Goal: Task Accomplishment & Management: Complete application form

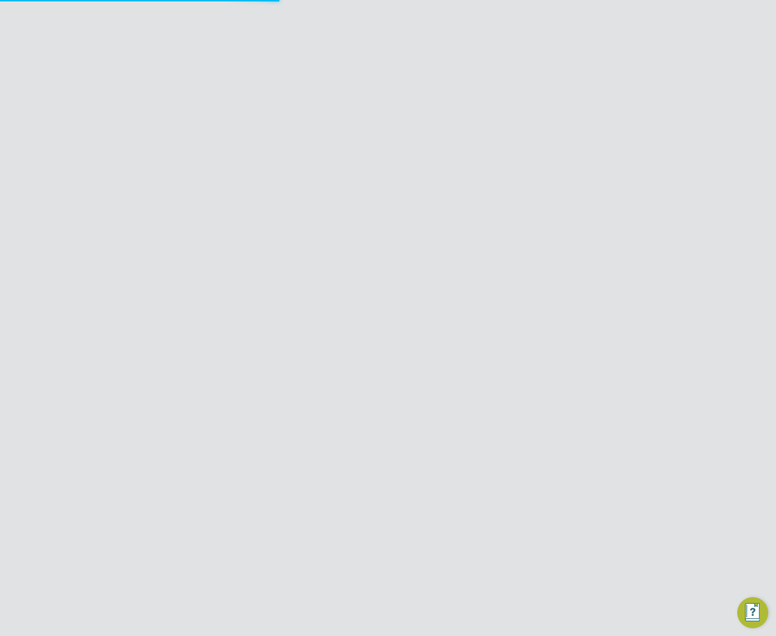
type input "support@engagelabs.io"
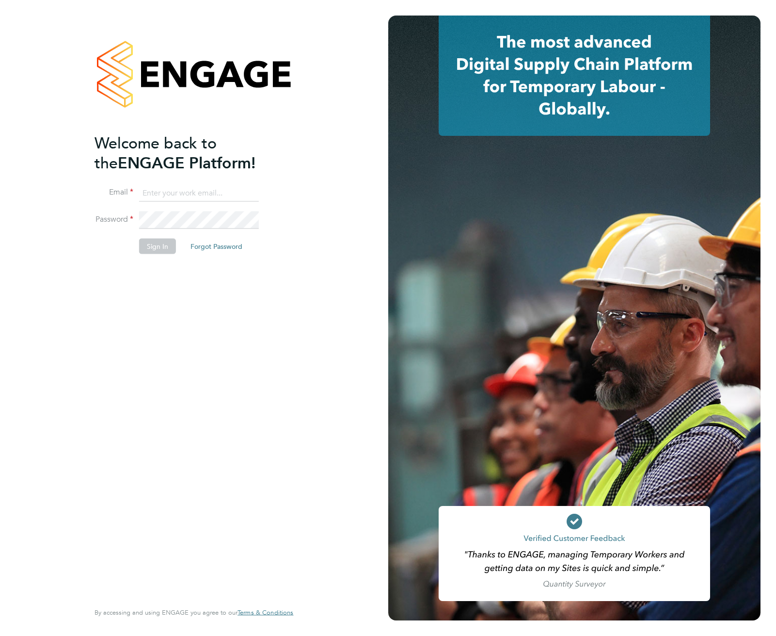
type input "[EMAIL_ADDRESS][DOMAIN_NAME]"
click at [152, 242] on button "Sign In" at bounding box center [157, 246] width 37 height 16
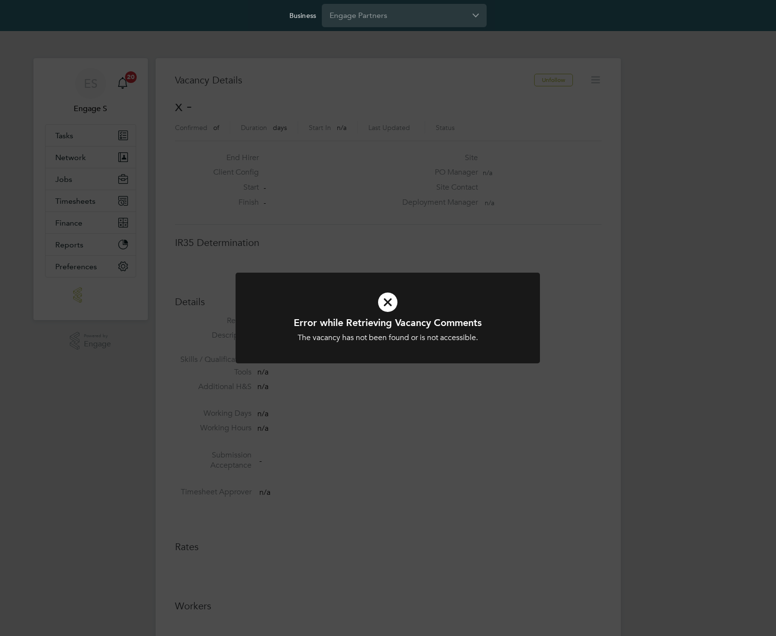
click at [164, 25] on div "Business Engage Partners" at bounding box center [388, 15] width 776 height 31
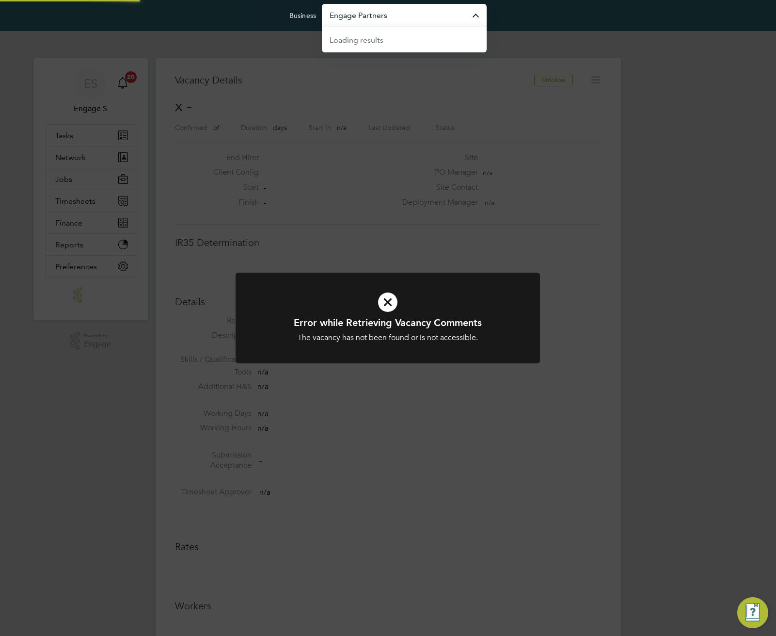
click at [385, 17] on input "Engage Partners" at bounding box center [404, 15] width 165 height 23
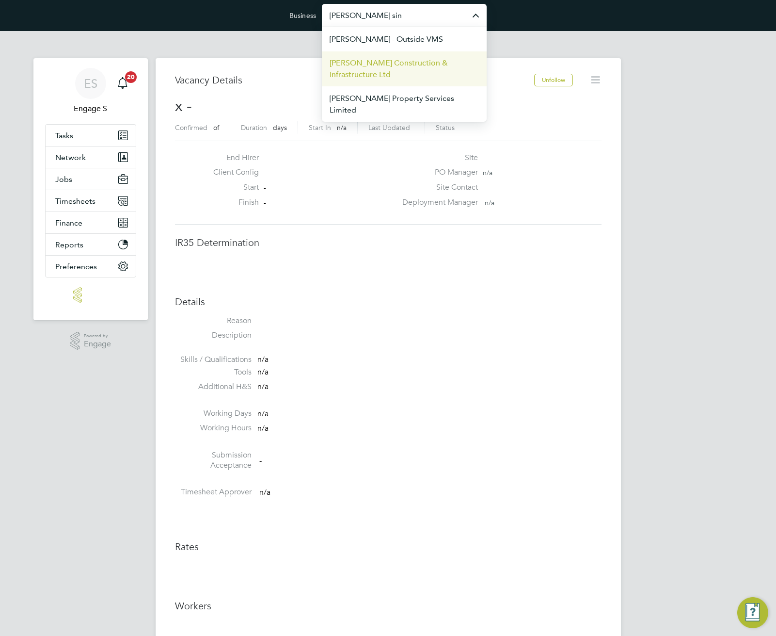
click at [369, 62] on span "Morgan Sindall Construction & Infrastructure Ltd" at bounding box center [404, 68] width 149 height 23
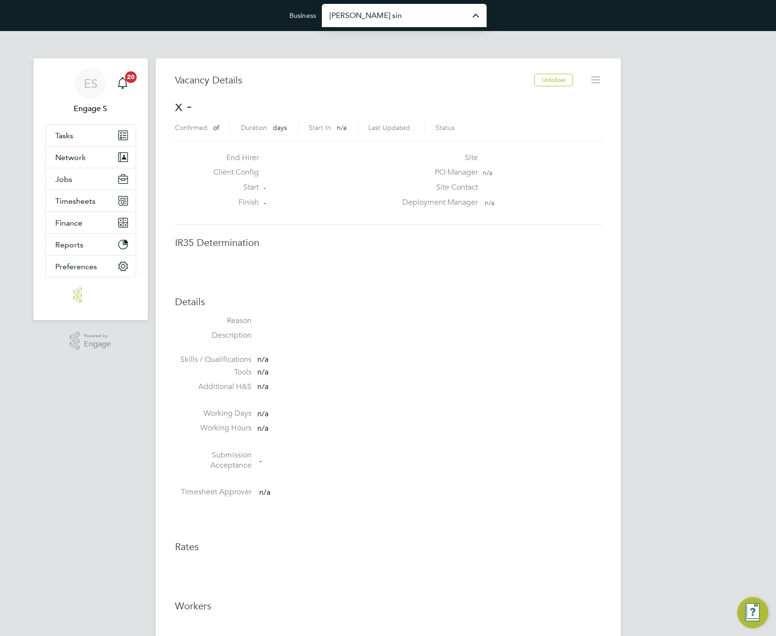
type input "Morgan Sindall Construction & Infrastructure Ltd"
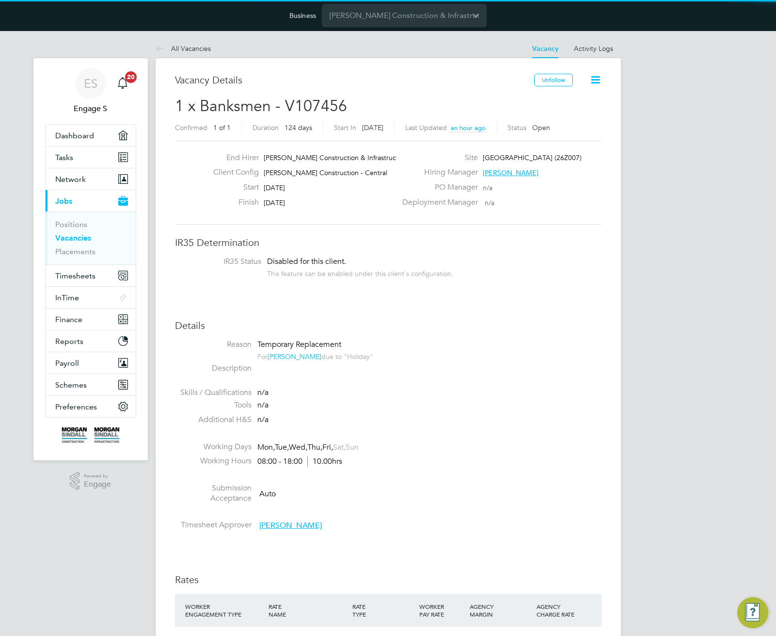
click at [403, 84] on h3 "Vacancy Details" at bounding box center [354, 80] width 359 height 13
click at [282, 65] on div "Vacancy Details Unfollow 1 x Banksmen - V107456 Confirmed 1 of 1 Duration 124 d…" at bounding box center [388, 613] width 465 height 1110
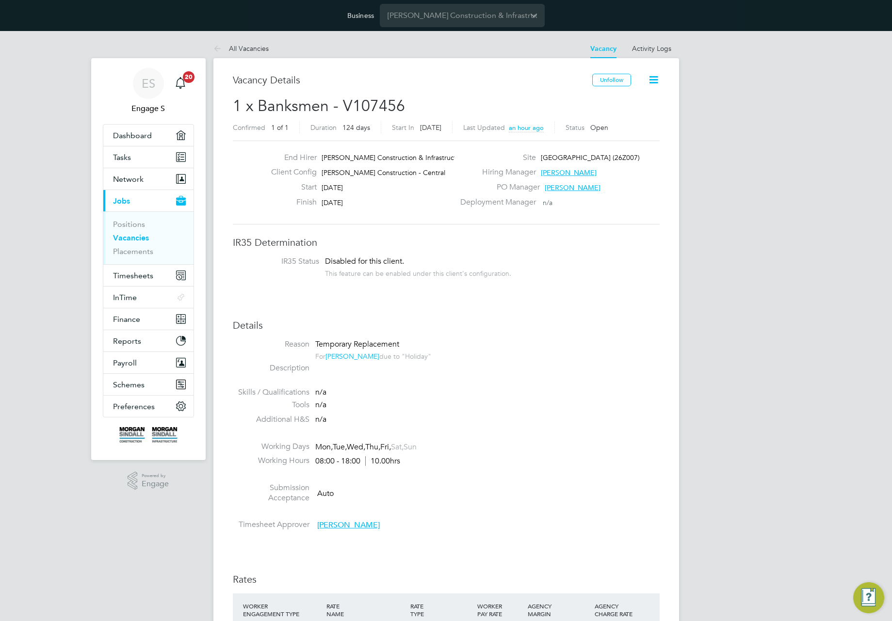
click at [387, 58] on div "Vacancy Details Unfollow 1 x Banksmen - V107456 Confirmed 1 of 1 Duration 124 d…" at bounding box center [445, 613] width 465 height 1110
click at [141, 254] on link "Placements" at bounding box center [133, 251] width 40 height 9
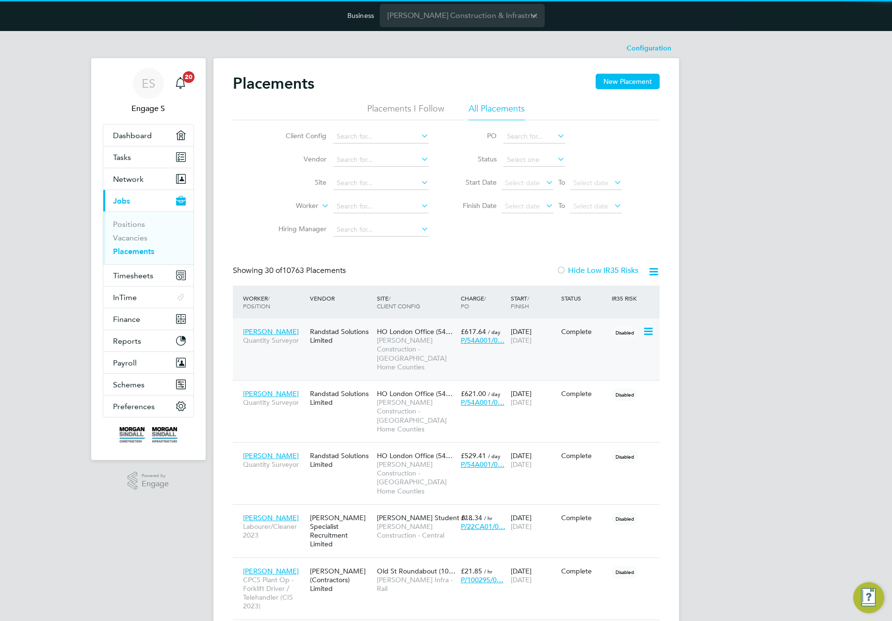
scroll to position [46, 84]
click at [647, 333] on icon at bounding box center [647, 332] width 10 height 12
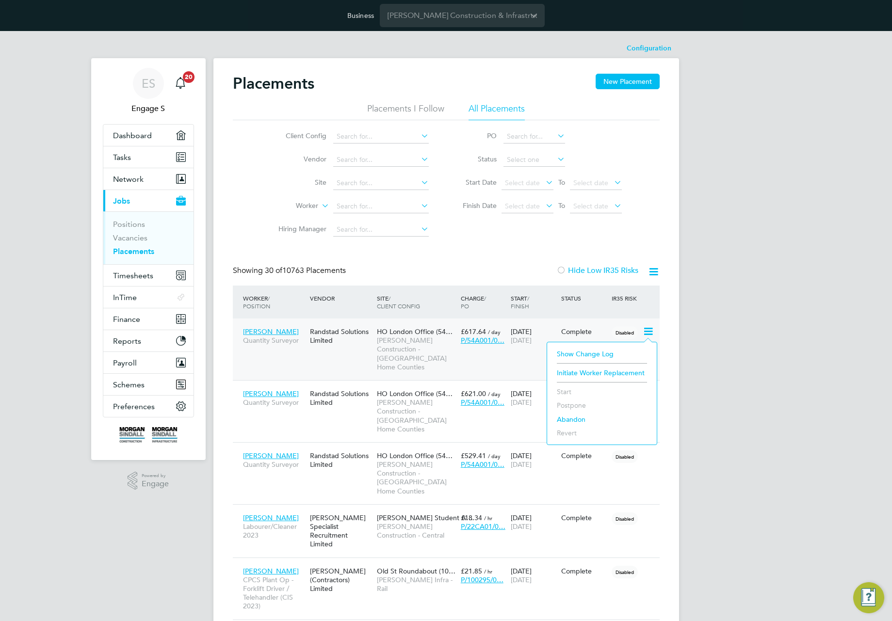
click at [578, 355] on li "Show change log" at bounding box center [602, 354] width 100 height 14
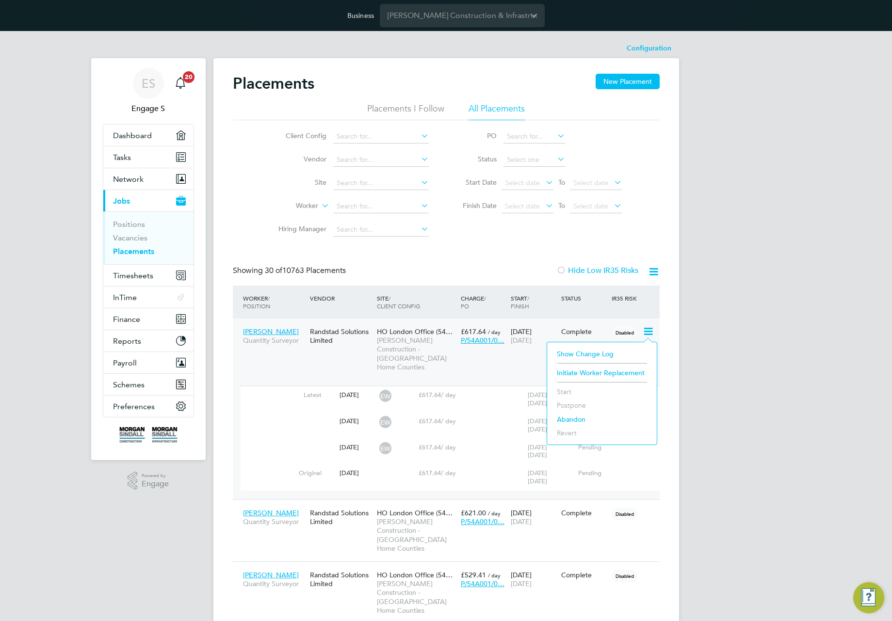
click at [573, 417] on li "Abandon" at bounding box center [602, 420] width 100 height 14
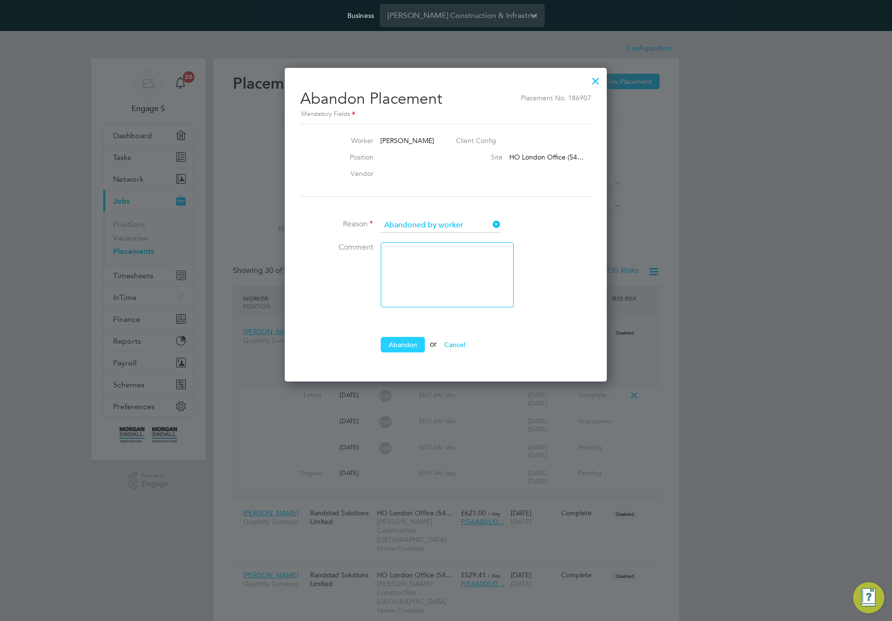
click at [404, 343] on button "Abandon" at bounding box center [403, 345] width 44 height 16
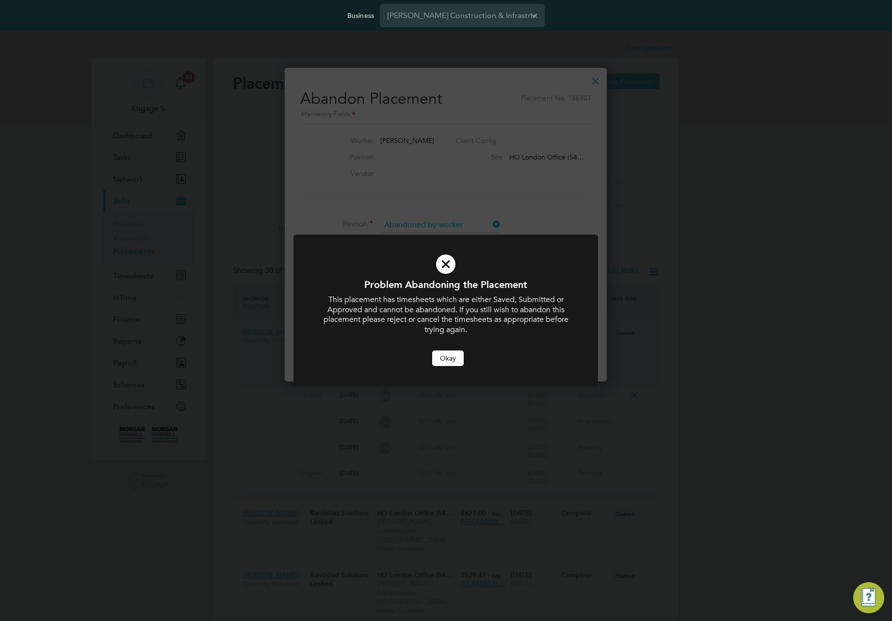
click at [732, 216] on div "Problem Abandoning the Placement This placement has timesheets which are either…" at bounding box center [446, 310] width 892 height 621
click at [456, 358] on button "Okay" at bounding box center [448, 359] width 32 height 16
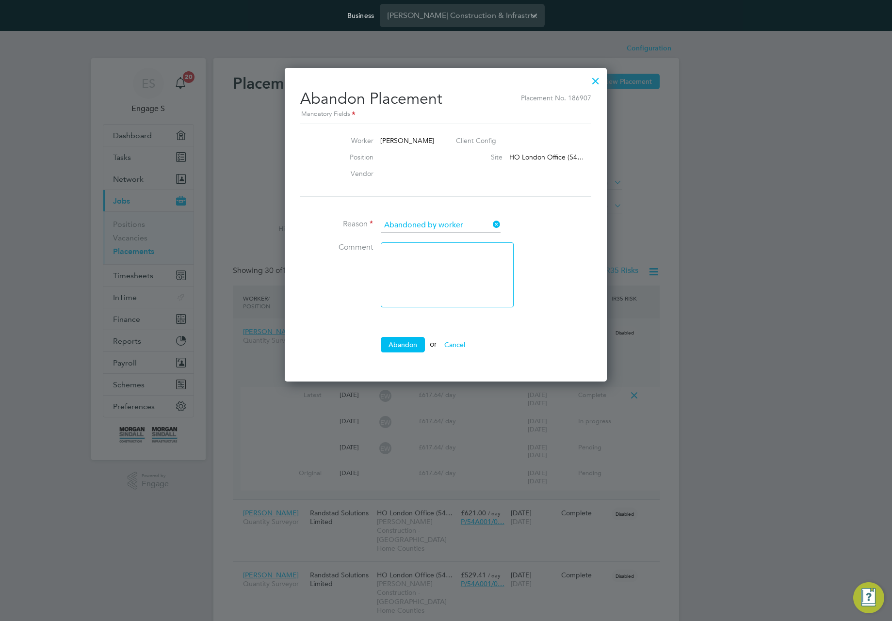
click at [591, 77] on div at bounding box center [595, 78] width 17 height 17
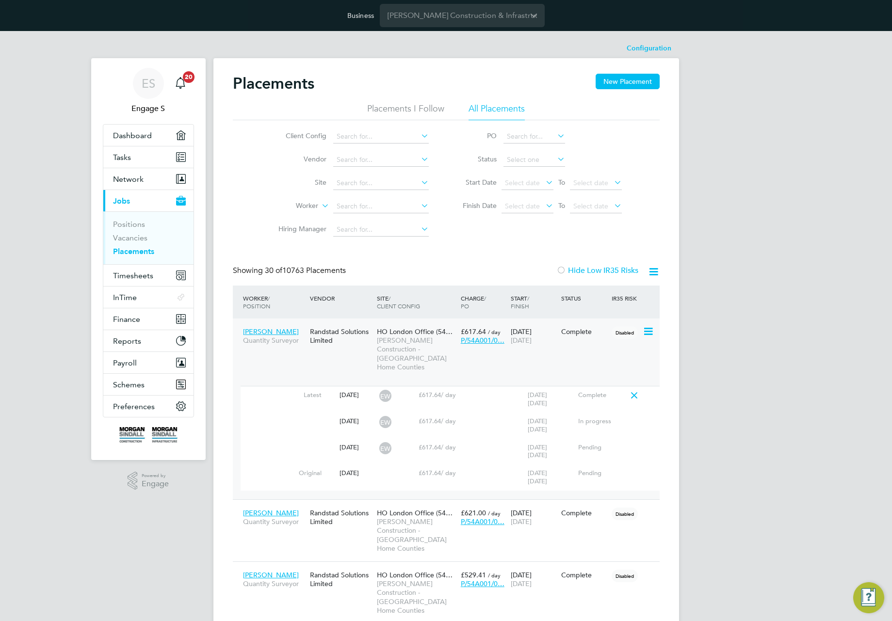
click at [324, 337] on div "Randstad Solutions Limited" at bounding box center [340, 335] width 67 height 27
click at [477, 240] on div "Client Config Vendor Site Worker Hiring Manager PO Status Start Date Select dat…" at bounding box center [446, 180] width 427 height 121
click at [644, 331] on icon at bounding box center [647, 332] width 10 height 12
click at [636, 392] on icon at bounding box center [634, 396] width 12 height 8
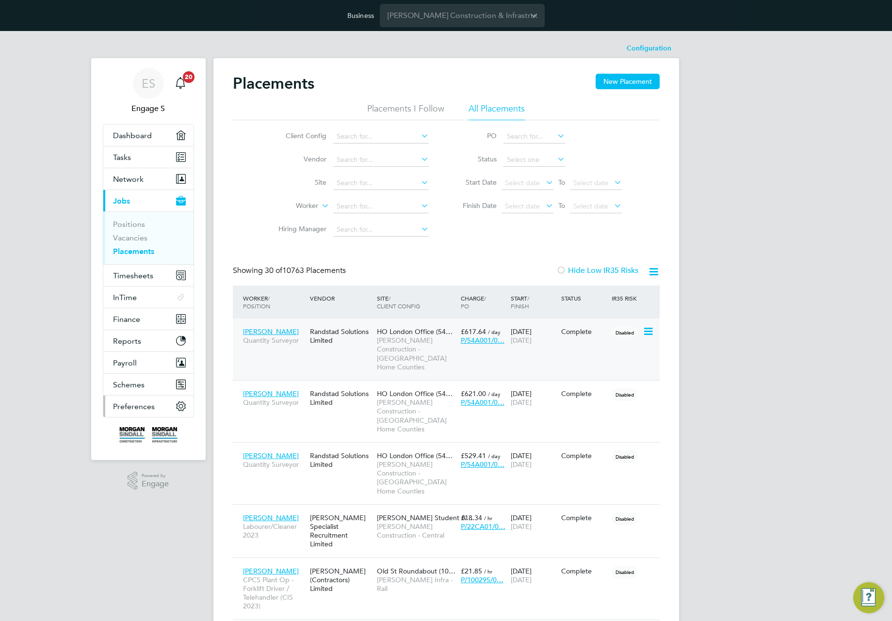
click at [145, 405] on span "Preferences" at bounding box center [134, 406] width 42 height 9
click at [650, 330] on icon at bounding box center [647, 332] width 10 height 12
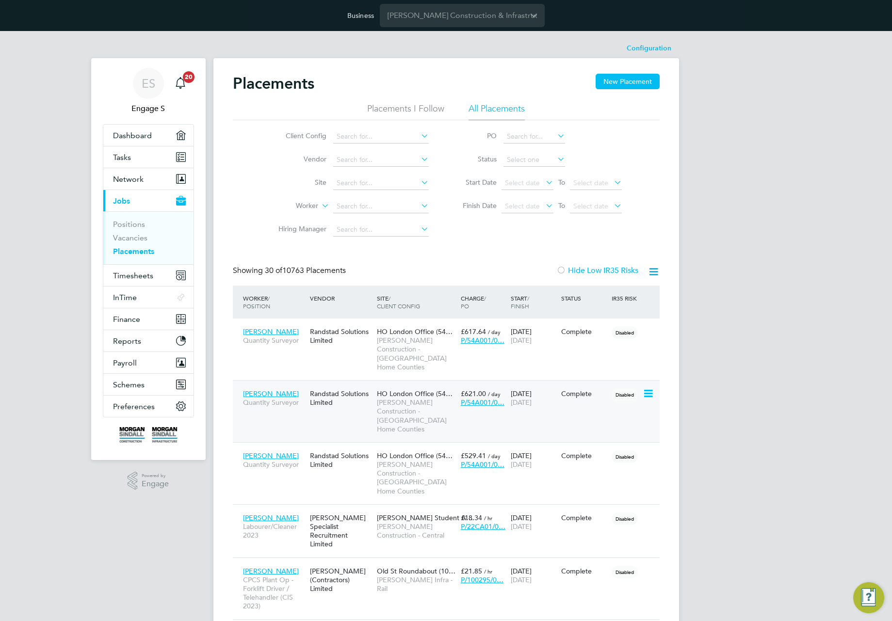
click at [648, 388] on icon at bounding box center [647, 394] width 10 height 12
click at [582, 427] on li "Initiate Worker Replacement" at bounding box center [602, 426] width 100 height 14
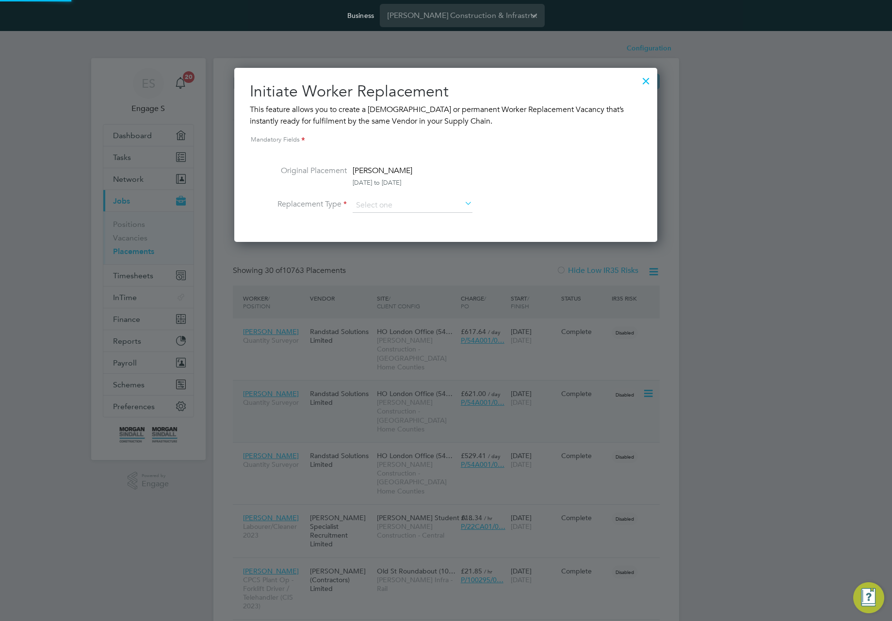
scroll to position [174, 423]
click at [440, 201] on input at bounding box center [413, 205] width 120 height 15
click at [438, 229] on li "Permanent" at bounding box center [412, 231] width 121 height 13
type input "Permanent"
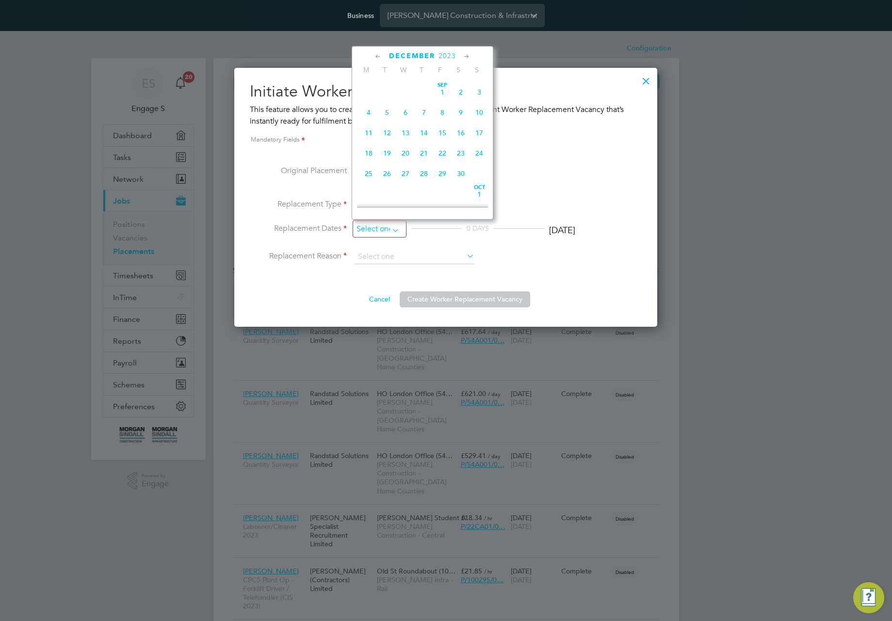
click at [389, 230] on input at bounding box center [380, 229] width 54 height 18
click at [370, 89] on span "11" at bounding box center [368, 82] width 18 height 18
type input "11 Dec 2023"
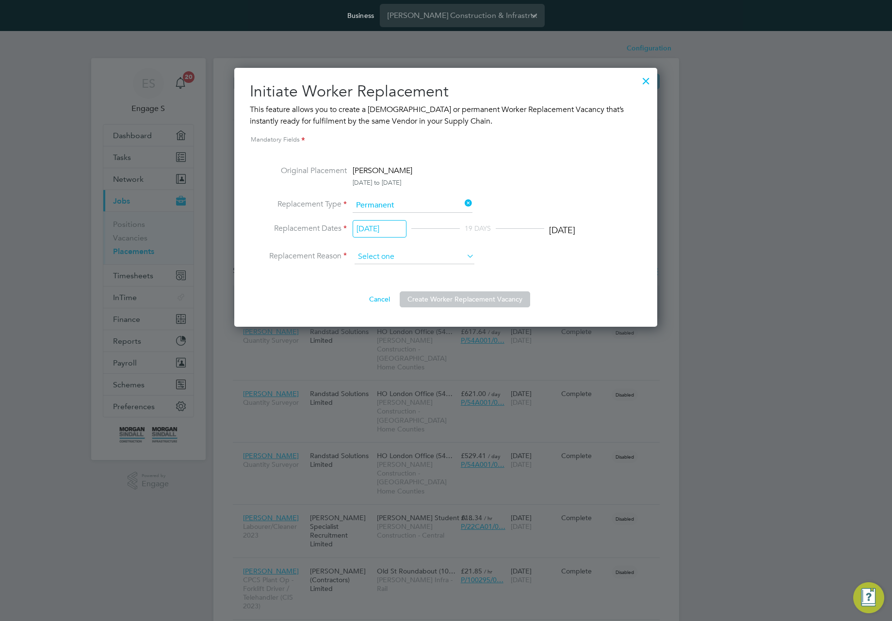
click at [405, 258] on input at bounding box center [414, 257] width 120 height 15
click at [389, 322] on li "Hours" at bounding box center [414, 321] width 121 height 13
type input "Hours"
click at [467, 304] on button "Create Worker Replacement Vacancy" at bounding box center [465, 299] width 130 height 16
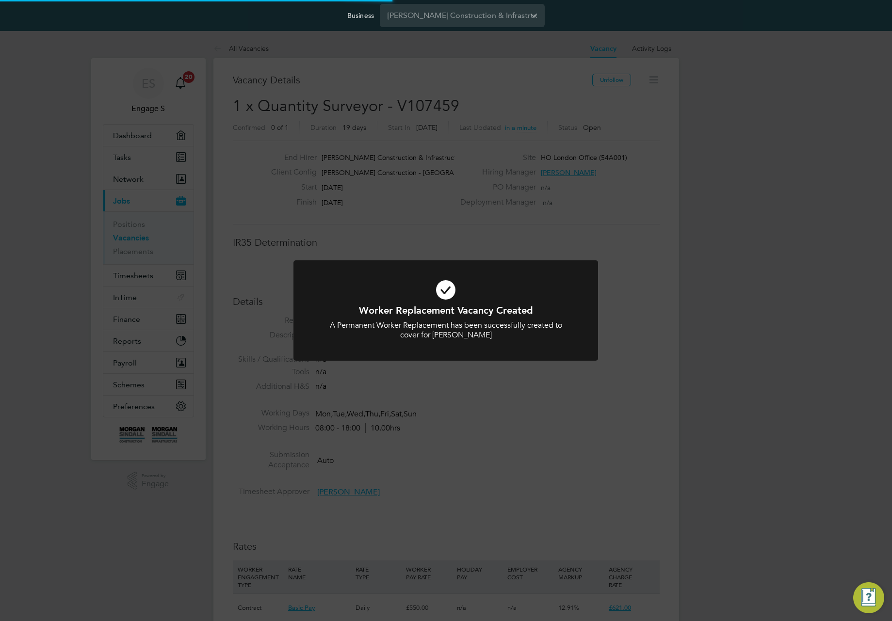
scroll to position [29, 68]
click at [561, 216] on div "Worker Replacement Vacancy Created A Permanent Worker Replacement has been succ…" at bounding box center [446, 310] width 892 height 621
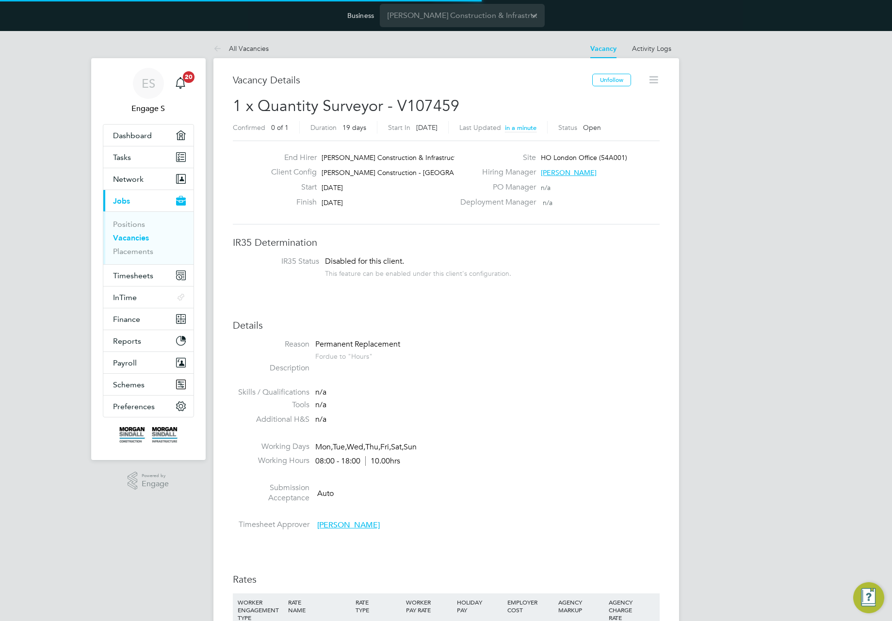
click at [561, 216] on div "Worker Replacement Vacancy Created A Permanent Worker Replacement has been succ…" at bounding box center [446, 310] width 892 height 621
click at [257, 77] on h3 "Vacancy Details" at bounding box center [412, 80] width 359 height 13
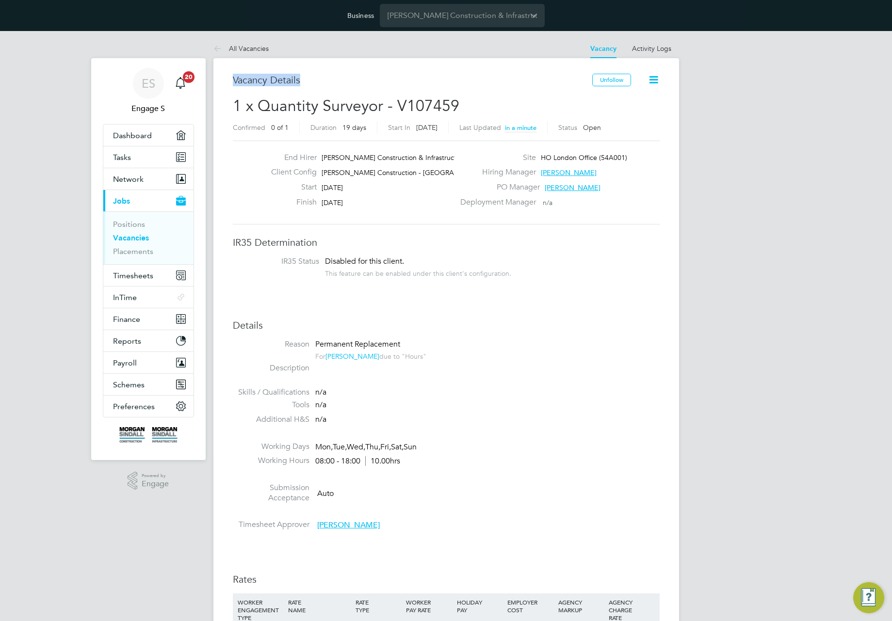
drag, startPoint x: 242, startPoint y: 108, endPoint x: 691, endPoint y: 362, distance: 516.3
click at [691, 360] on div "ES Engage S Notifications 20 Applications: Dashboard Tasks Network Team Members…" at bounding box center [446, 624] width 892 height 1186
click at [530, 382] on li at bounding box center [446, 381] width 427 height 13
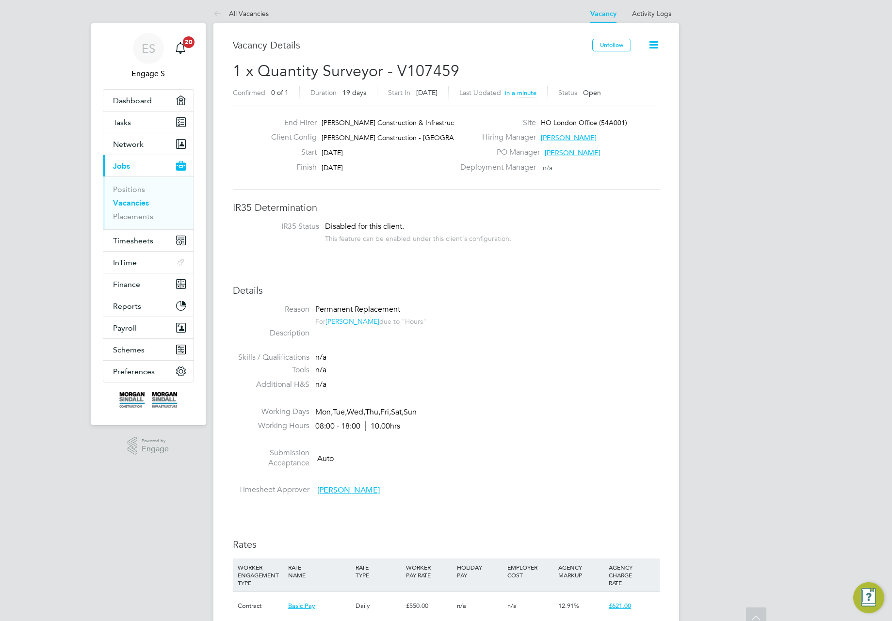
scroll to position [0, 0]
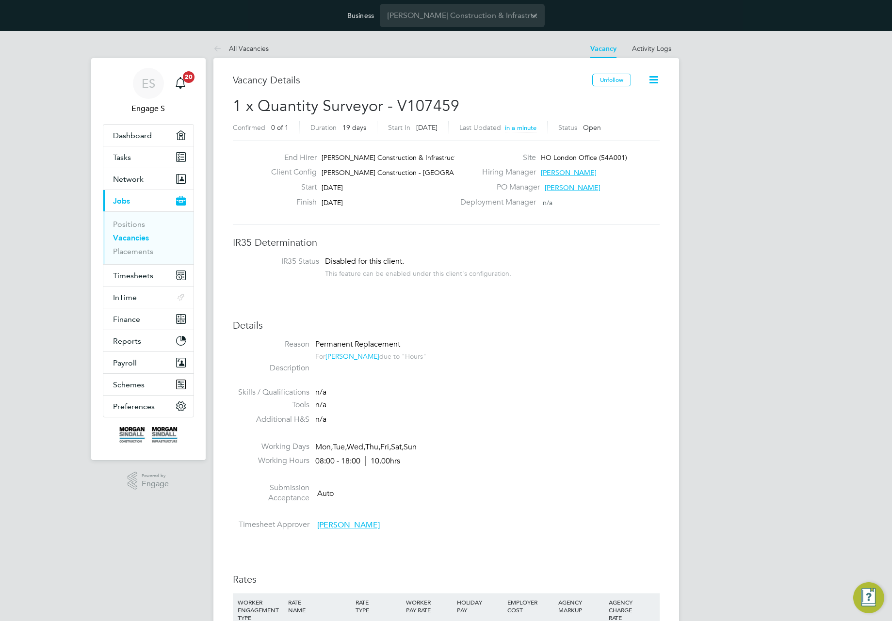
click at [652, 80] on icon at bounding box center [653, 80] width 12 height 12
click at [693, 198] on div "ES Engage S Notifications 20 Applications: Dashboard Tasks Network Team Members…" at bounding box center [446, 624] width 892 height 1186
click at [651, 80] on icon at bounding box center [653, 80] width 12 height 12
click at [375, 168] on span "Morgan Sindall Construction - London H…" at bounding box center [413, 172] width 185 height 9
drag, startPoint x: 327, startPoint y: 229, endPoint x: 375, endPoint y: 168, distance: 77.7
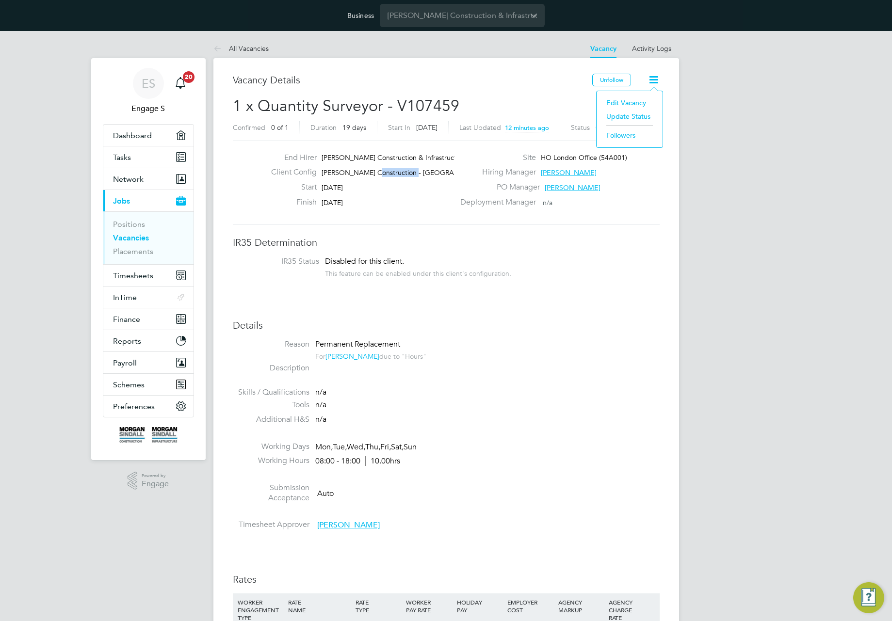
click at [375, 168] on span "Morgan Sindall Construction - London H…" at bounding box center [413, 172] width 185 height 9
click at [440, 100] on span "1 x Quantity Surveyor - V107459" at bounding box center [346, 105] width 226 height 19
click at [665, 91] on div "Vacancy Details Unfollow 1 x Quantity Surveyor - V107459 Confirmed 0 of 1 Durat…" at bounding box center [445, 629] width 465 height 1143
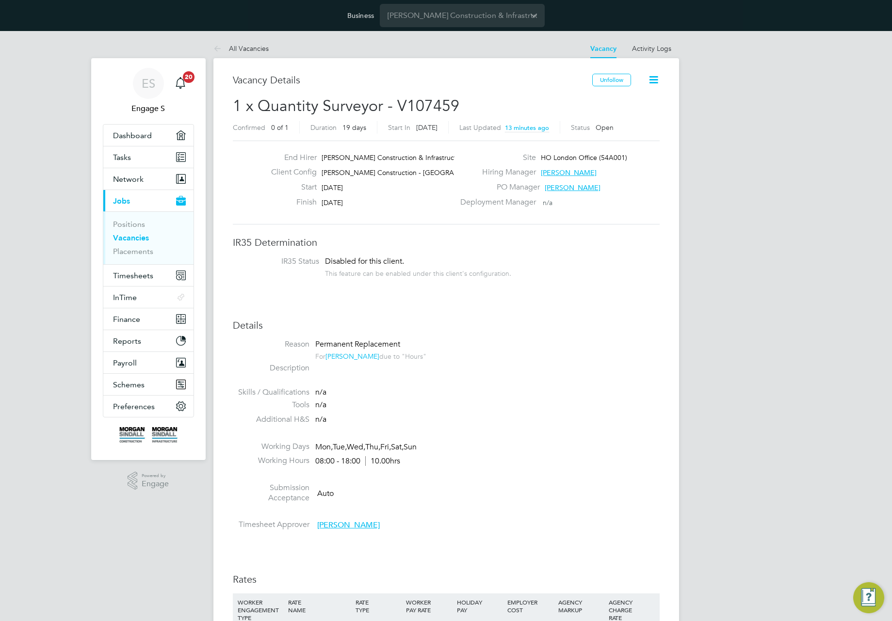
drag, startPoint x: 648, startPoint y: 80, endPoint x: 646, endPoint y: 95, distance: 15.6
click at [648, 80] on icon at bounding box center [653, 80] width 12 height 12
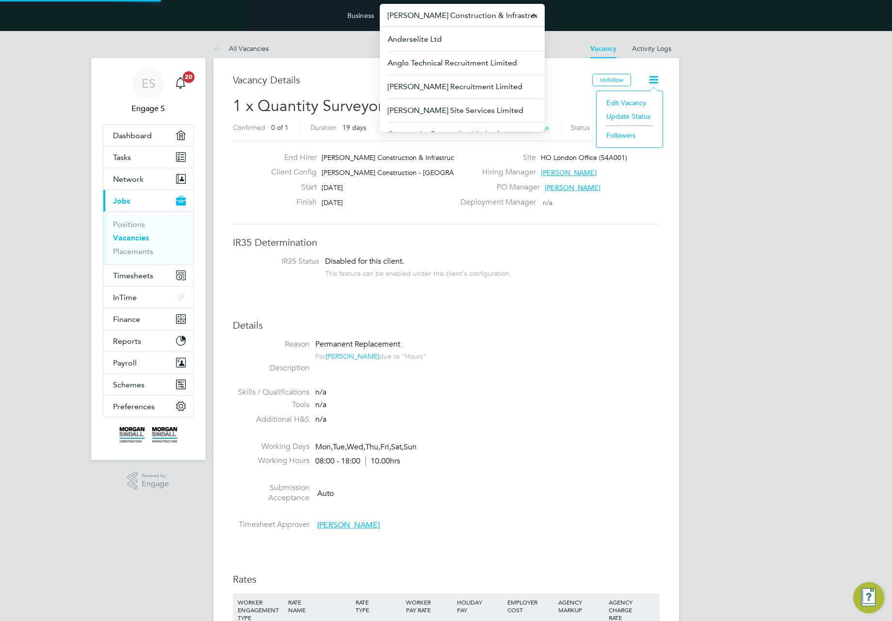
click at [430, 10] on input "Morgan Sindall Construction & Infrastructure Ltd" at bounding box center [462, 15] width 165 height 23
click at [426, 18] on input "Morgan Sindall Construction & Infrastructure Ltd" at bounding box center [462, 15] width 165 height 23
click at [233, 47] on link "All Vacancies" at bounding box center [240, 48] width 55 height 9
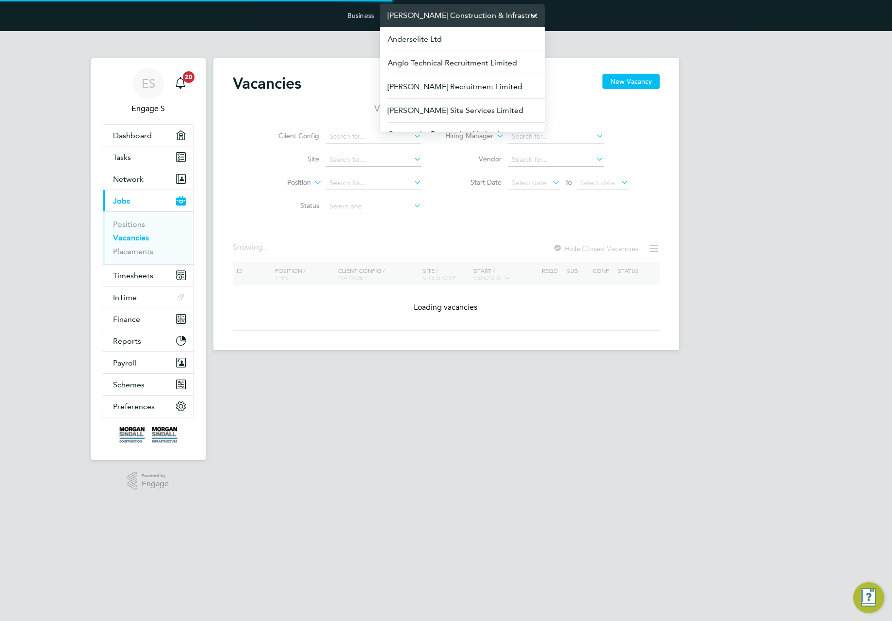
click at [441, 14] on input "Morgan Sindall Construction & Infrastructure Ltd" at bounding box center [462, 15] width 165 height 23
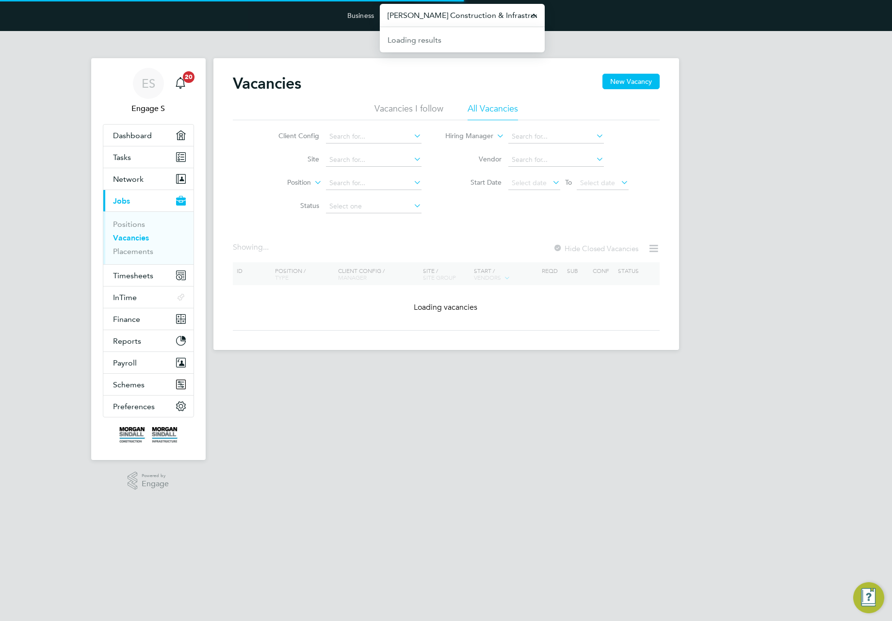
click at [441, 14] on input "Morgan Sindall Construction & Infrastructure Ltd" at bounding box center [462, 15] width 165 height 23
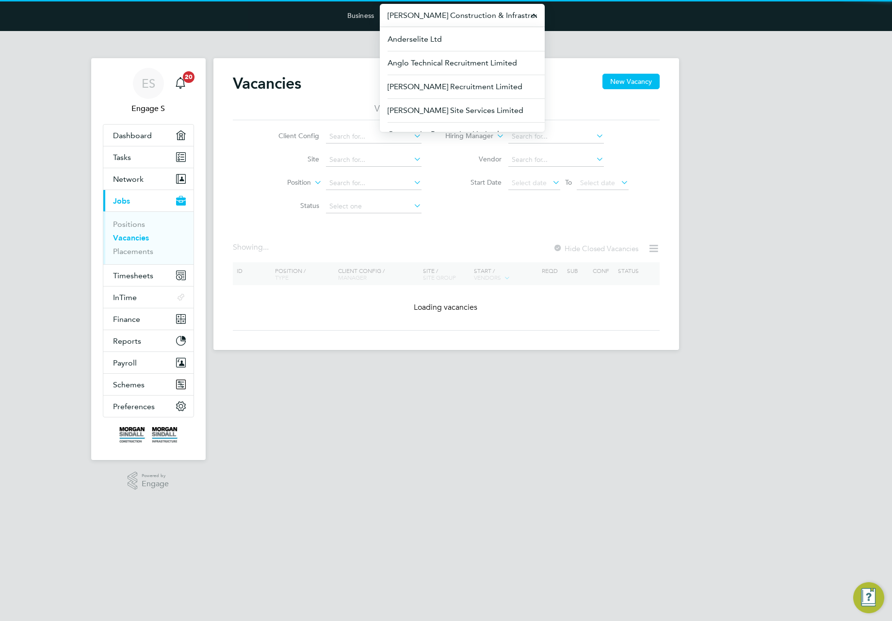
click at [441, 14] on input "Morgan Sindall Construction & Infrastructure Ltd" at bounding box center [462, 15] width 165 height 23
paste input "G4S Facilities Management (Uk) Limite"
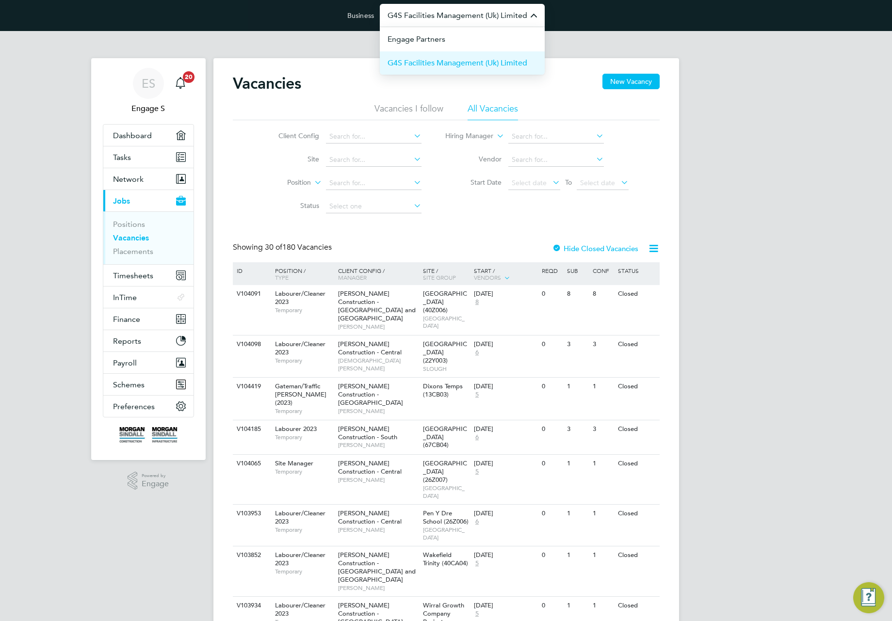
type input "G4S Facilities Management (Uk) Limited"
click at [449, 63] on span "G4S Facilities Management (Uk) Limited" at bounding box center [457, 63] width 140 height 12
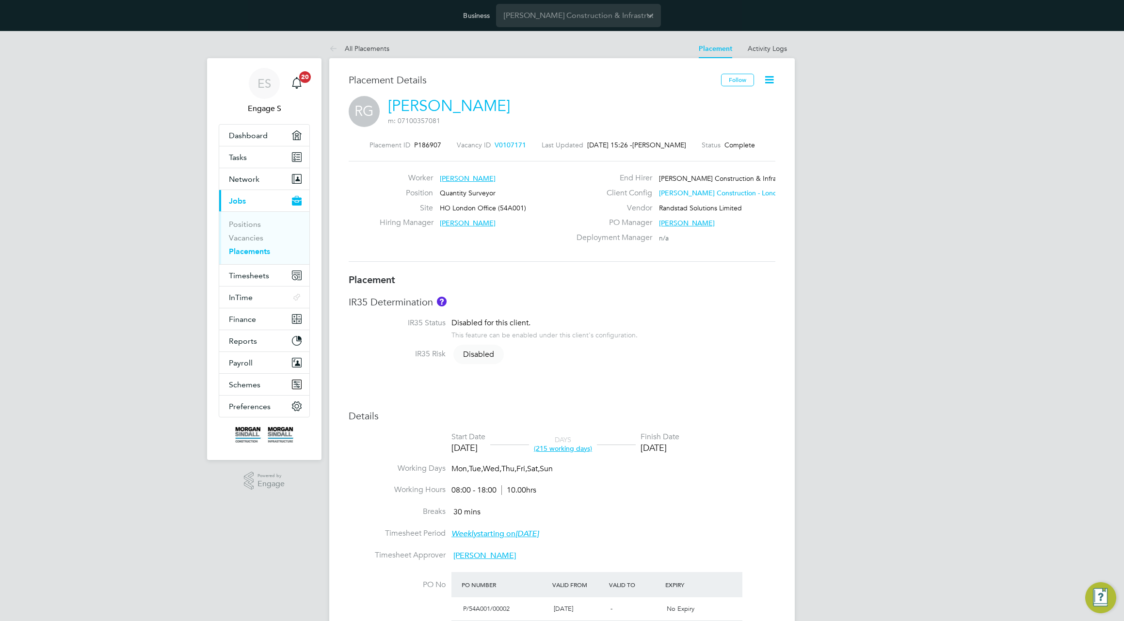
click at [660, 141] on span "[PERSON_NAME]" at bounding box center [659, 145] width 54 height 9
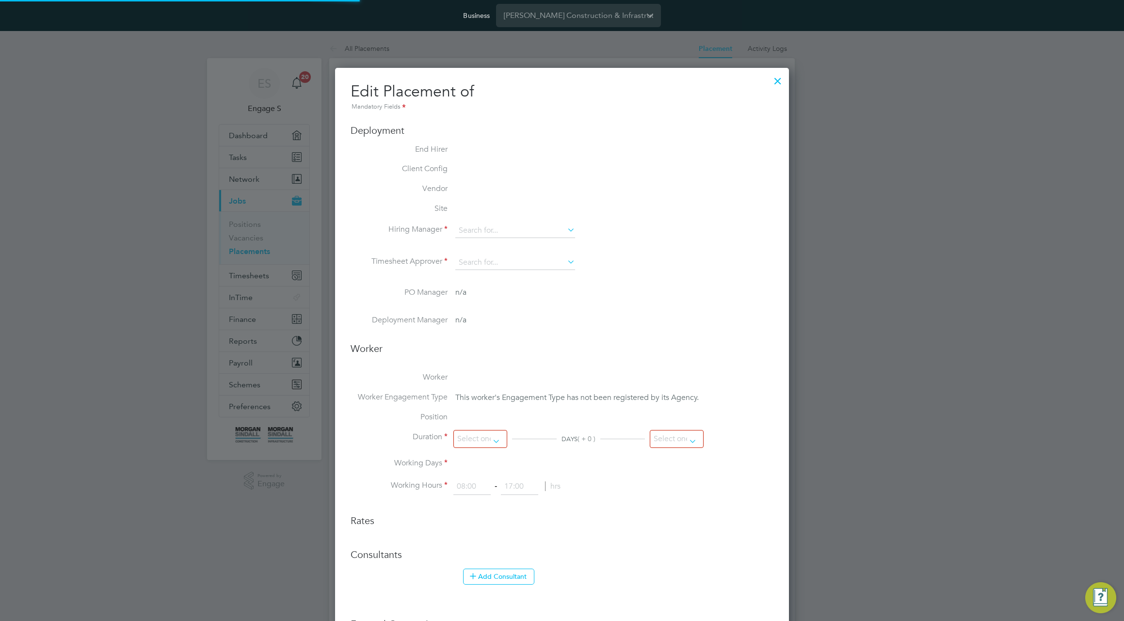
scroll to position [20, 423]
type input "Pierre H"
type input "01 Jul 2023"
type input "31 Jan 2024"
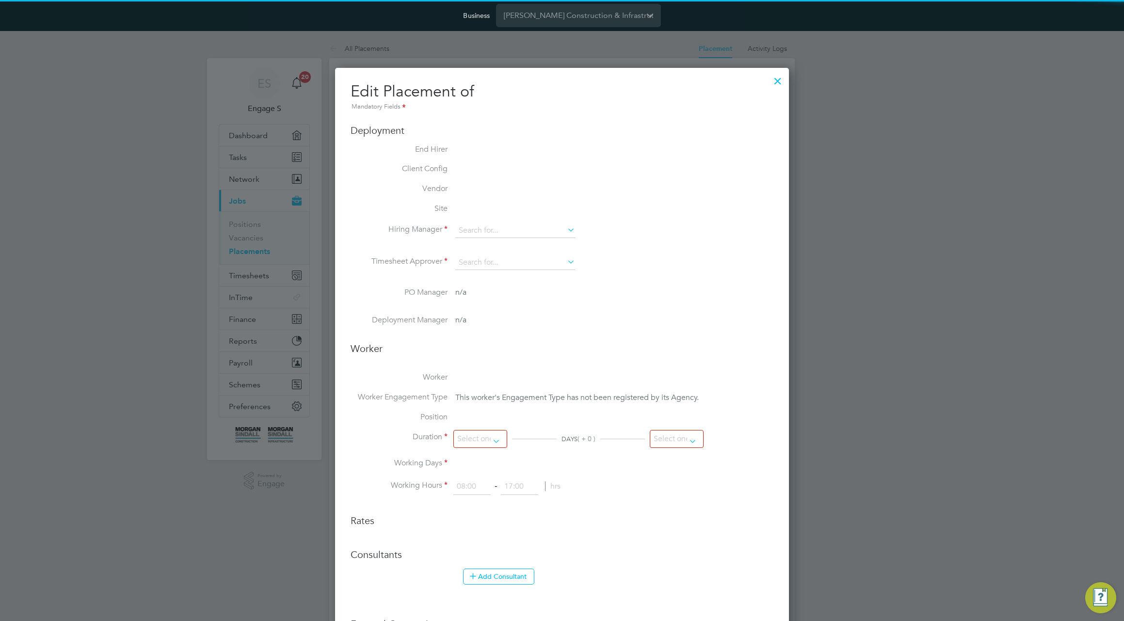
type input "08:00"
type input "18:00"
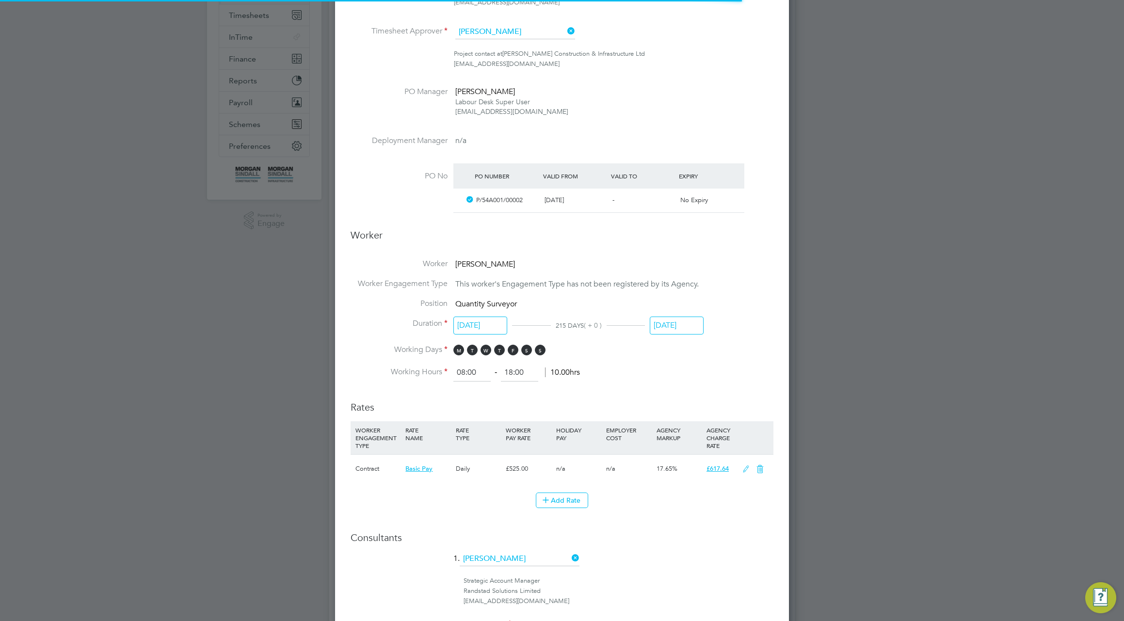
scroll to position [29, 51]
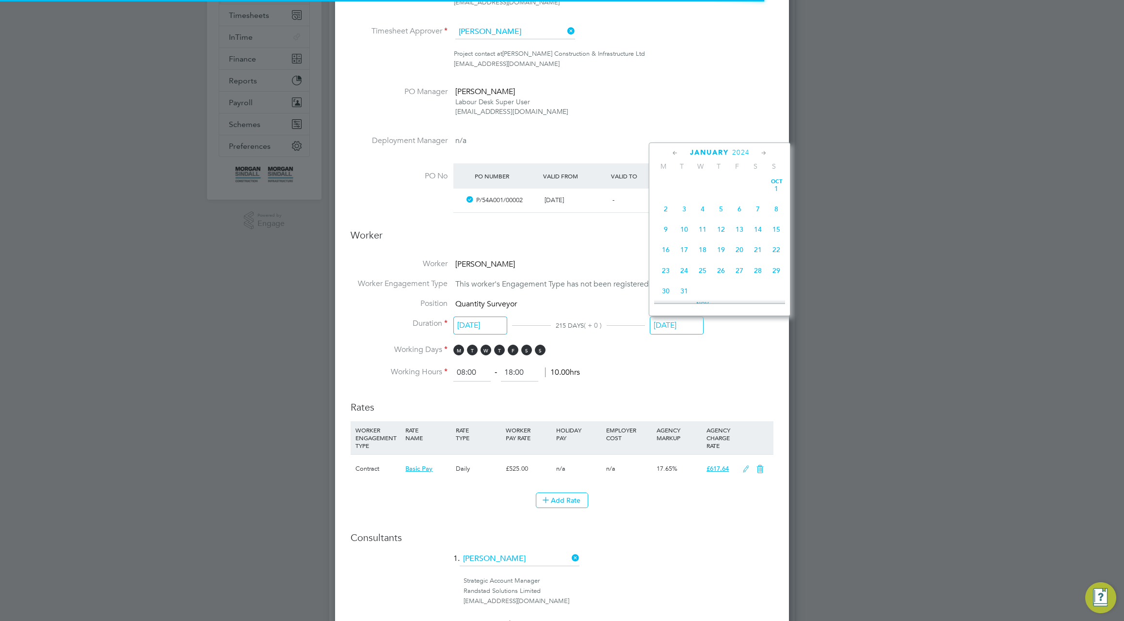
click at [680, 323] on input "31 Jan 2024" at bounding box center [677, 326] width 54 height 18
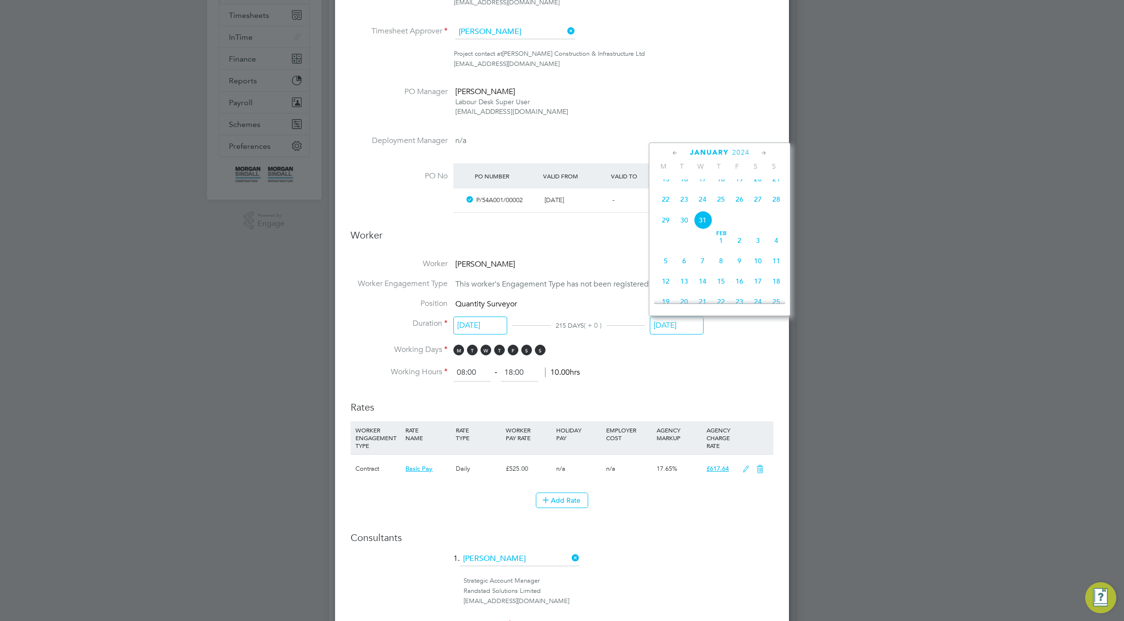
click at [748, 152] on span "2024" at bounding box center [740, 152] width 17 height 8
click at [706, 248] on span "2026" at bounding box center [702, 238] width 18 height 18
click at [721, 244] on span "Jan 1" at bounding box center [721, 238] width 18 height 18
type input "01 Jan 2026"
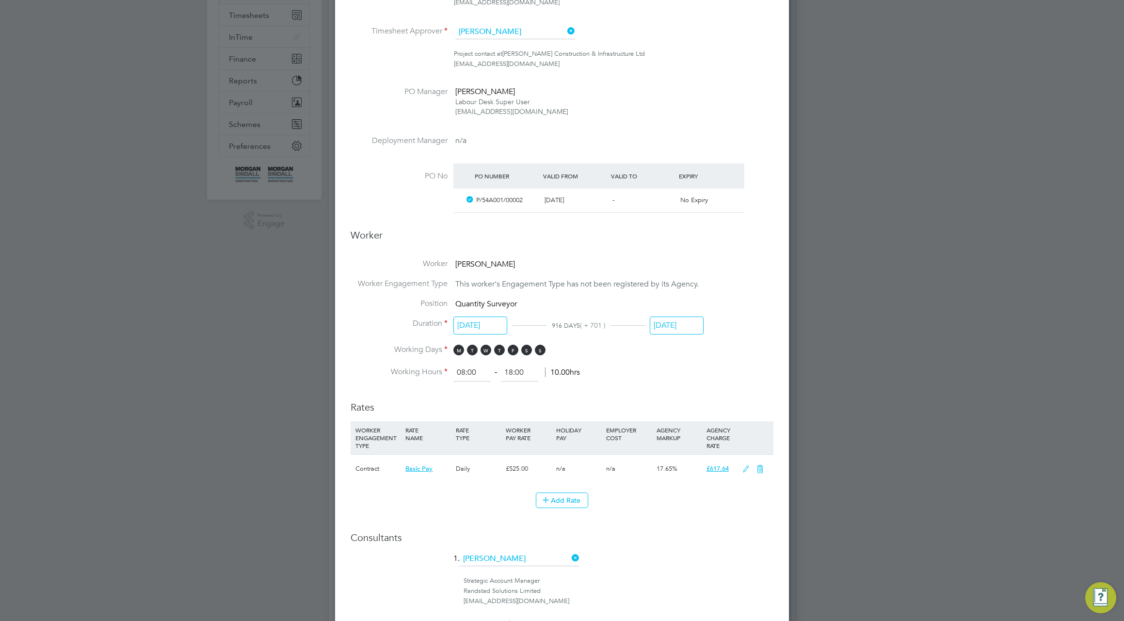
scroll to position [496, 0]
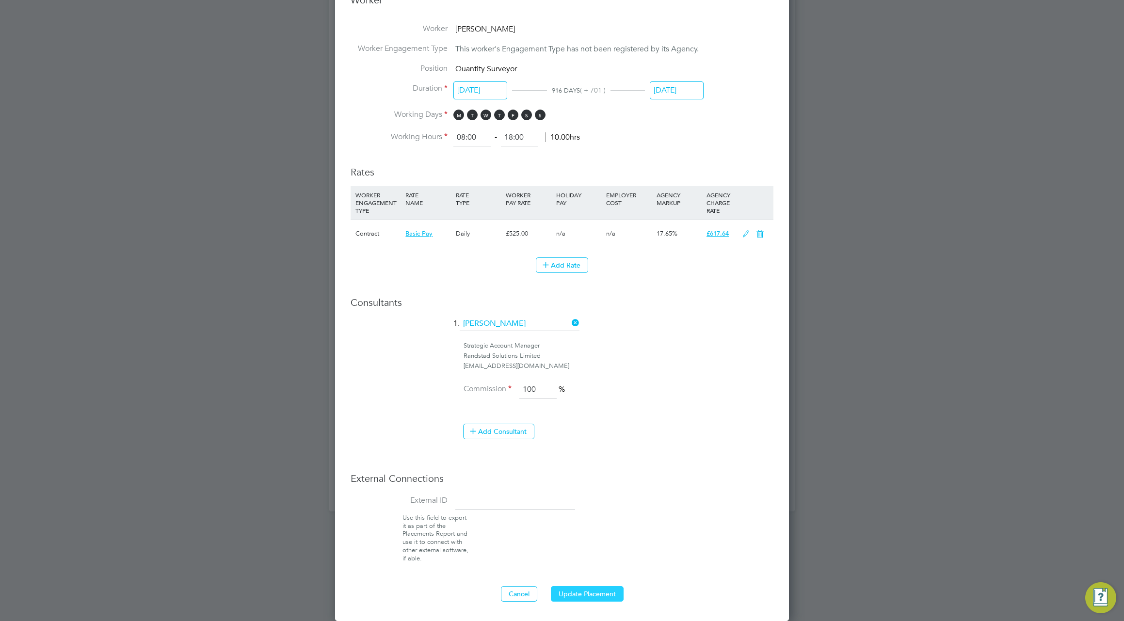
click at [597, 595] on button "Update Placement" at bounding box center [587, 594] width 73 height 16
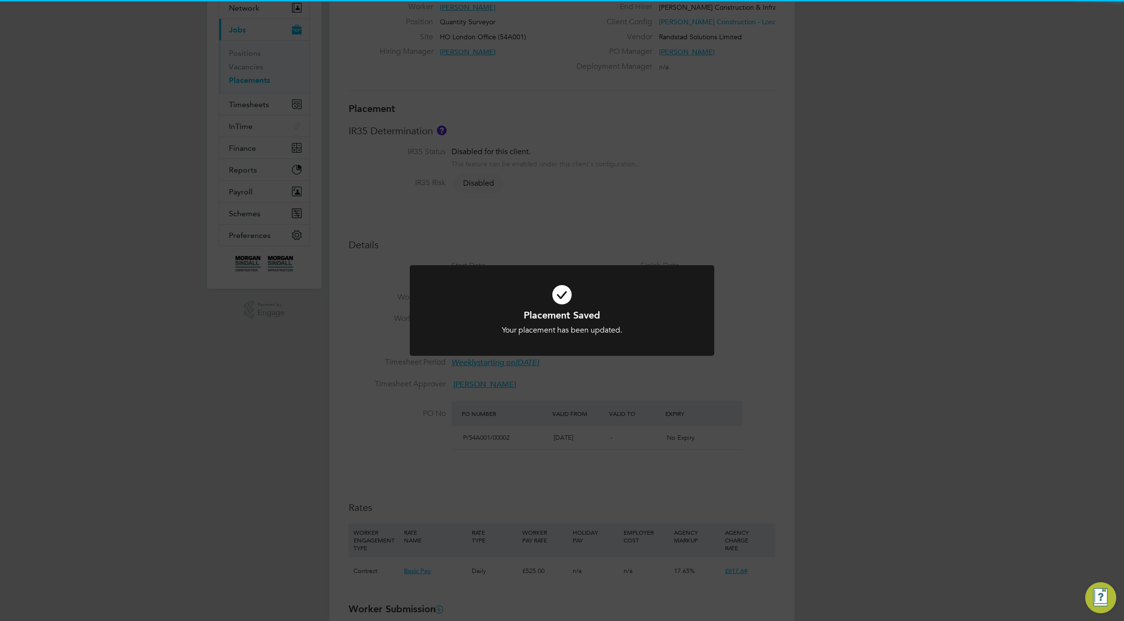
scroll to position [0, 0]
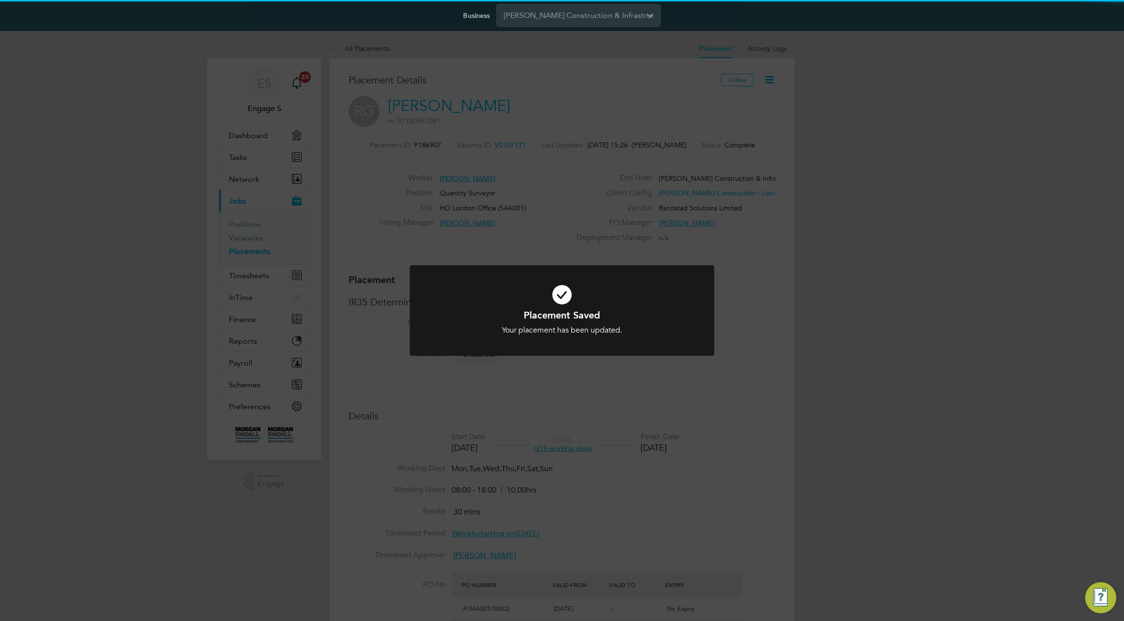
click at [804, 432] on div "Placement Saved Your placement has been updated. Cancel Okay" at bounding box center [562, 310] width 1124 height 621
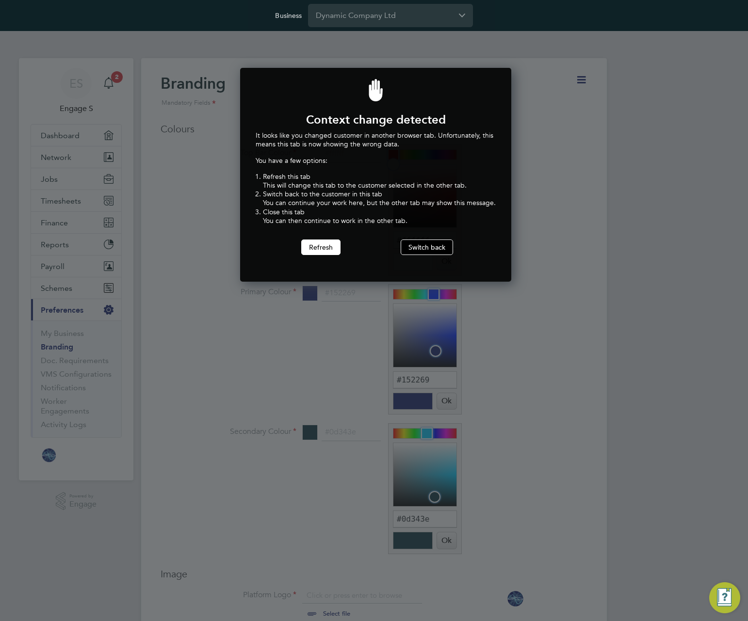
click at [424, 242] on button "Switch back" at bounding box center [427, 248] width 52 height 16
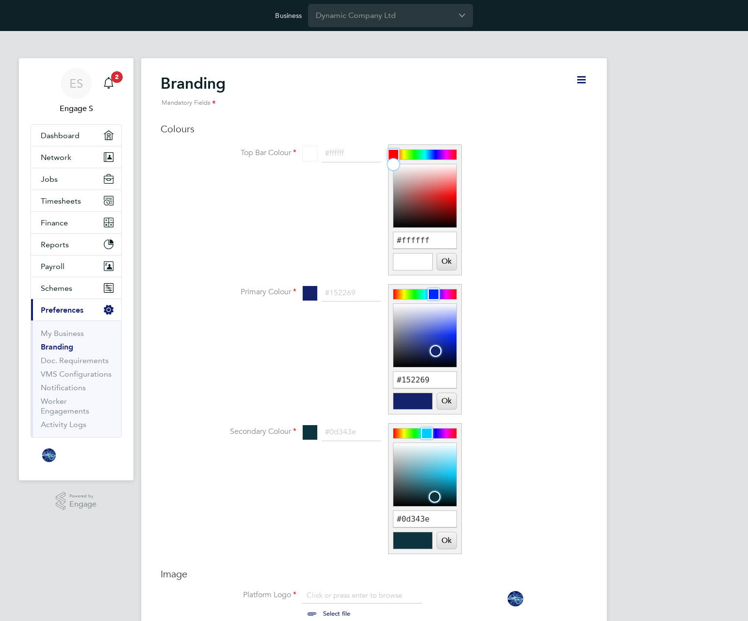
scroll to position [13, 120]
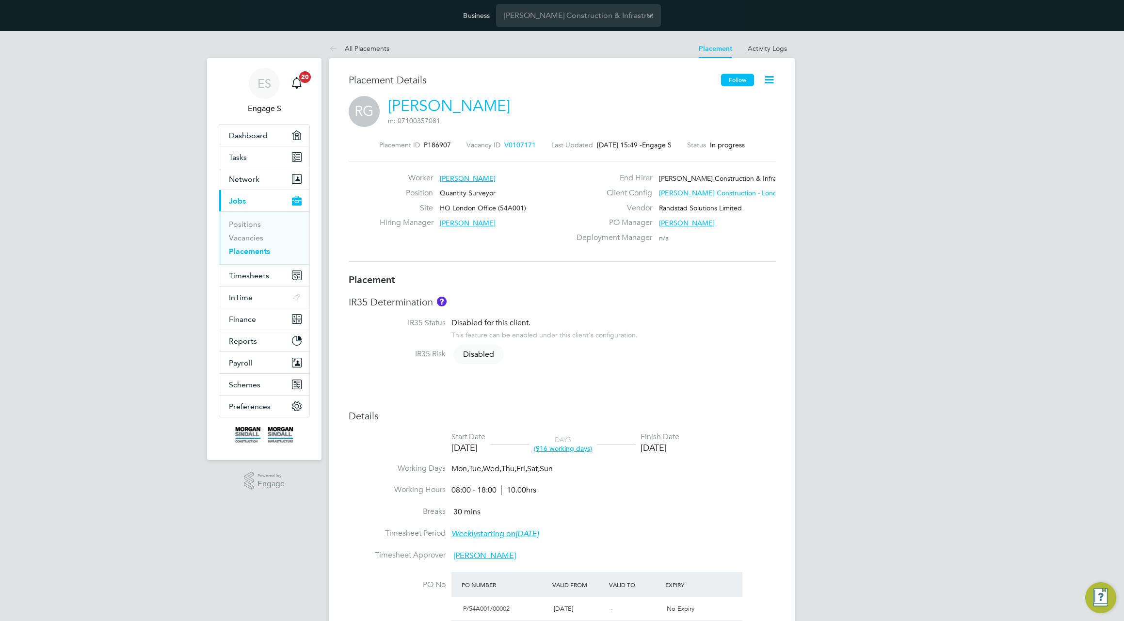
click at [732, 81] on button "Follow" at bounding box center [737, 80] width 33 height 13
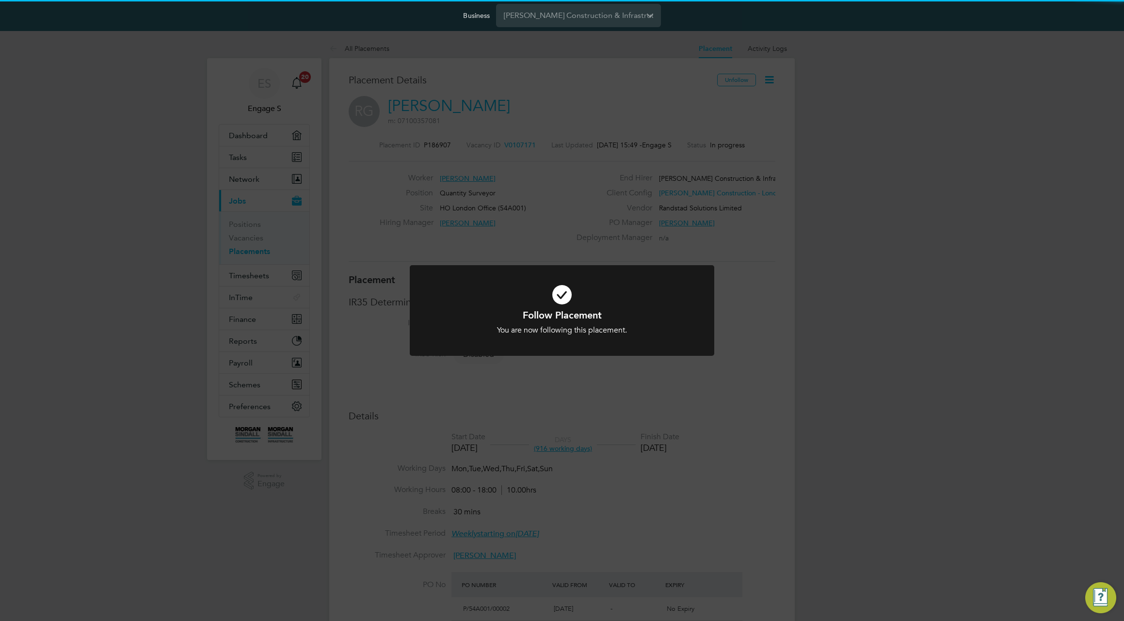
click at [761, 47] on div "Follow Placement You are now following this placement. Cancel Okay" at bounding box center [562, 310] width 1124 height 621
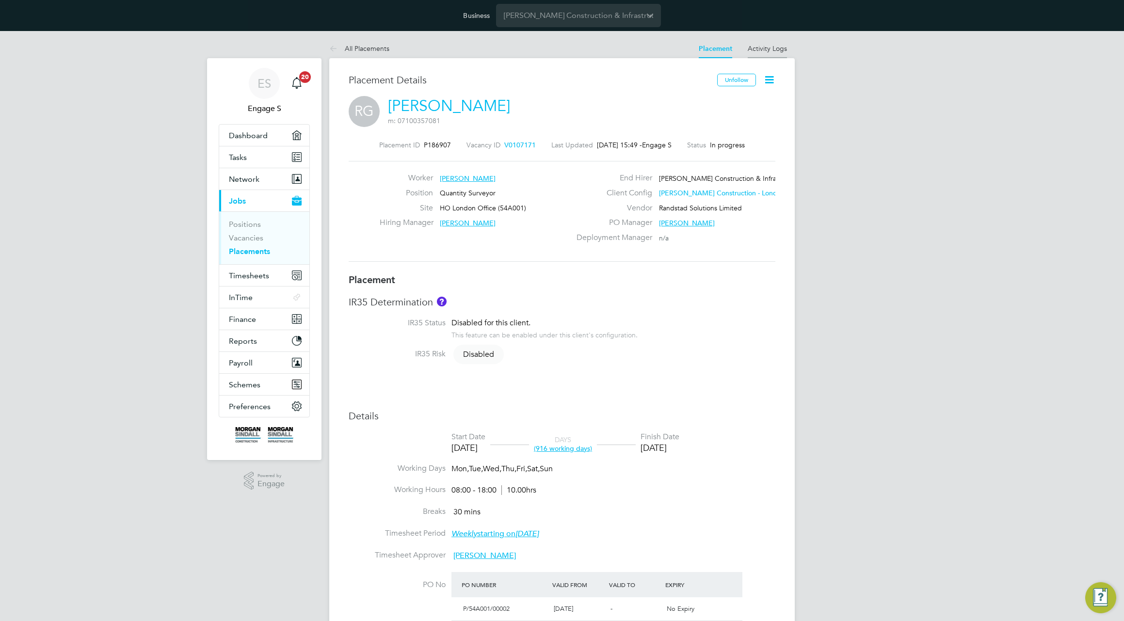
click at [770, 48] on link "Activity Logs" at bounding box center [767, 48] width 39 height 9
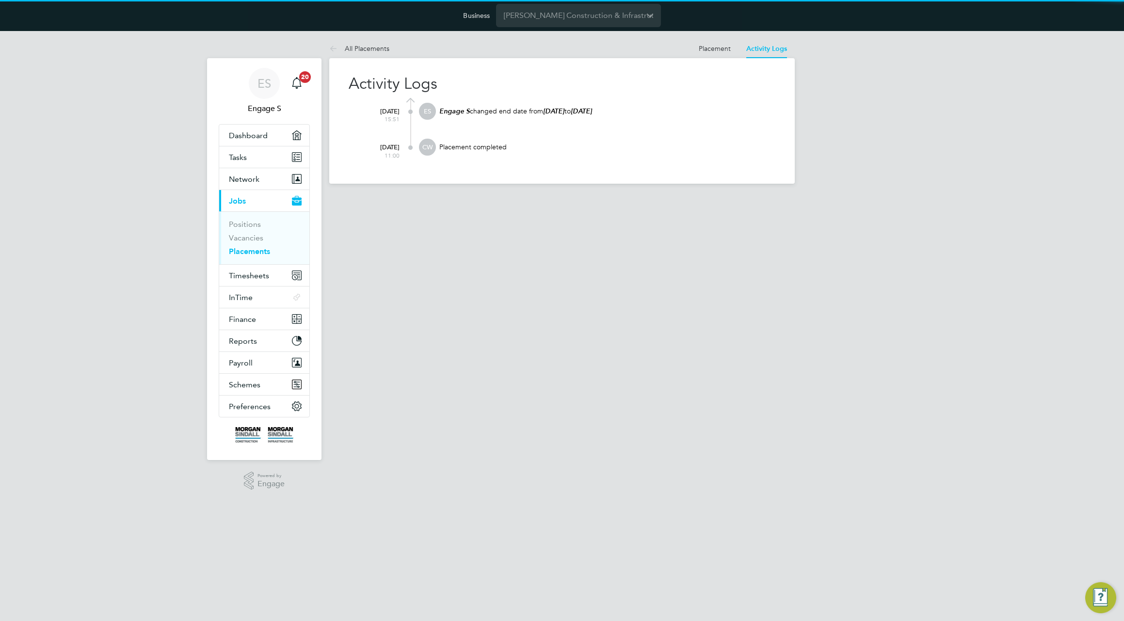
click at [702, 69] on div "Activity Logs 09 Oct 2025 15:51 ES Engage S changed end date from 31 Jan 2024 t…" at bounding box center [561, 121] width 465 height 126
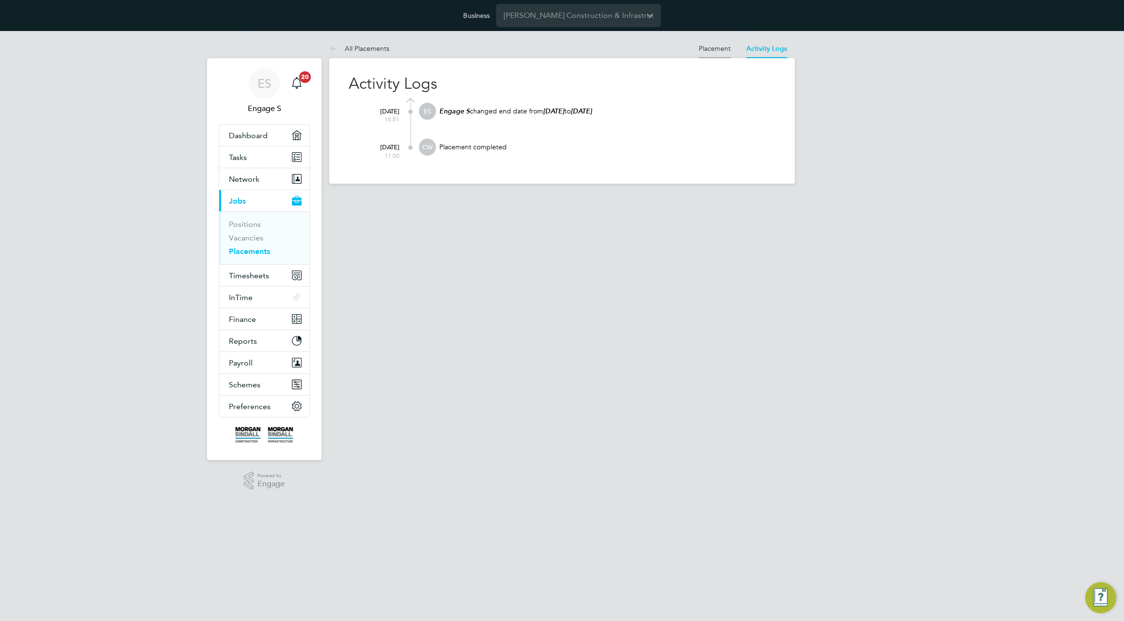
click at [709, 48] on link "Placement" at bounding box center [715, 48] width 32 height 9
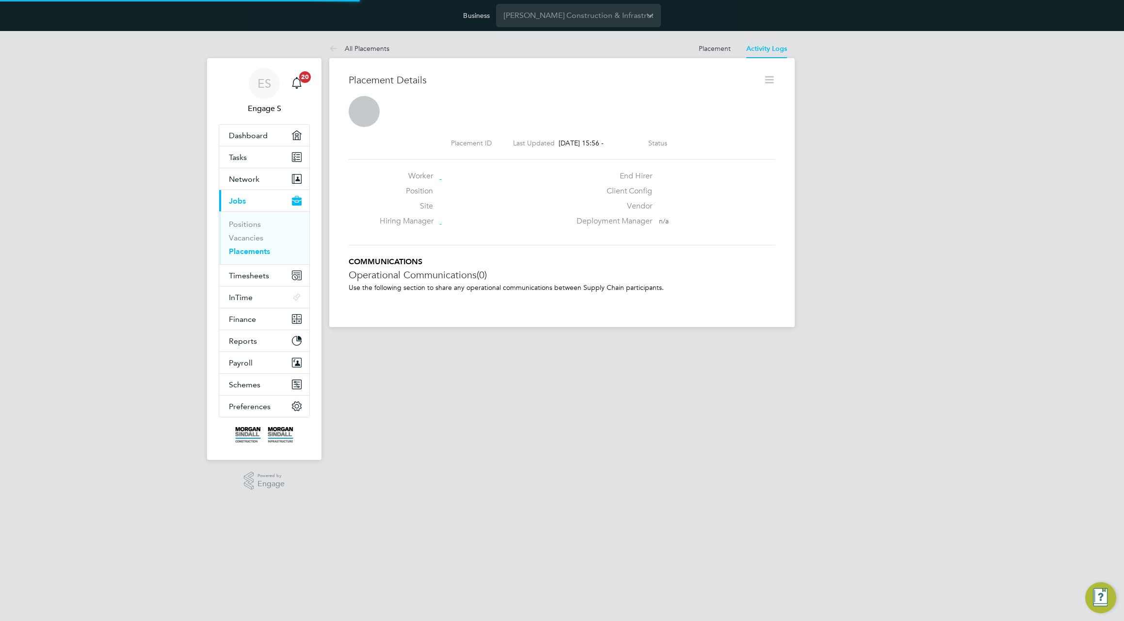
scroll to position [16, 192]
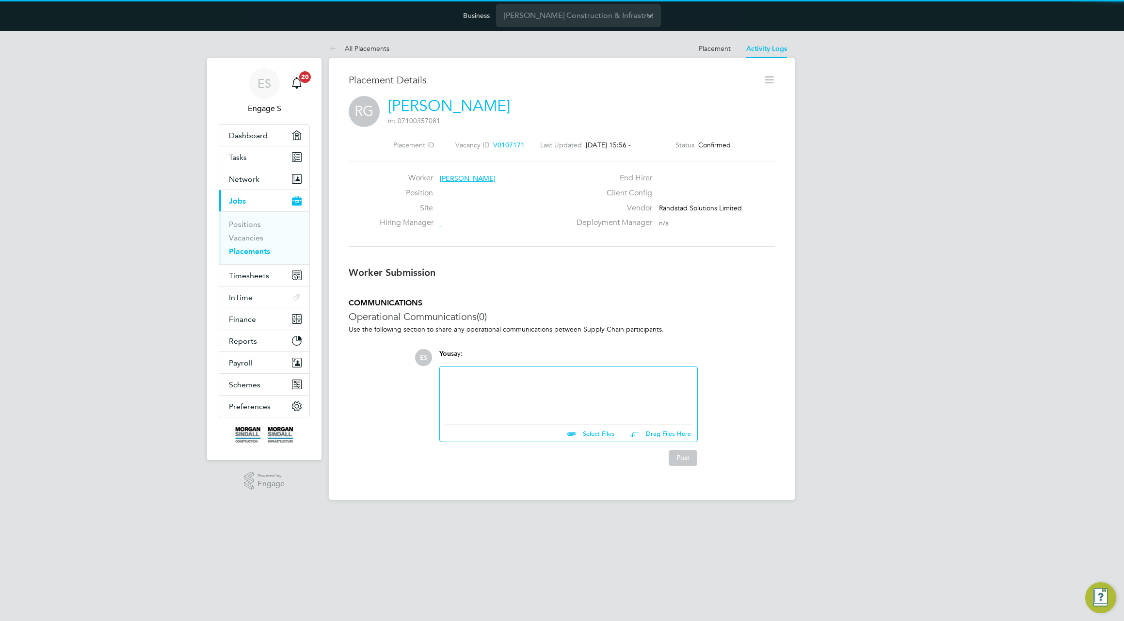
click at [771, 80] on icon at bounding box center [769, 80] width 12 height 12
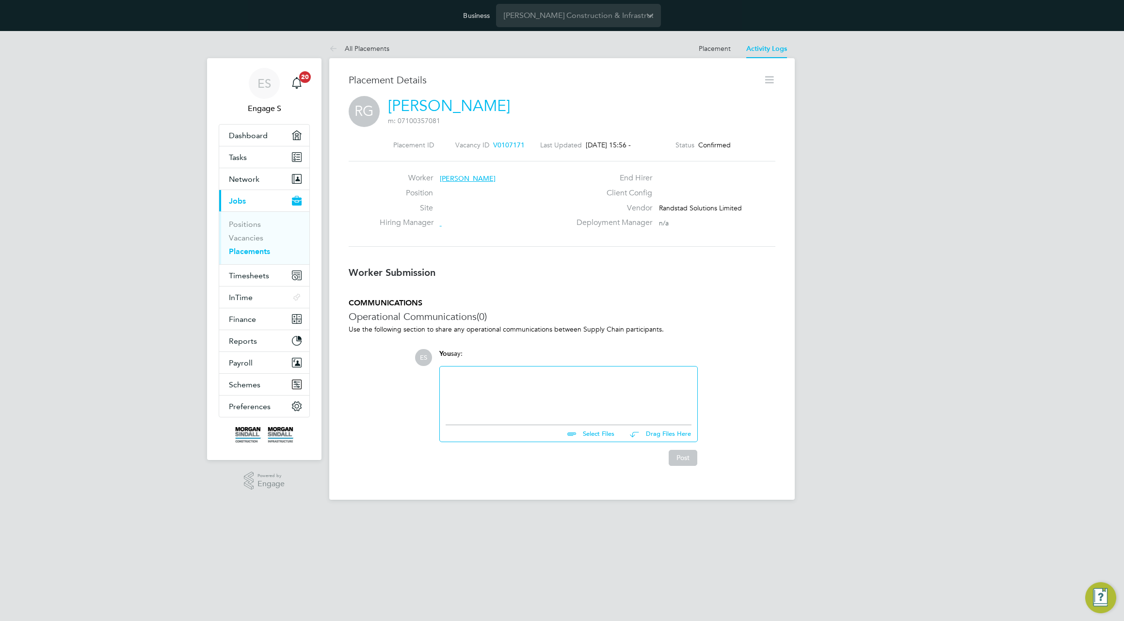
click at [768, 81] on icon at bounding box center [769, 80] width 12 height 12
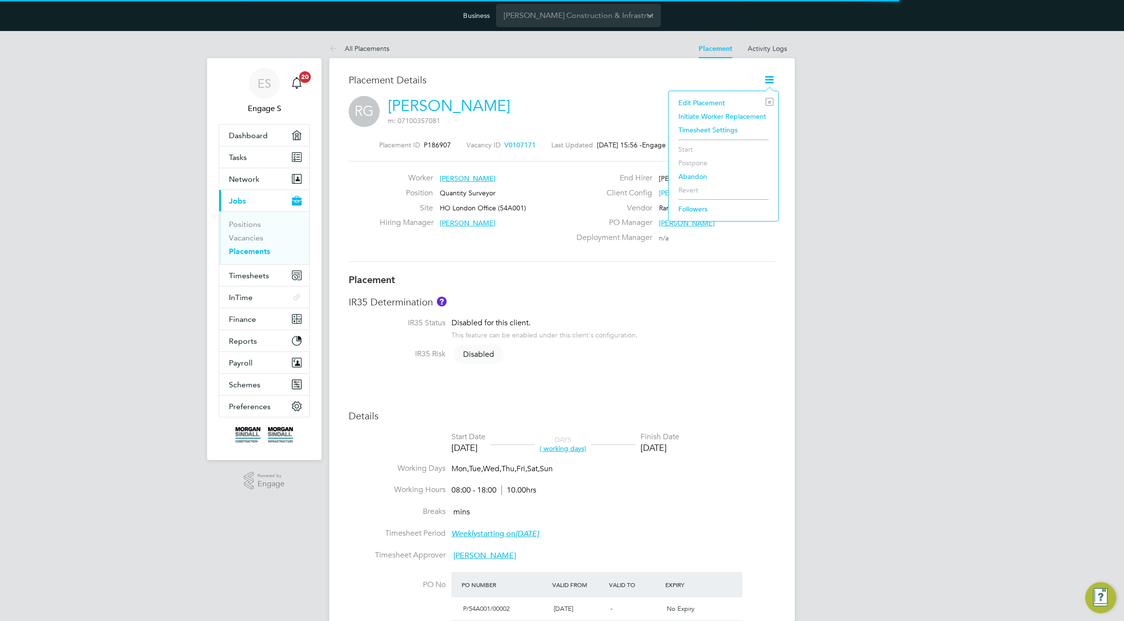
scroll to position [22, 427]
click at [768, 81] on icon at bounding box center [769, 80] width 12 height 12
click at [770, 79] on icon at bounding box center [769, 80] width 12 height 12
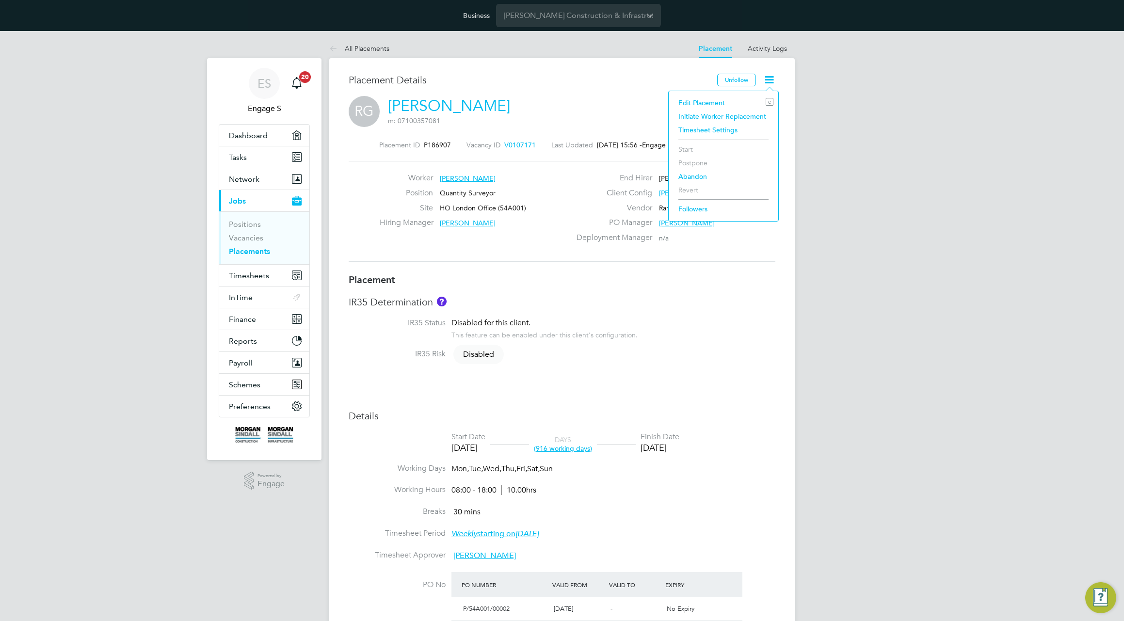
click at [687, 211] on li "Followers" at bounding box center [723, 209] width 100 height 14
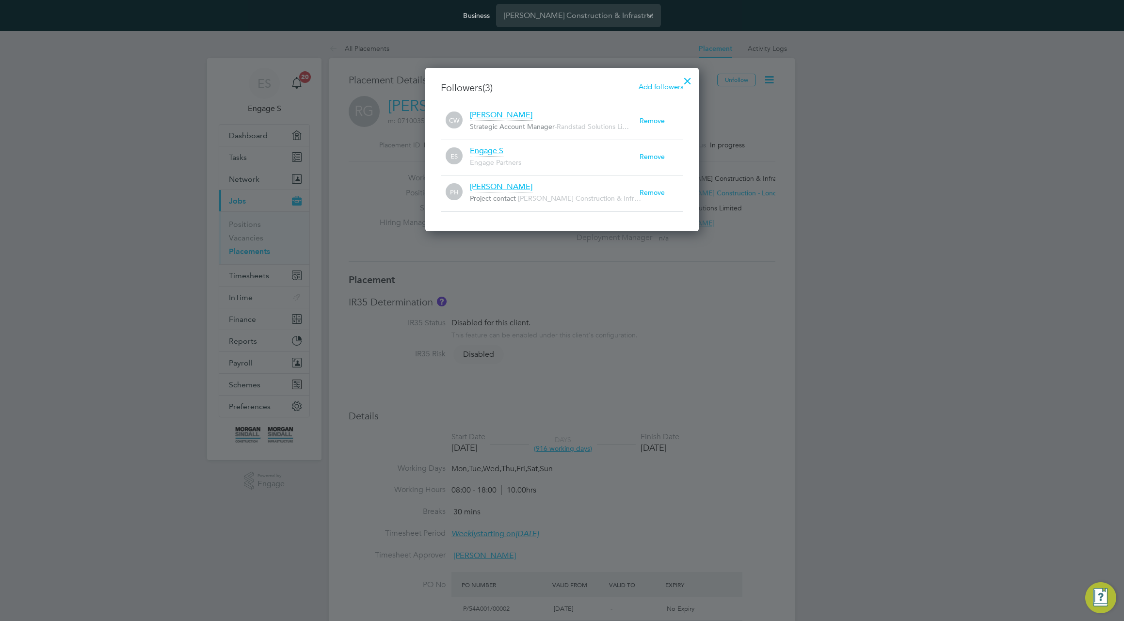
click at [666, 82] on span "Add followers" at bounding box center [661, 86] width 45 height 9
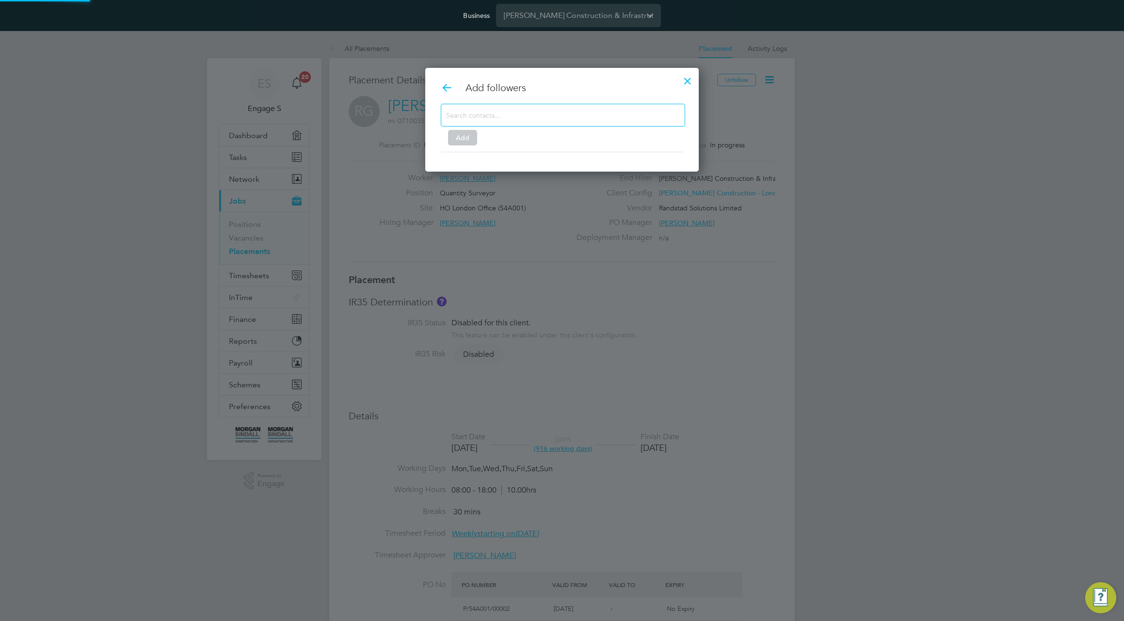
click at [574, 115] on input at bounding box center [555, 115] width 218 height 13
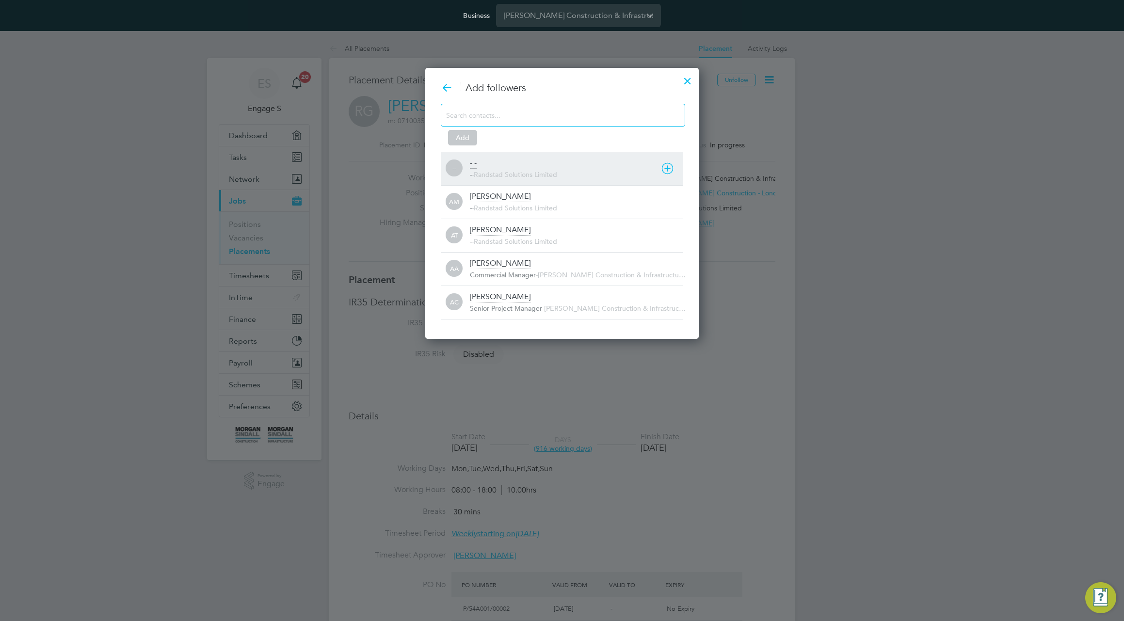
click at [536, 172] on span "Randstad Solutions Limited" at bounding box center [515, 174] width 83 height 9
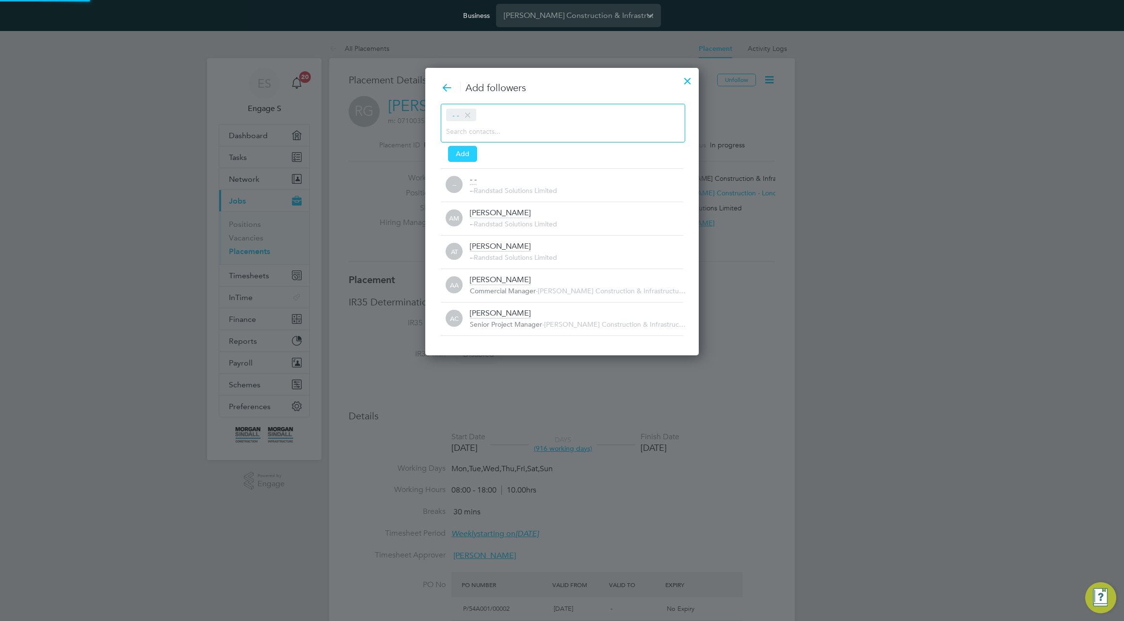
click at [464, 153] on button "Add" at bounding box center [462, 154] width 29 height 16
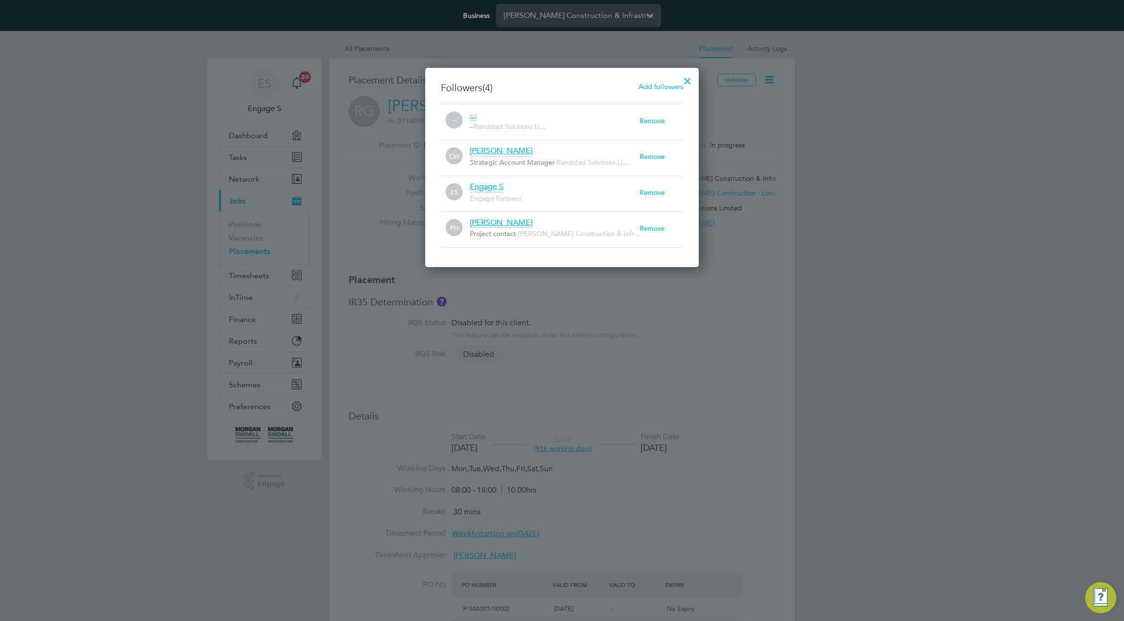
click at [685, 76] on div at bounding box center [687, 78] width 17 height 17
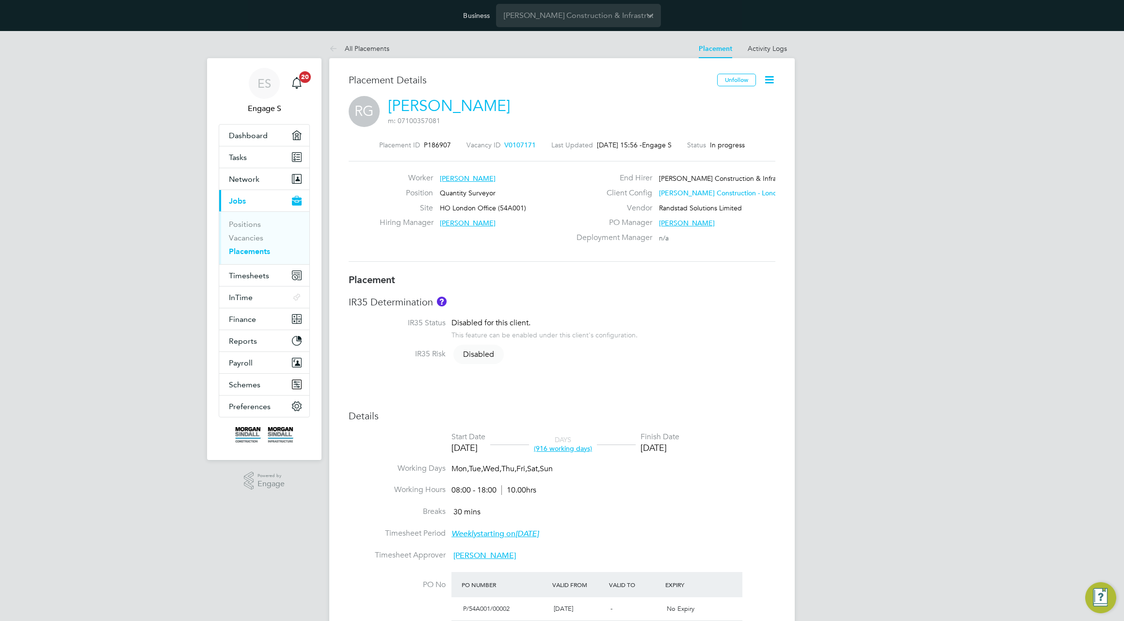
click at [769, 76] on icon at bounding box center [769, 80] width 12 height 12
click at [739, 119] on li "Initiate Worker Replacement" at bounding box center [723, 117] width 100 height 14
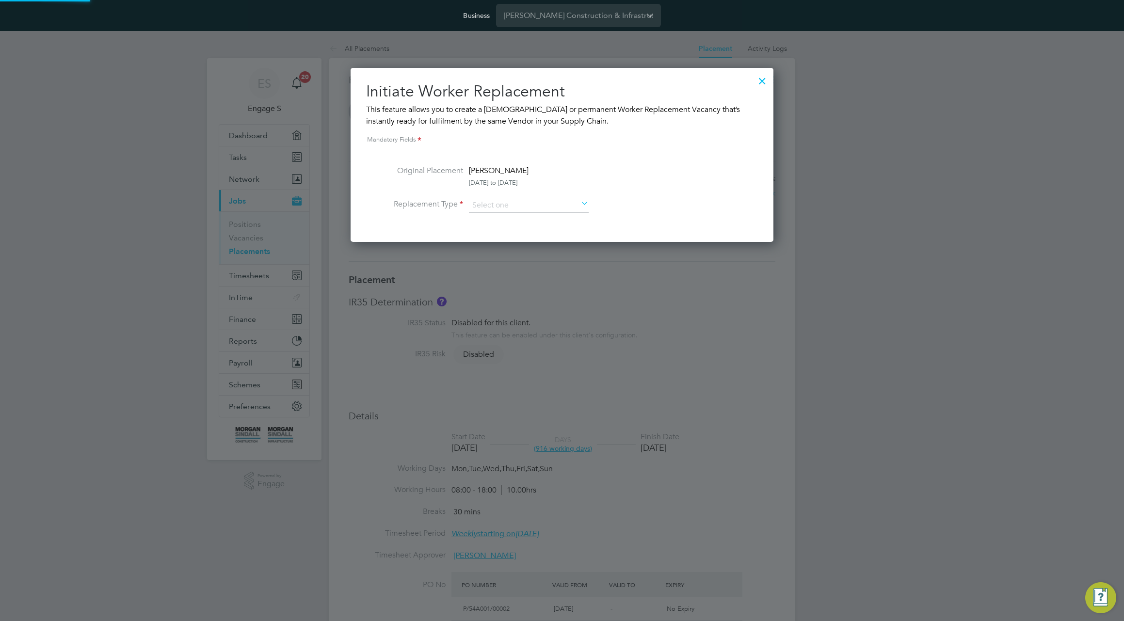
scroll to position [174, 423]
click at [508, 203] on input at bounding box center [529, 205] width 120 height 15
click at [499, 214] on li "Temporary" at bounding box center [528, 219] width 121 height 13
type input "Temporary"
click at [532, 202] on input at bounding box center [529, 205] width 120 height 15
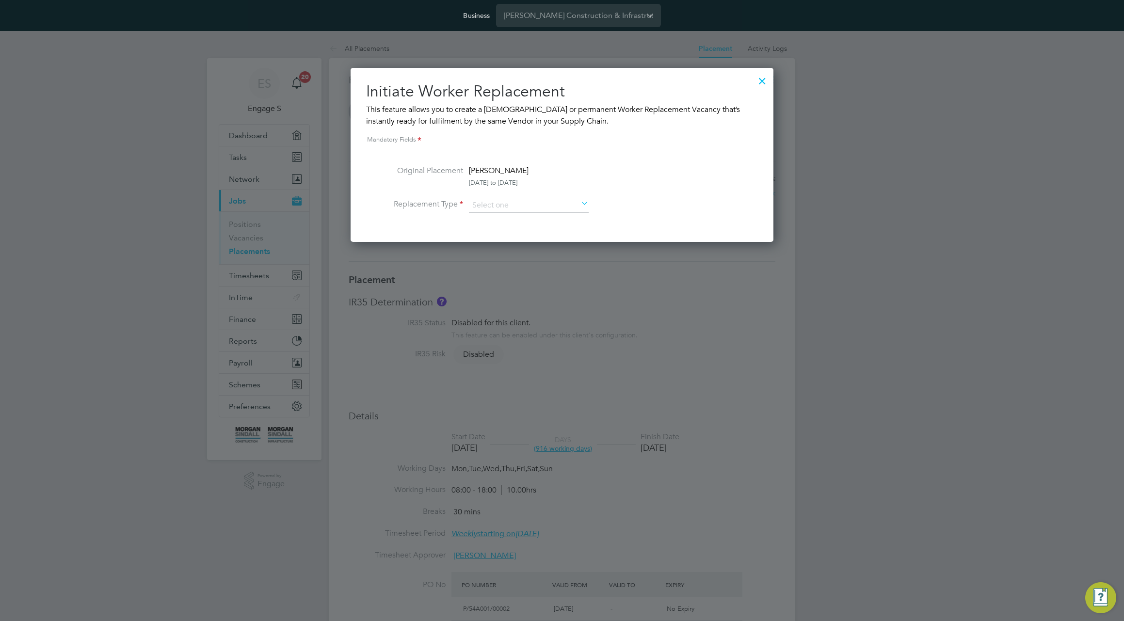
click at [516, 229] on li "Permanent" at bounding box center [528, 231] width 121 height 13
type input "Permanent"
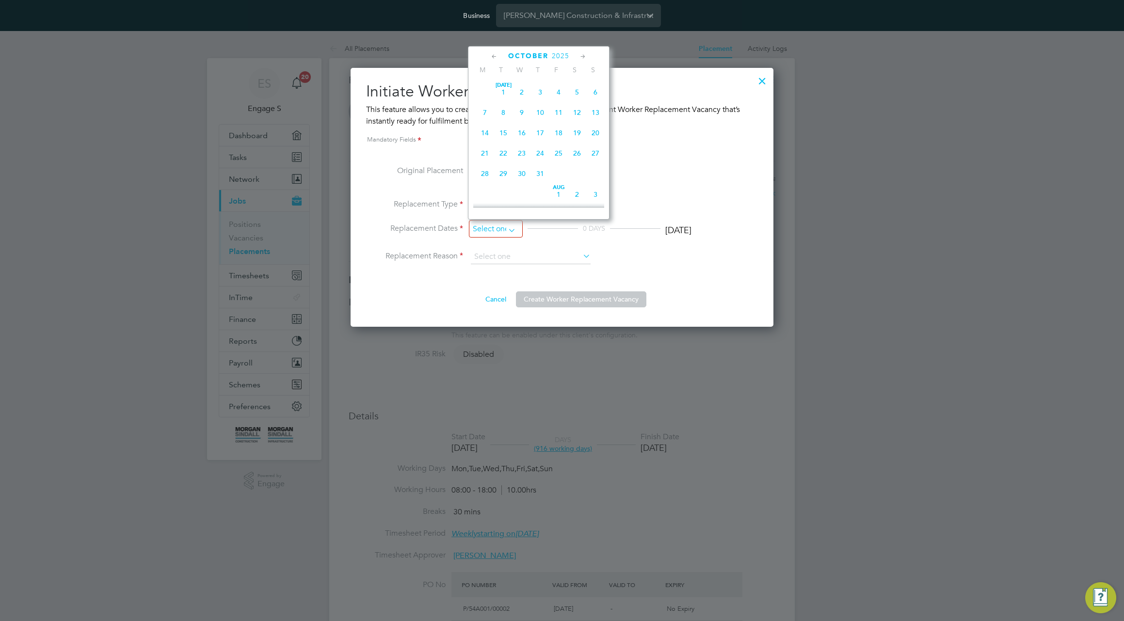
click at [509, 229] on input at bounding box center [496, 229] width 54 height 18
click at [521, 114] on span "Oct 1" at bounding box center [522, 105] width 18 height 18
type input "01 Oct 2025"
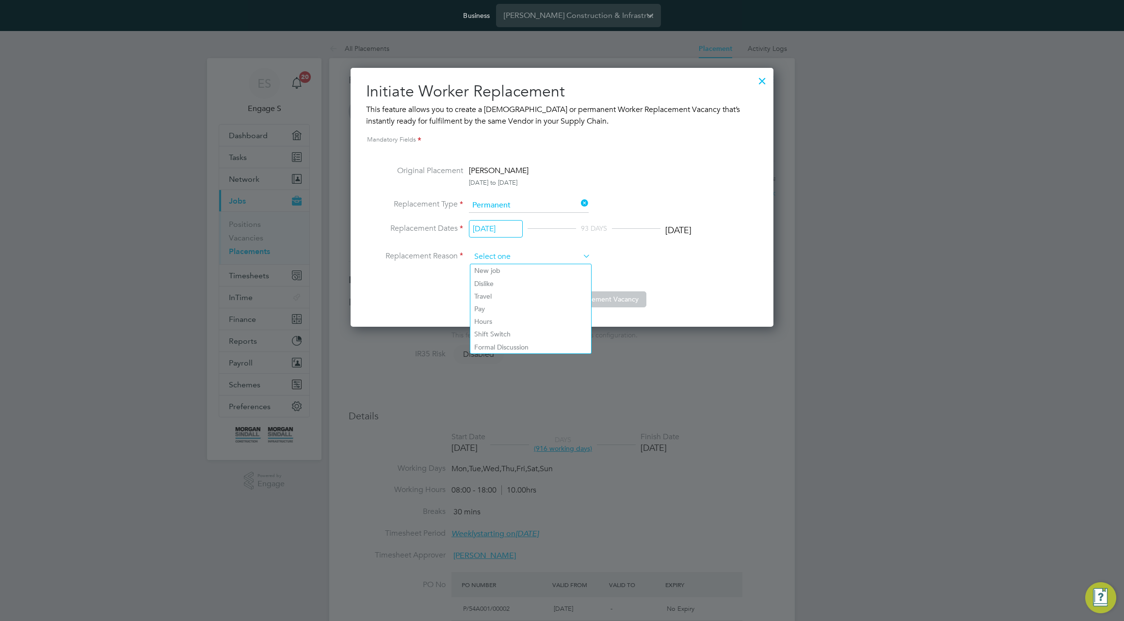
click at [543, 258] on input at bounding box center [531, 257] width 120 height 15
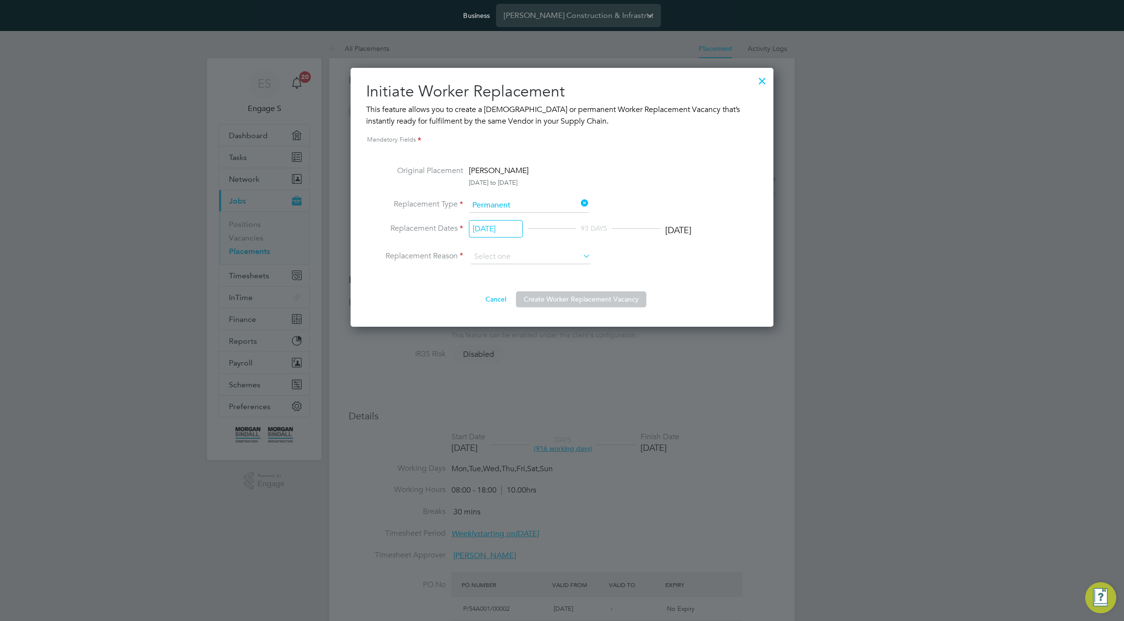
click at [542, 344] on li "Formal Discussion" at bounding box center [530, 347] width 121 height 13
type input "Formal Discussion"
click at [592, 299] on button "Create Worker Replacement Vacancy" at bounding box center [581, 299] width 130 height 16
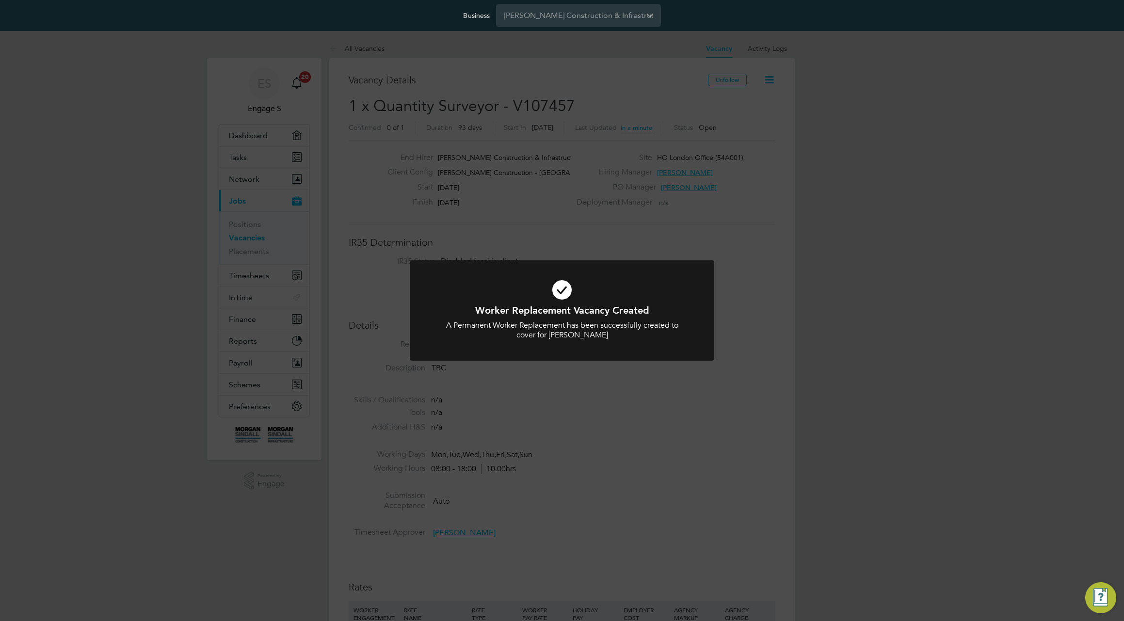
scroll to position [16, 209]
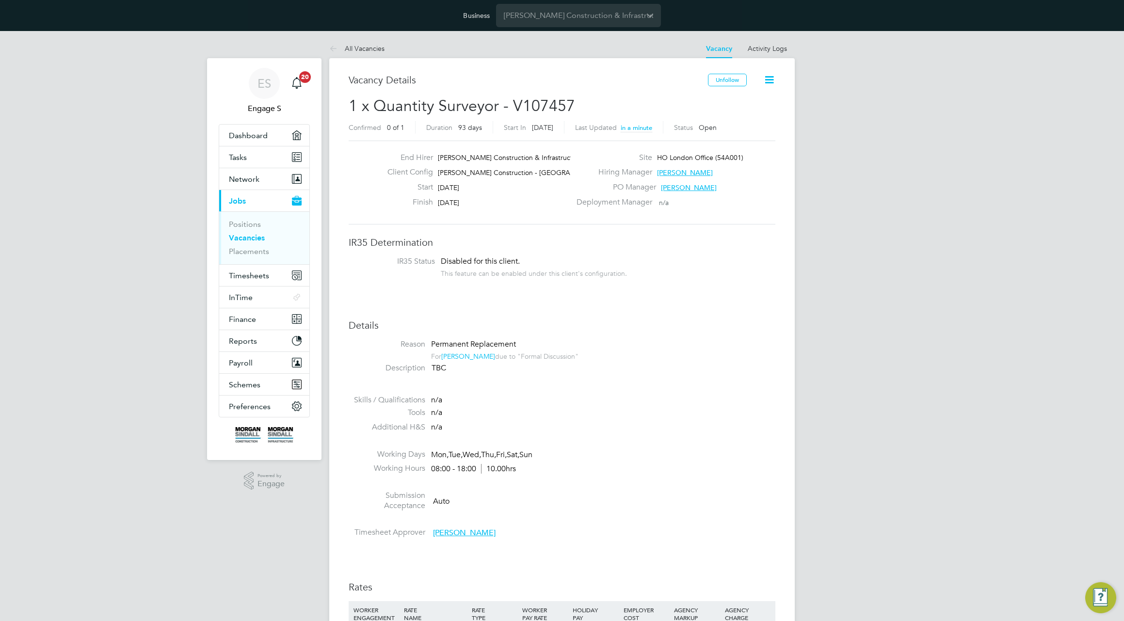
click at [598, 222] on div "End Hirer Morgan Sindall Construction & Infrastruct… Client Config Morgan Sinda…" at bounding box center [562, 183] width 427 height 84
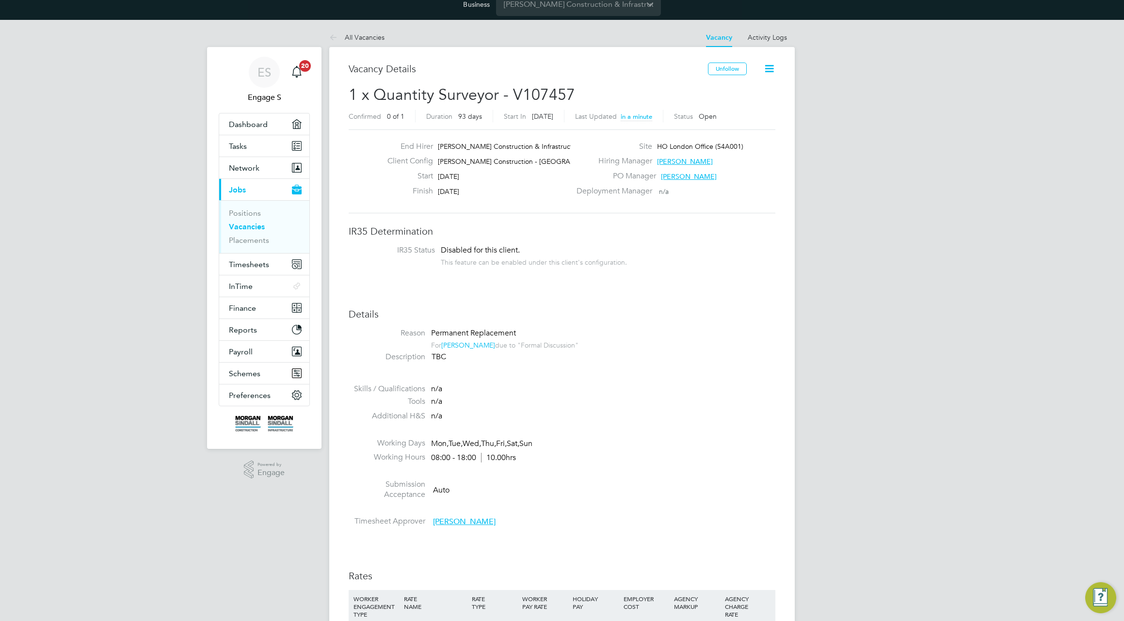
scroll to position [20, 0]
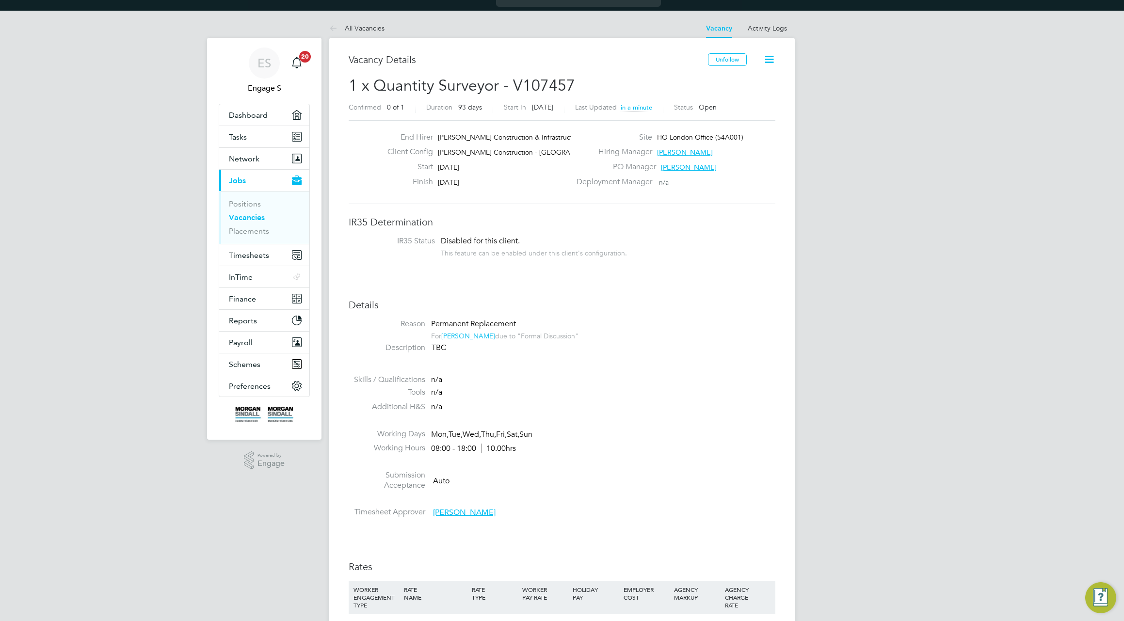
click at [767, 57] on icon at bounding box center [769, 59] width 12 height 12
click at [740, 82] on li "Edit Vacancy" at bounding box center [746, 83] width 56 height 14
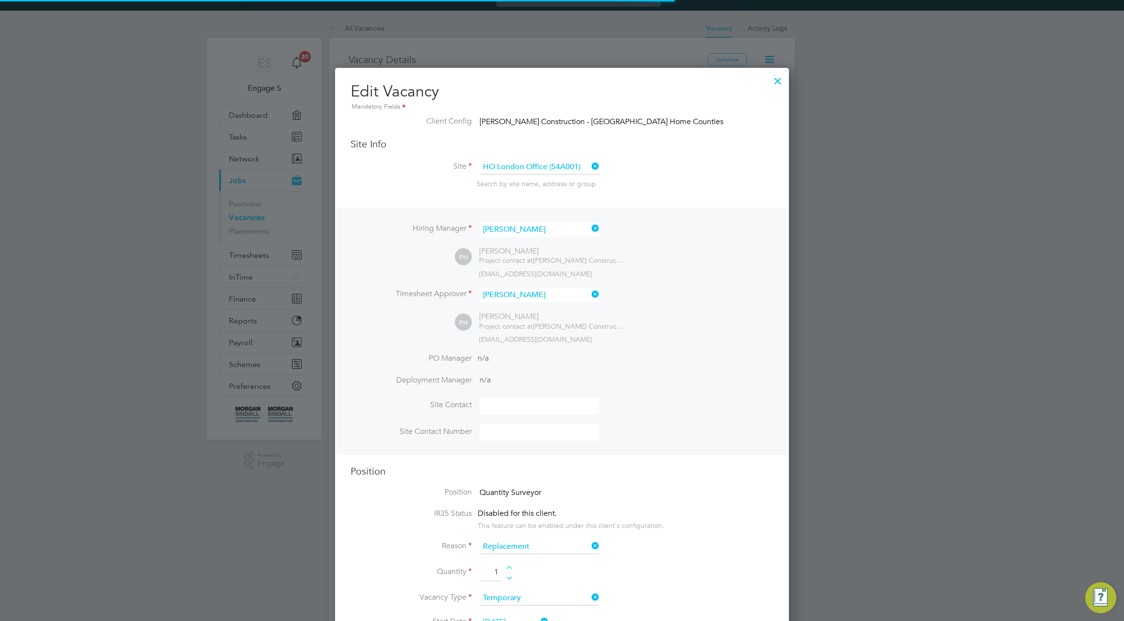
scroll to position [29, 51]
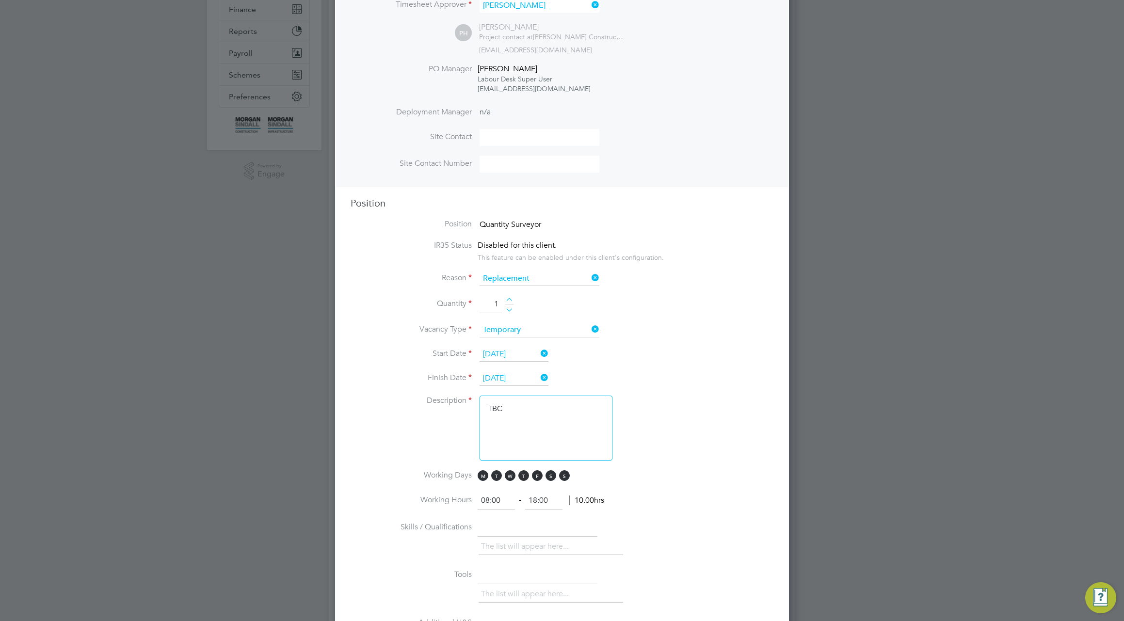
click at [542, 137] on input at bounding box center [540, 137] width 120 height 17
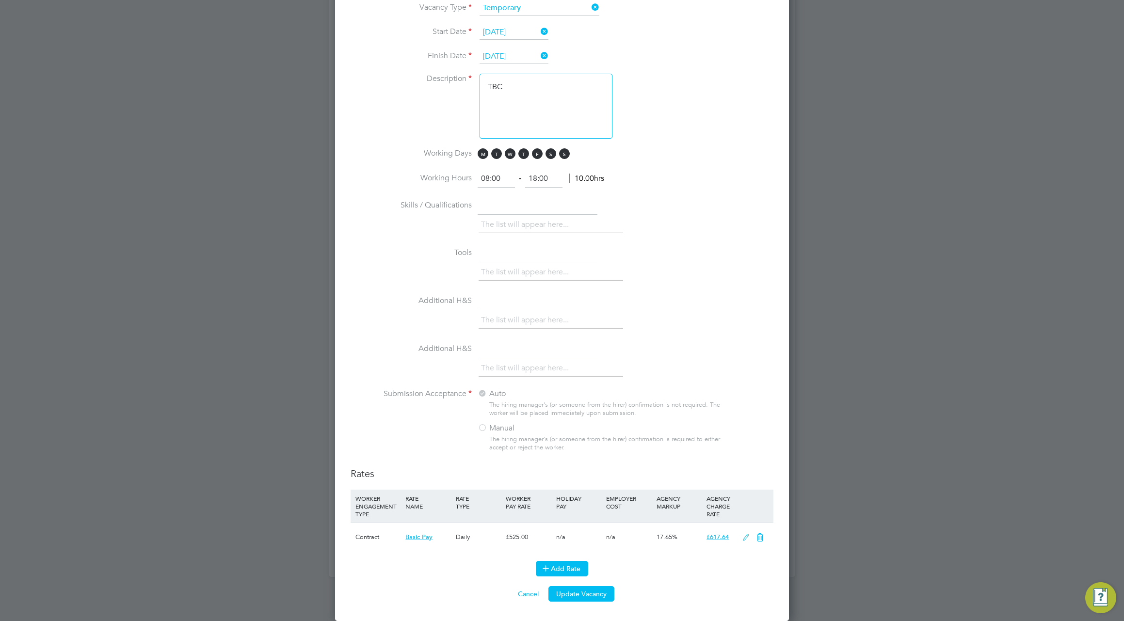
click at [574, 569] on button "Add Rate" at bounding box center [562, 569] width 52 height 16
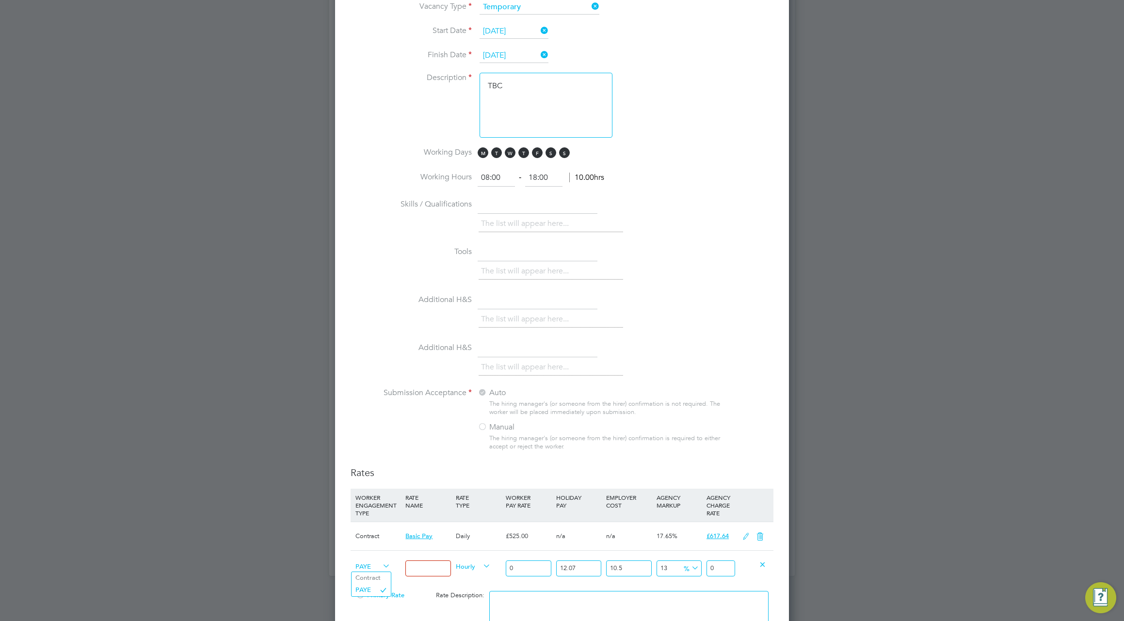
click at [365, 565] on span "PAYE" at bounding box center [372, 566] width 35 height 11
click at [376, 587] on li "PAYE" at bounding box center [371, 590] width 39 height 12
type input "rr"
click at [534, 568] on input "0" at bounding box center [528, 569] width 45 height 16
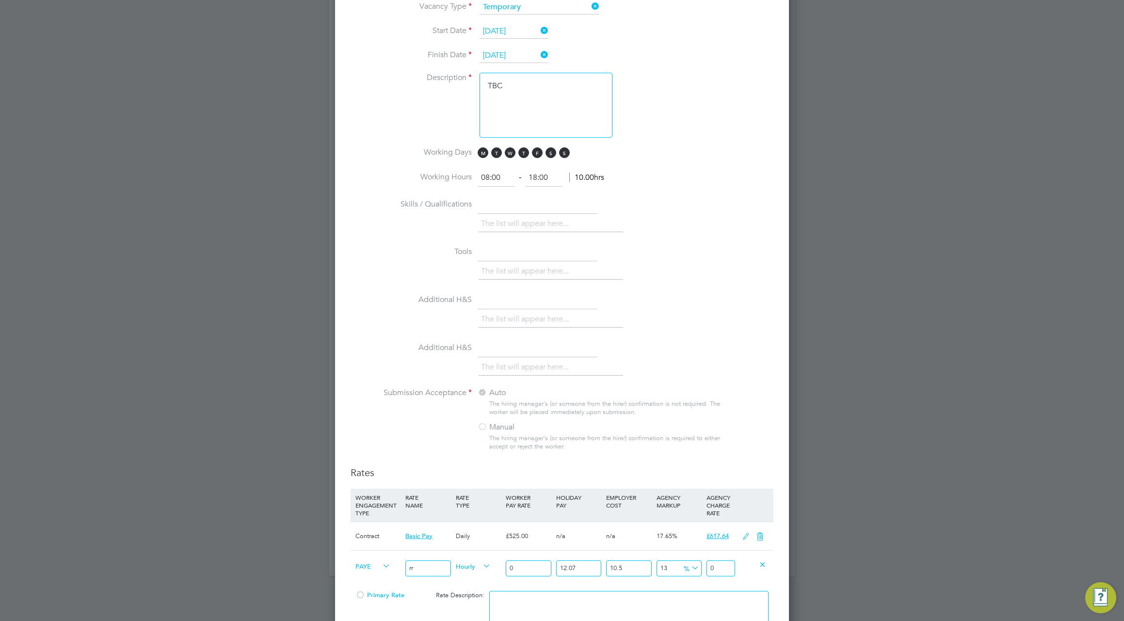
type input "05"
type input "6.996810275"
type input "05"
click at [667, 589] on div at bounding box center [629, 615] width 284 height 59
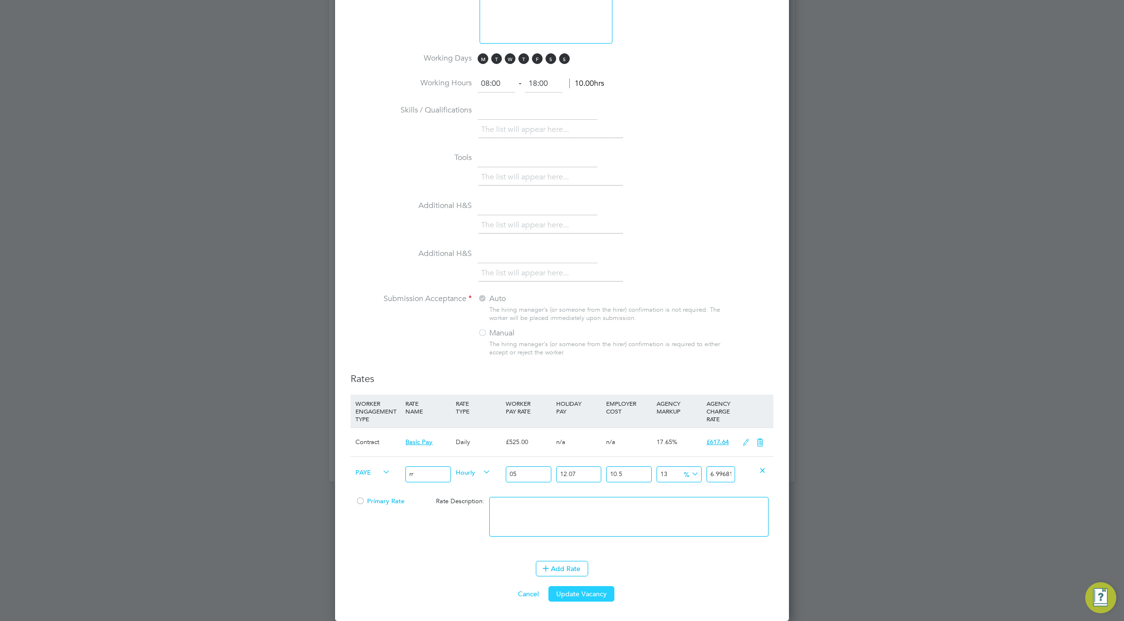
drag, startPoint x: 614, startPoint y: 598, endPoint x: 609, endPoint y: 597, distance: 5.4
click at [609, 597] on div "Cancel Update Vacancy" at bounding box center [562, 594] width 423 height 16
click at [589, 593] on button "Update Vacancy" at bounding box center [581, 594] width 66 height 16
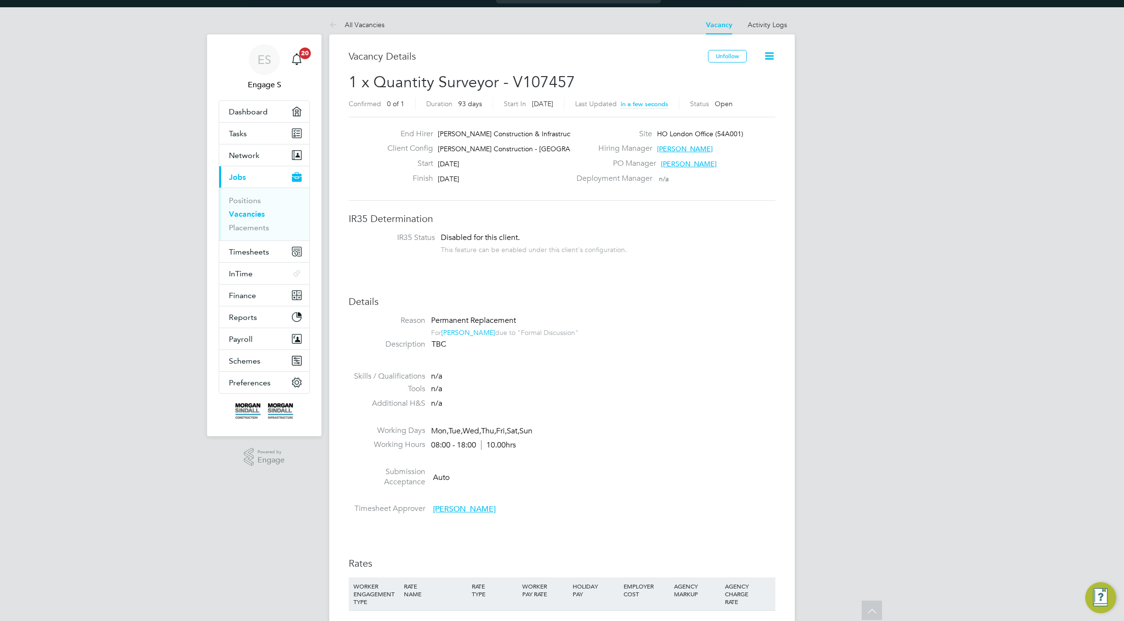
scroll to position [0, 0]
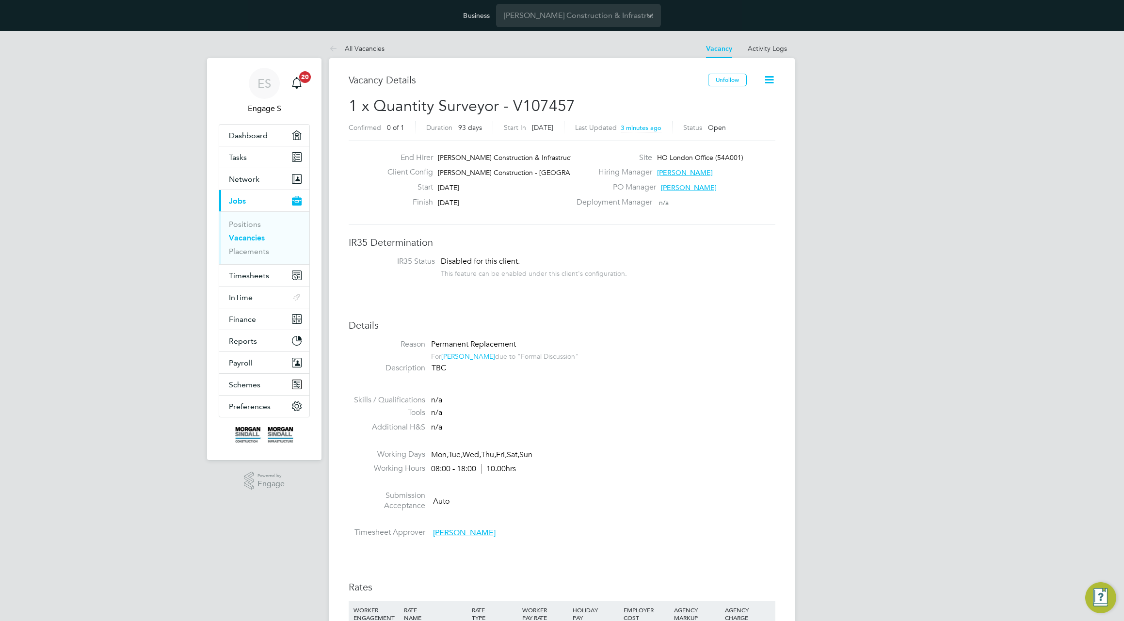
click at [618, 240] on h3 "IR35 Determination" at bounding box center [562, 242] width 427 height 13
click at [248, 253] on link "Placements" at bounding box center [249, 251] width 40 height 9
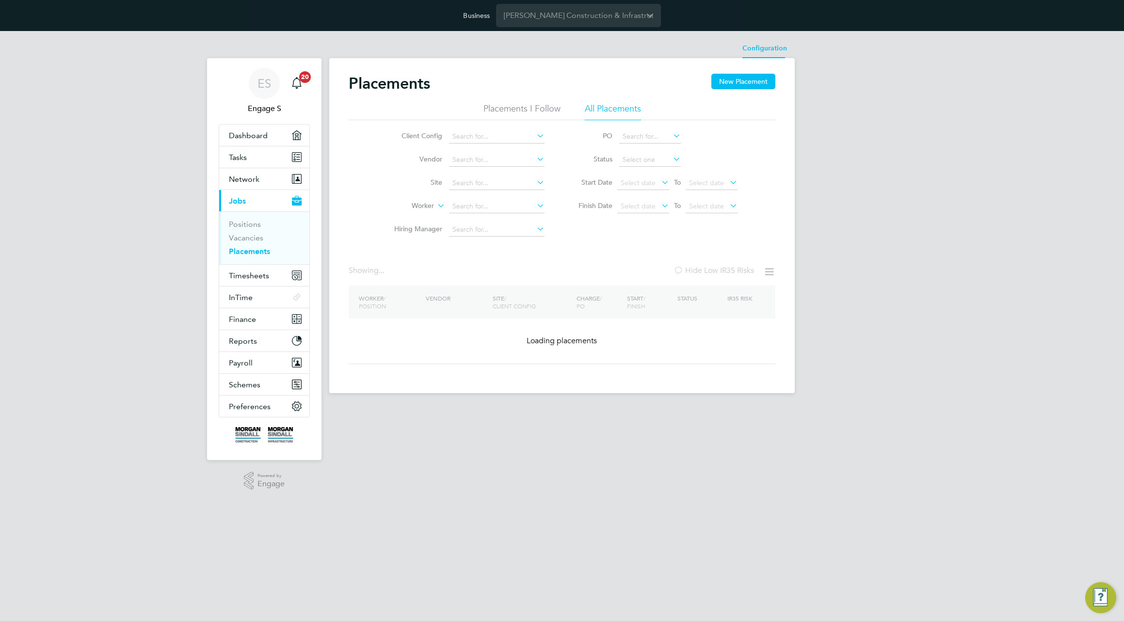
click at [753, 51] on li "Configuration" at bounding box center [764, 48] width 45 height 19
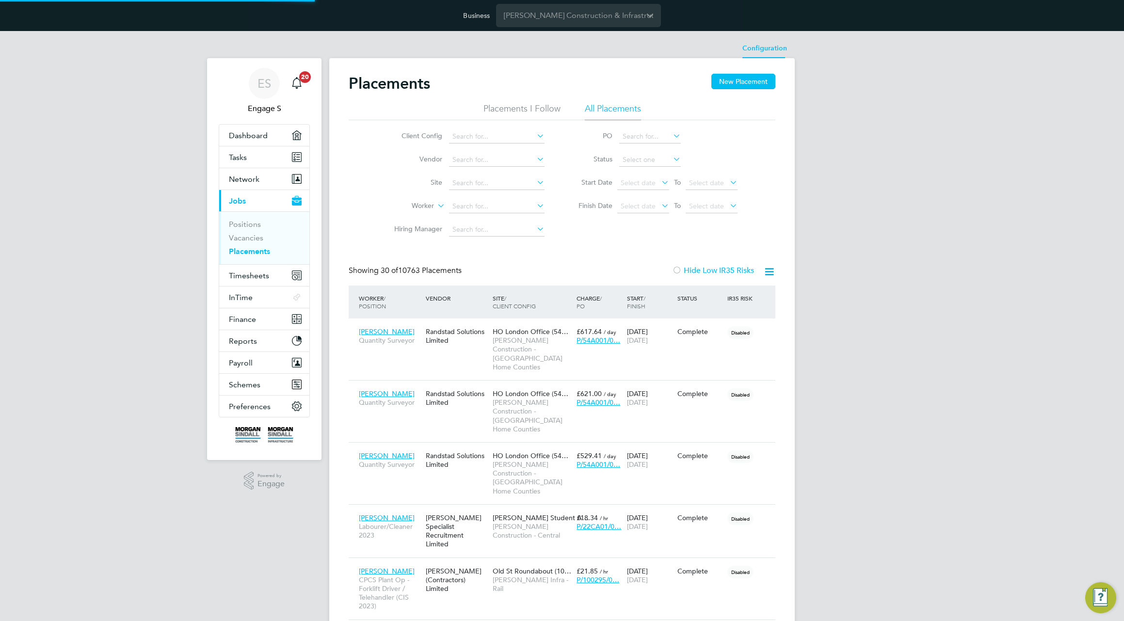
scroll to position [46, 84]
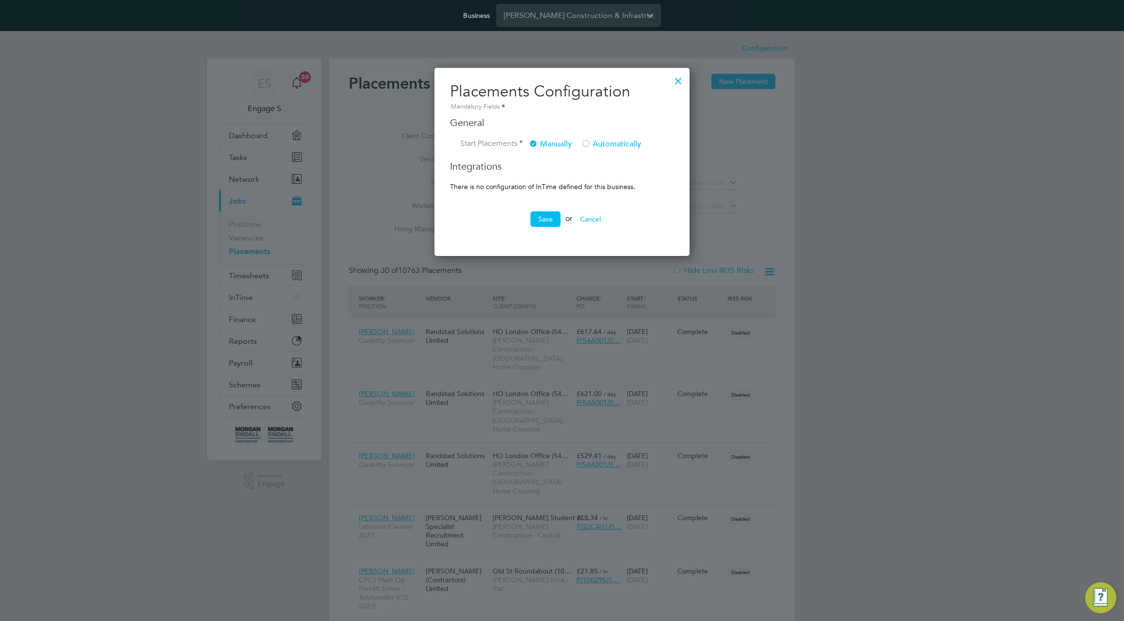
click at [595, 141] on span "Automatically" at bounding box center [611, 144] width 60 height 10
click at [541, 145] on span "Manually" at bounding box center [550, 144] width 43 height 10
click at [593, 218] on button "Cancel" at bounding box center [590, 219] width 36 height 16
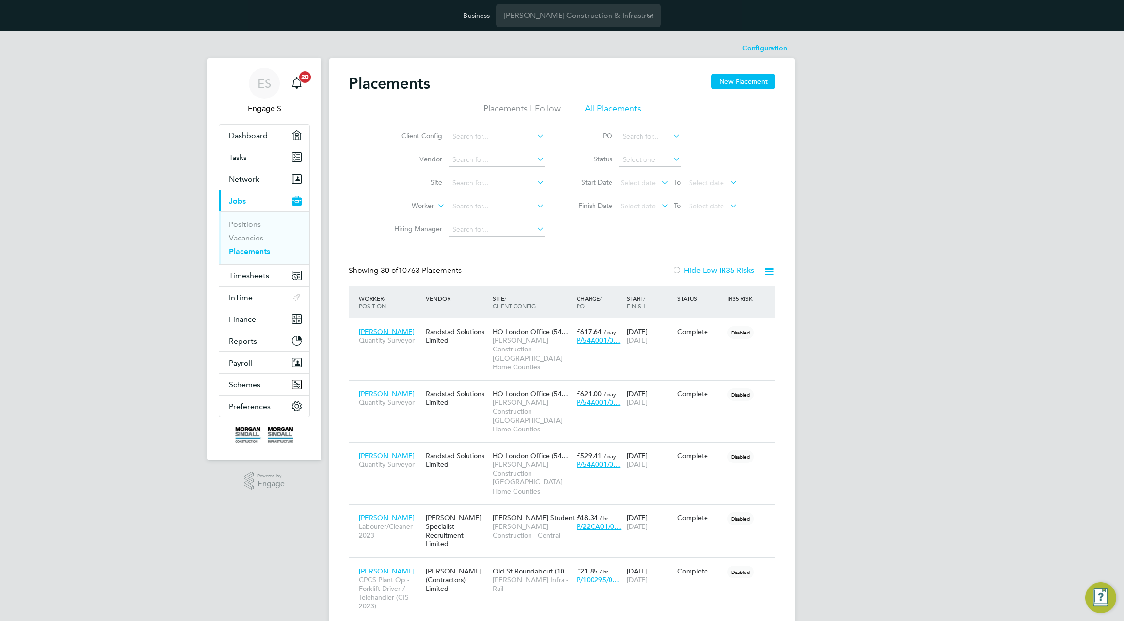
click at [451, 233] on input at bounding box center [497, 230] width 96 height 14
click at [505, 246] on li "Select a Client Config to search Managers" at bounding box center [517, 243] width 136 height 13
click at [496, 221] on li "Hiring Manager" at bounding box center [465, 229] width 182 height 23
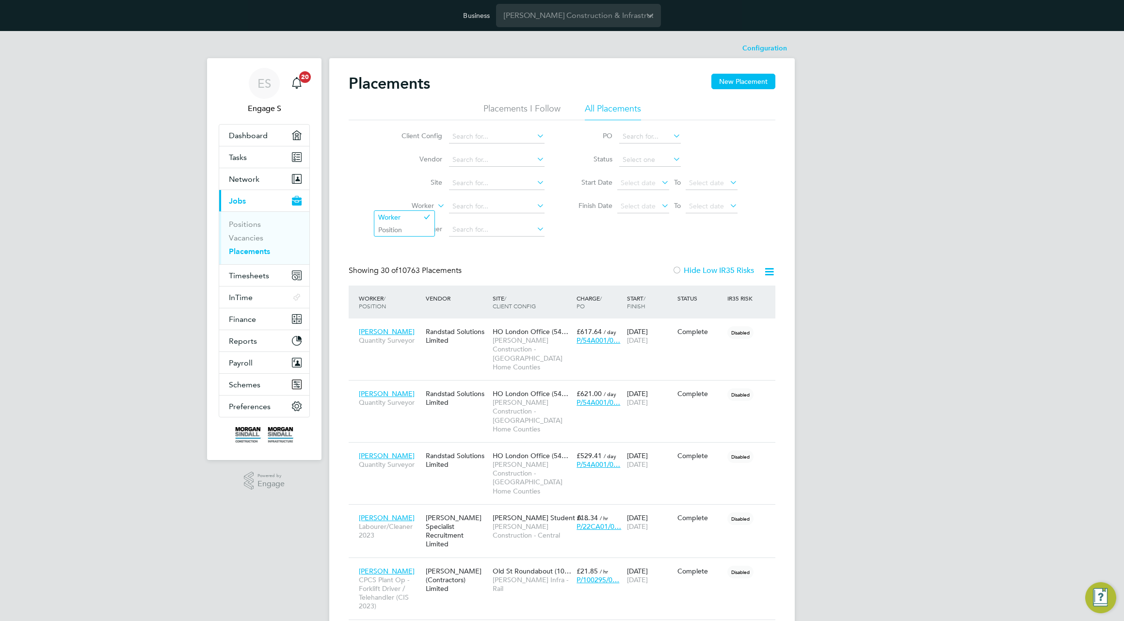
click at [429, 208] on label "Worker" at bounding box center [406, 206] width 56 height 10
click at [399, 230] on li "Position" at bounding box center [404, 230] width 60 height 13
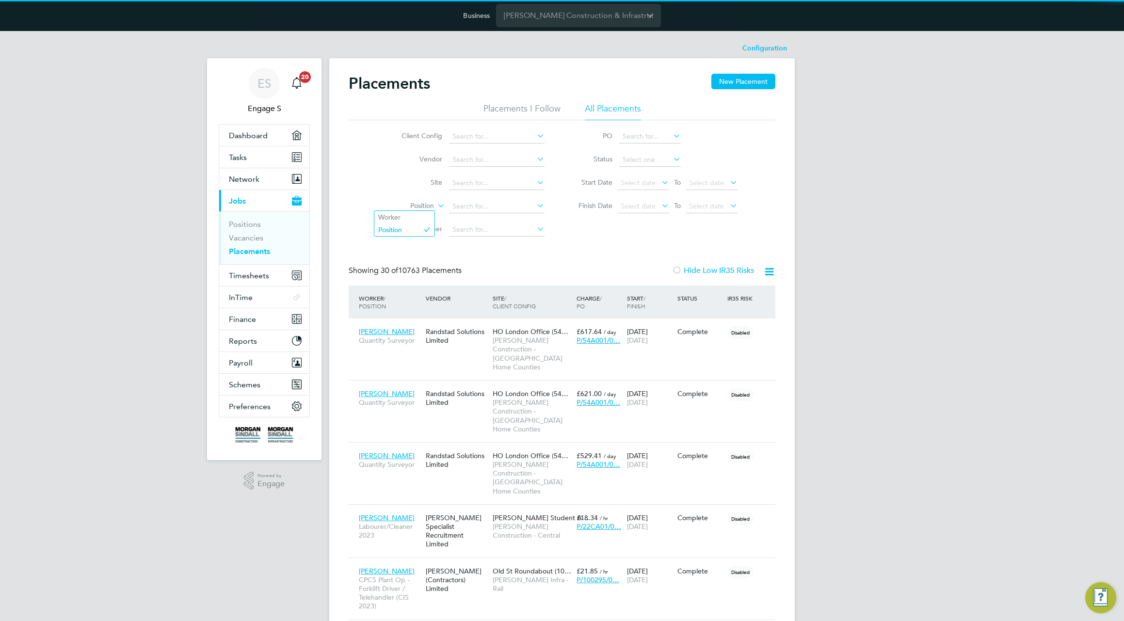
click at [435, 206] on icon at bounding box center [435, 203] width 0 height 9
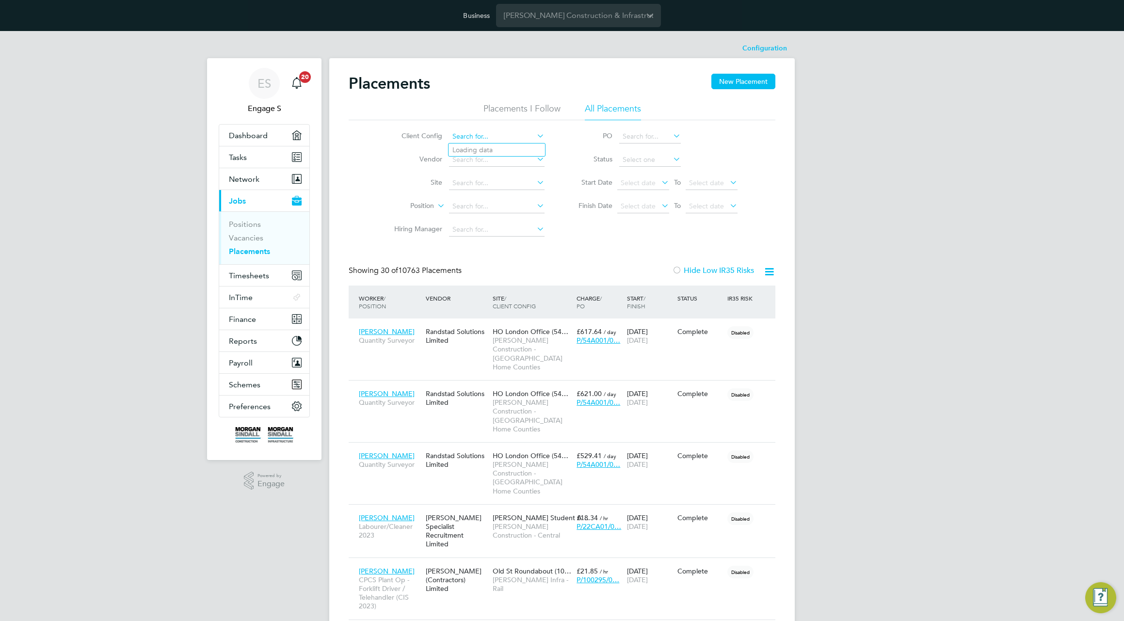
click at [467, 136] on input at bounding box center [497, 137] width 96 height 14
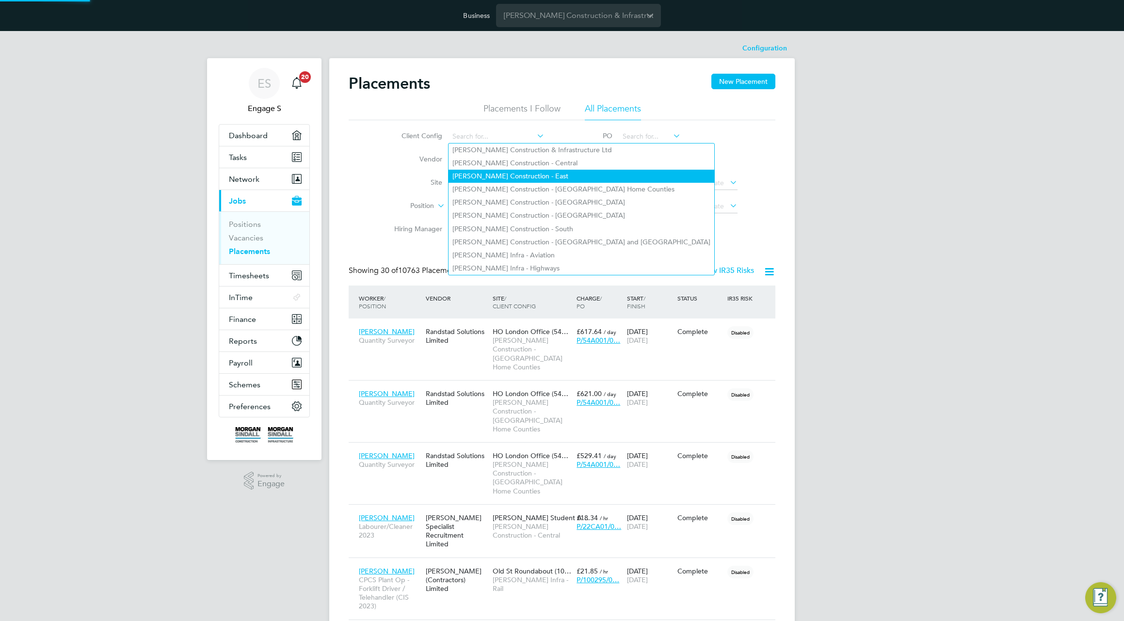
click at [477, 176] on li "Morgan Sindall Construction - East" at bounding box center [582, 176] width 266 height 13
type input "Morgan Sindall Construction - East"
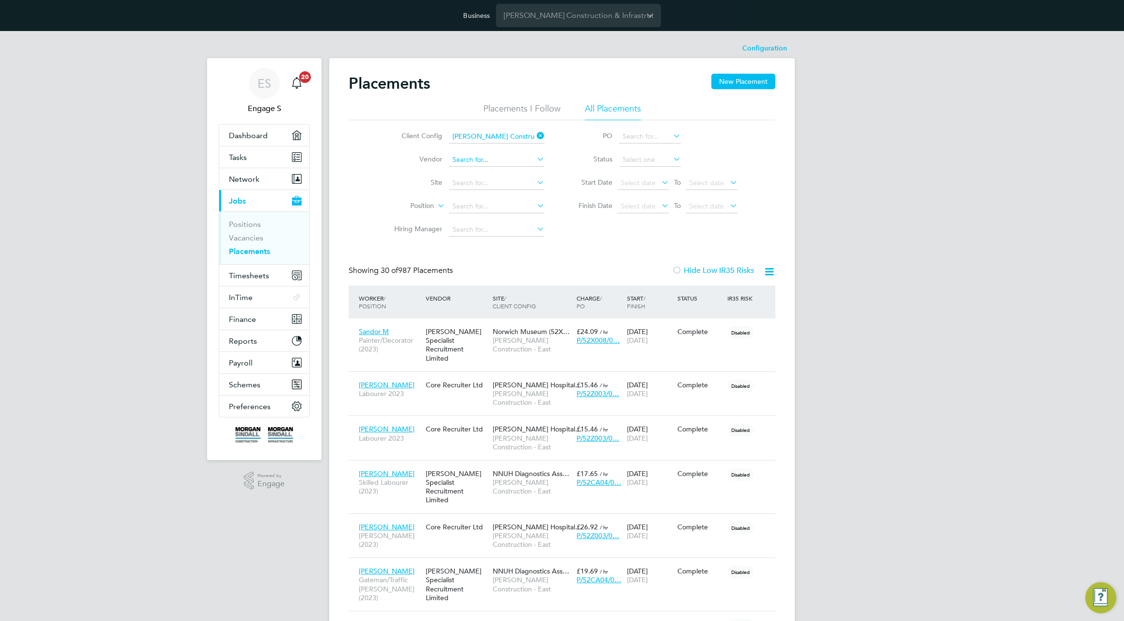
click at [487, 160] on input at bounding box center [497, 160] width 96 height 14
click at [479, 171] on li "Hays Specialist Recruitment Limited" at bounding box center [527, 173] width 157 height 13
type input "Hays Specialist Recruitment Limited"
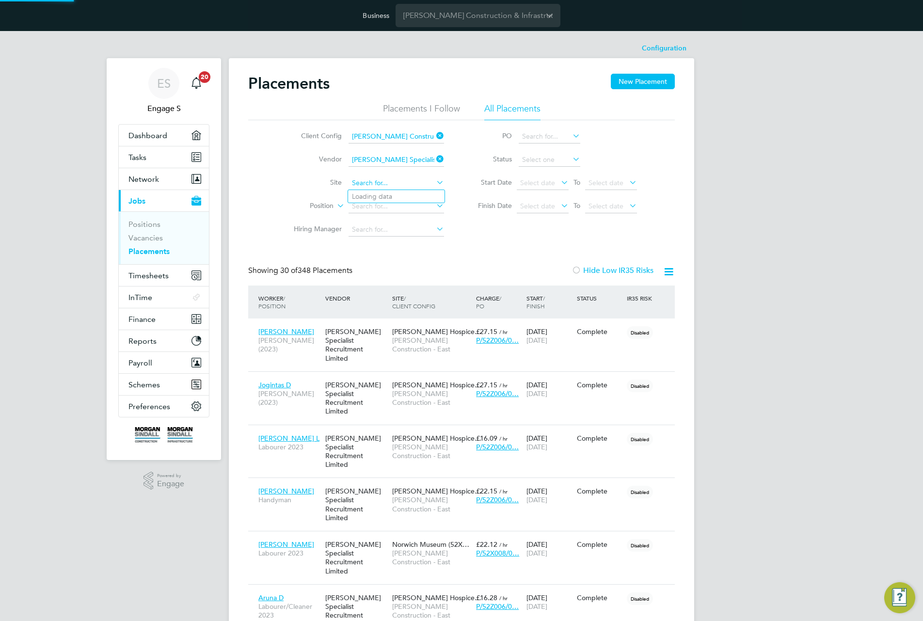
click at [367, 186] on input at bounding box center [397, 183] width 96 height 14
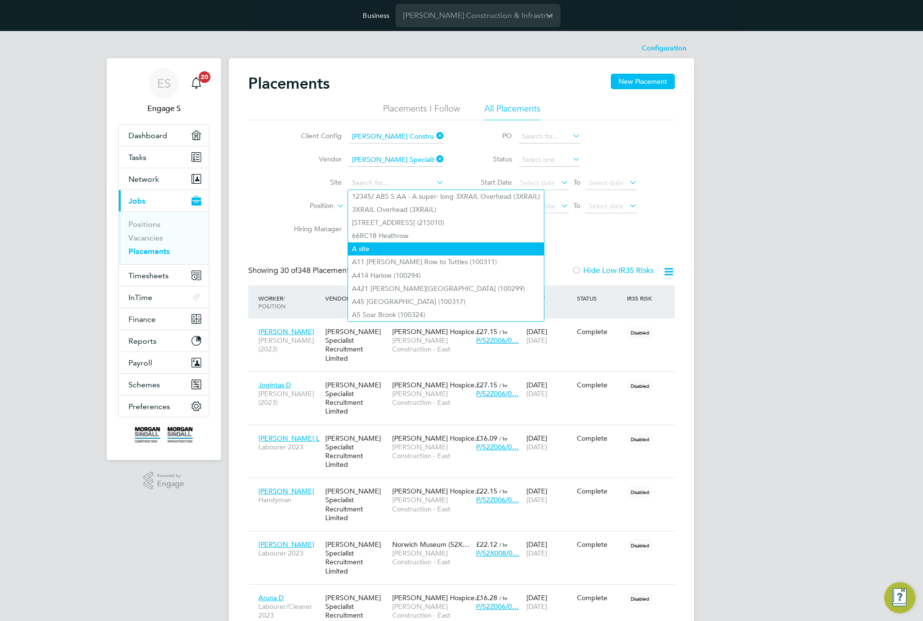
click at [382, 247] on li "A site" at bounding box center [446, 248] width 196 height 13
type input "A site"
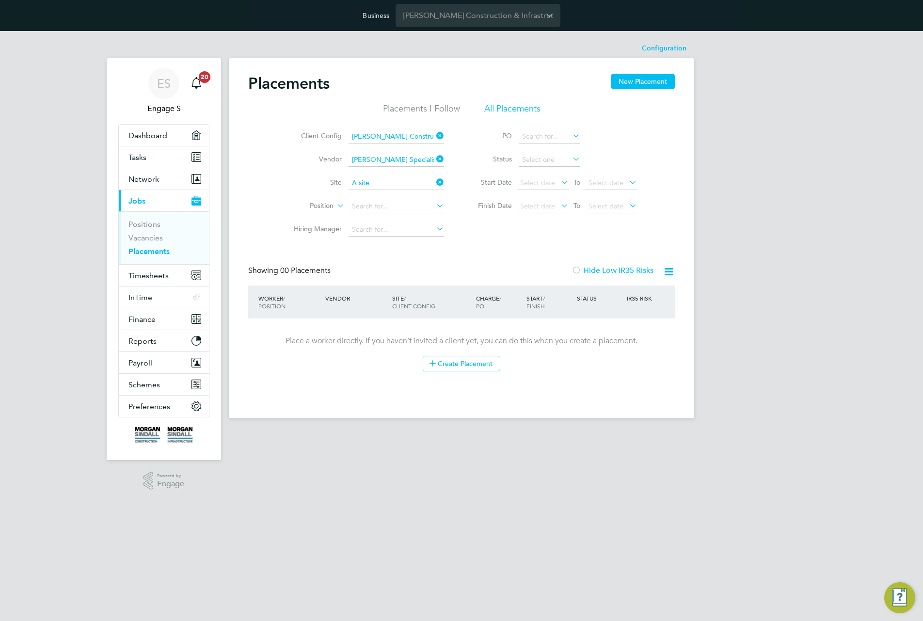
click at [434, 181] on icon at bounding box center [434, 183] width 0 height 14
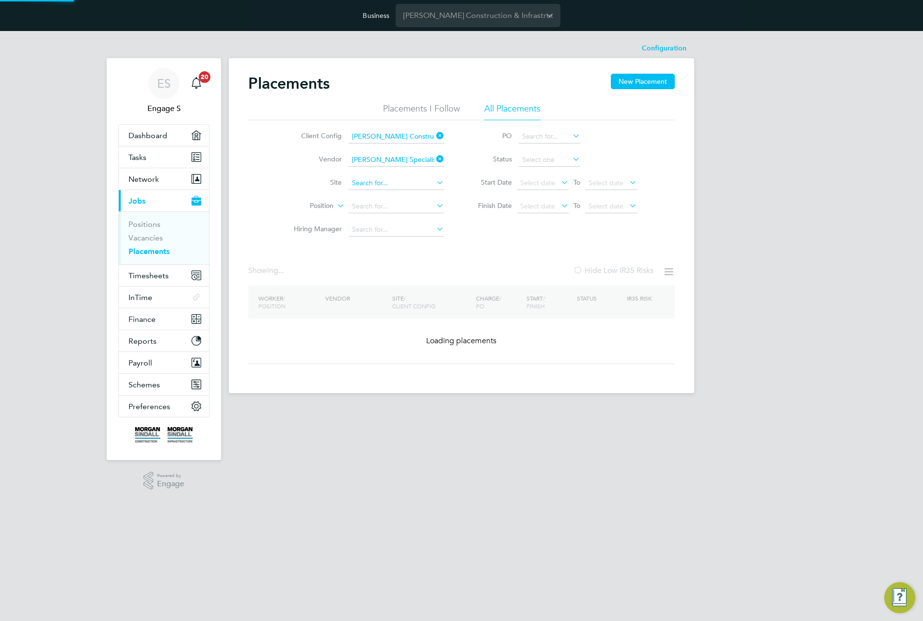
click at [402, 184] on input at bounding box center [397, 183] width 96 height 14
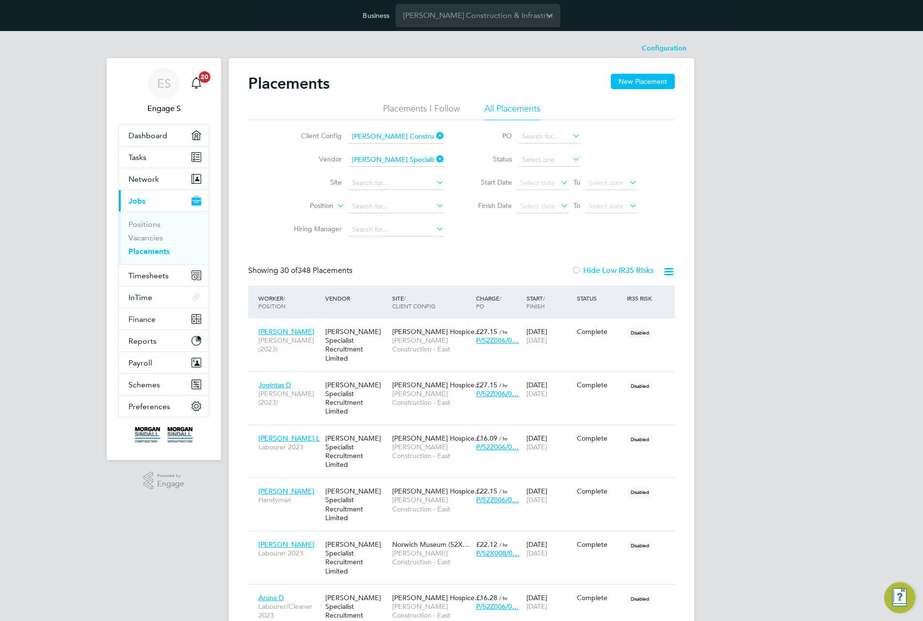
click at [390, 282] on li "A421 Milton Keynes (100299)" at bounding box center [446, 288] width 196 height 13
type input "A421 Milton Keynes (100299)"
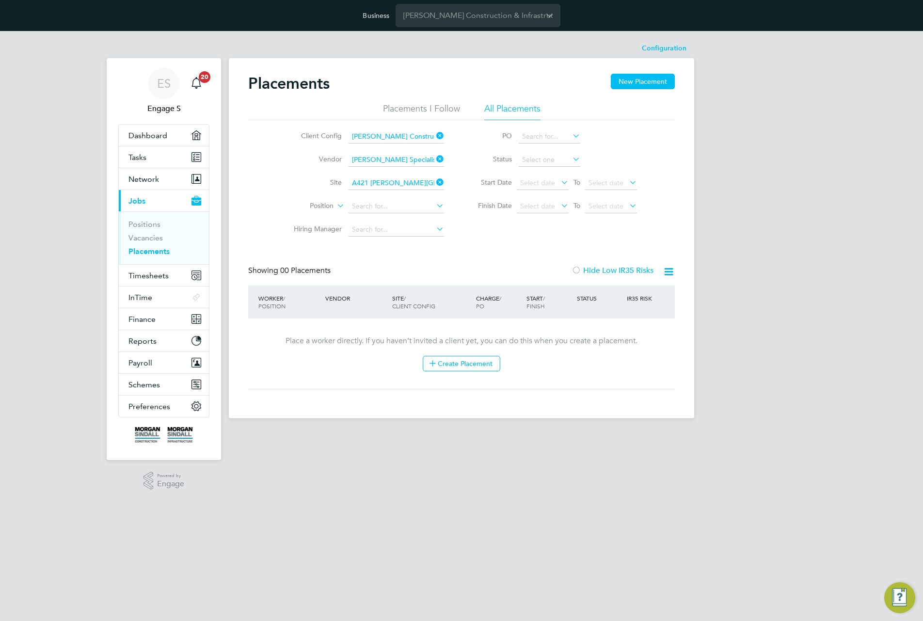
click at [434, 180] on icon at bounding box center [434, 183] width 0 height 14
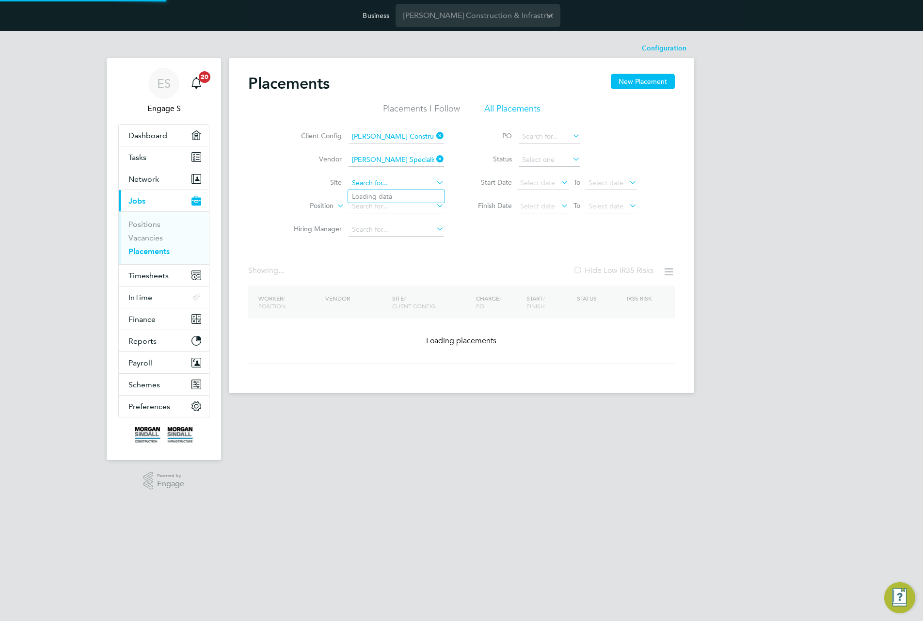
click at [397, 183] on input at bounding box center [397, 183] width 96 height 14
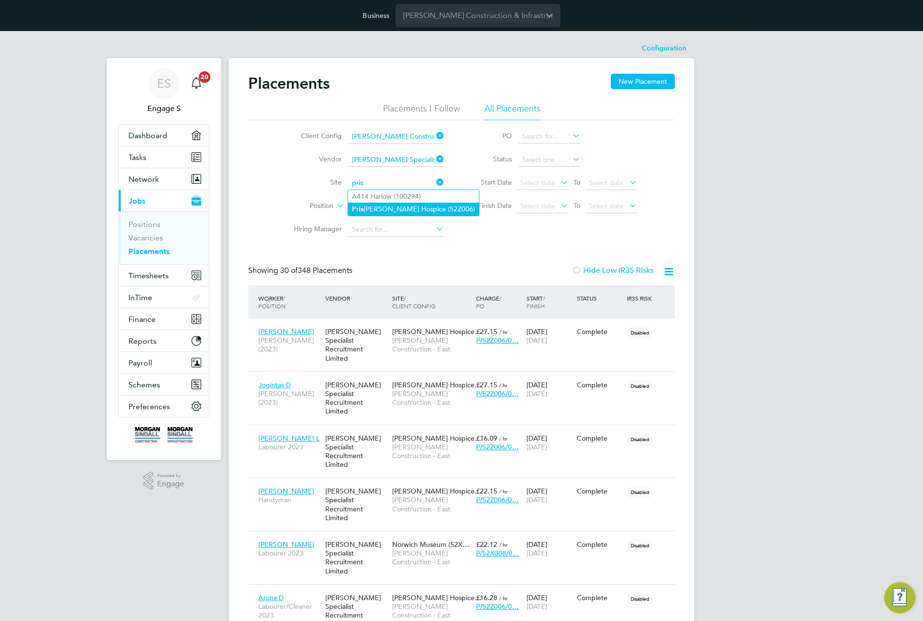
type input "Priscilla Bacon Hospice (52Z006)"
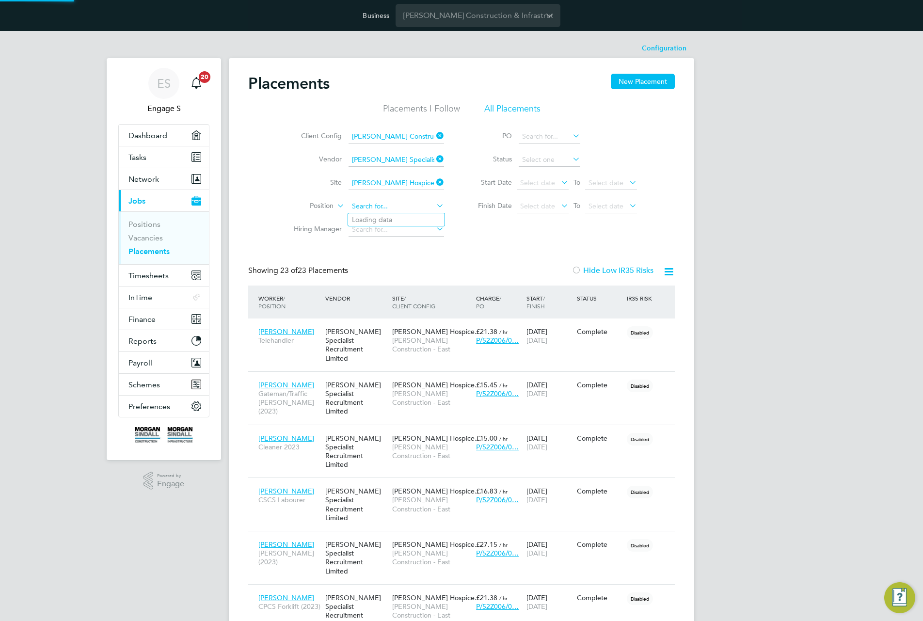
click at [400, 207] on input at bounding box center [397, 207] width 96 height 14
click at [406, 218] on li "Tele handler" at bounding box center [396, 219] width 96 height 13
type input "Telehandler"
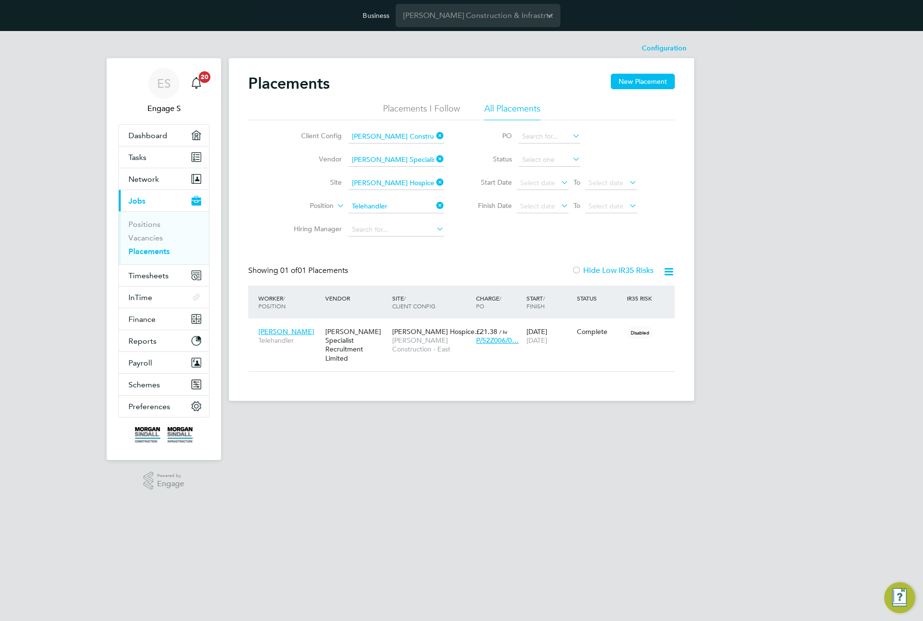
click at [434, 204] on icon at bounding box center [434, 206] width 0 height 14
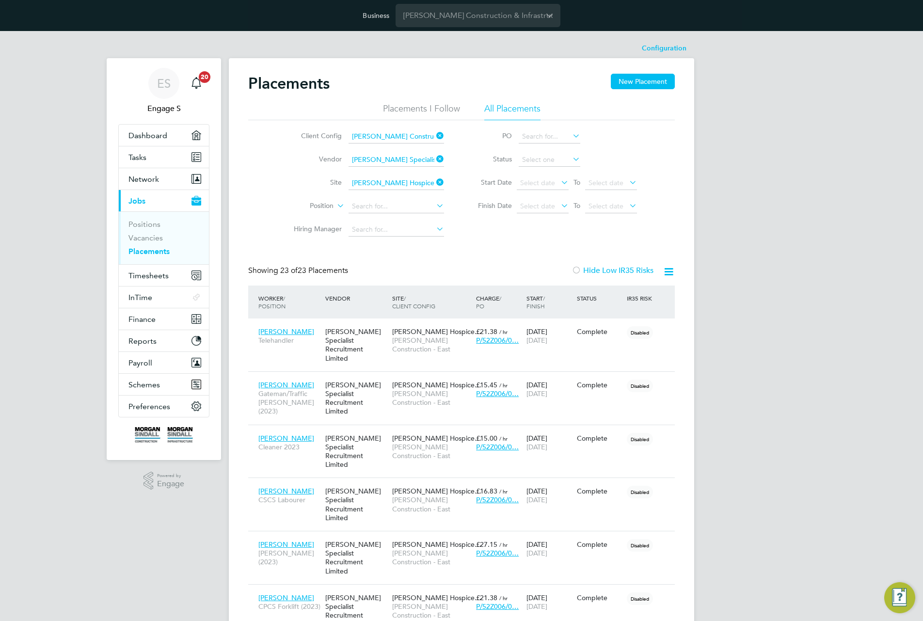
click at [669, 272] on icon at bounding box center [669, 272] width 12 height 12
click at [622, 294] on li "Download Placements Report" at bounding box center [621, 295] width 103 height 14
drag, startPoint x: 322, startPoint y: 270, endPoint x: 469, endPoint y: 272, distance: 146.4
click at [469, 272] on div "Showing 23 of 23 Placements Hide Low IR35 Risks" at bounding box center [461, 276] width 427 height 20
drag, startPoint x: 517, startPoint y: 259, endPoint x: 293, endPoint y: 273, distance: 224.5
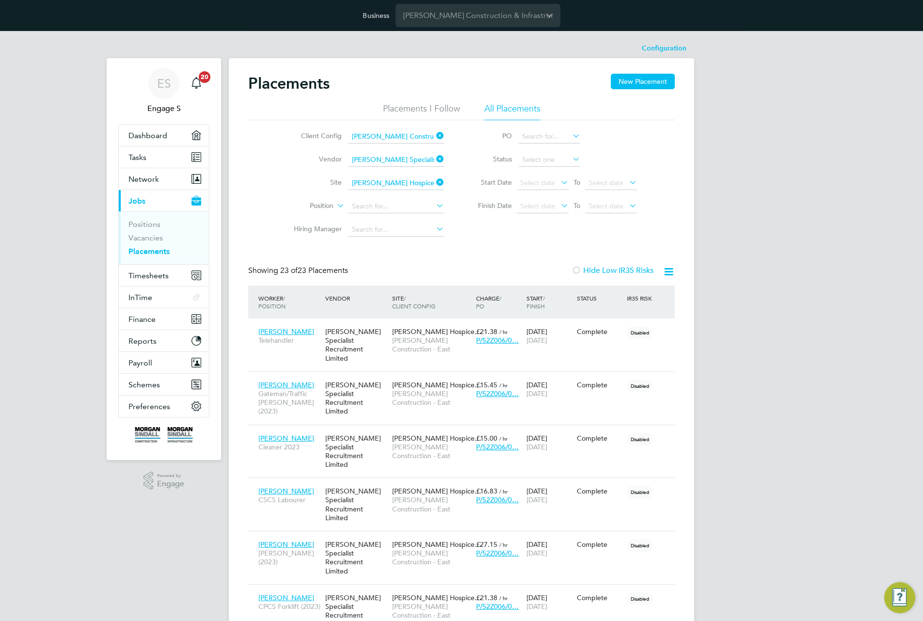
drag, startPoint x: 228, startPoint y: 270, endPoint x: 448, endPoint y: 272, distance: 219.2
drag, startPoint x: 331, startPoint y: 268, endPoint x: 279, endPoint y: 268, distance: 51.9
click at [284, 269] on div "Showing 23 of 23 Placements Hide Low IR35 Risks" at bounding box center [461, 276] width 427 height 20
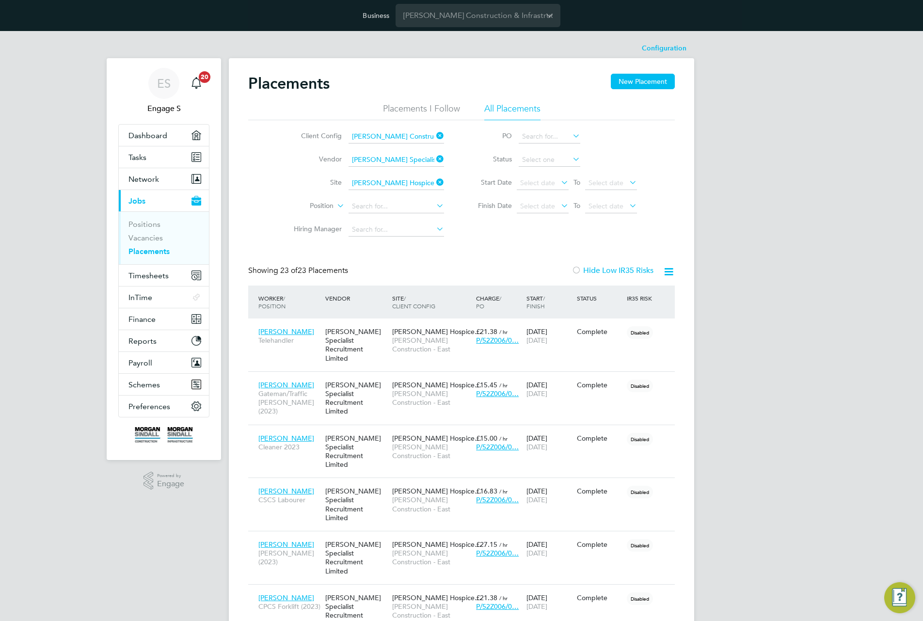
drag, startPoint x: 277, startPoint y: 268, endPoint x: 258, endPoint y: 250, distance: 26.4
drag, startPoint x: 266, startPoint y: 272, endPoint x: 294, endPoint y: 268, distance: 28.9
click at [294, 268] on div "Showing 23 of 23 Placements" at bounding box center [299, 271] width 102 height 10
drag, startPoint x: 289, startPoint y: 268, endPoint x: 265, endPoint y: 270, distance: 24.3
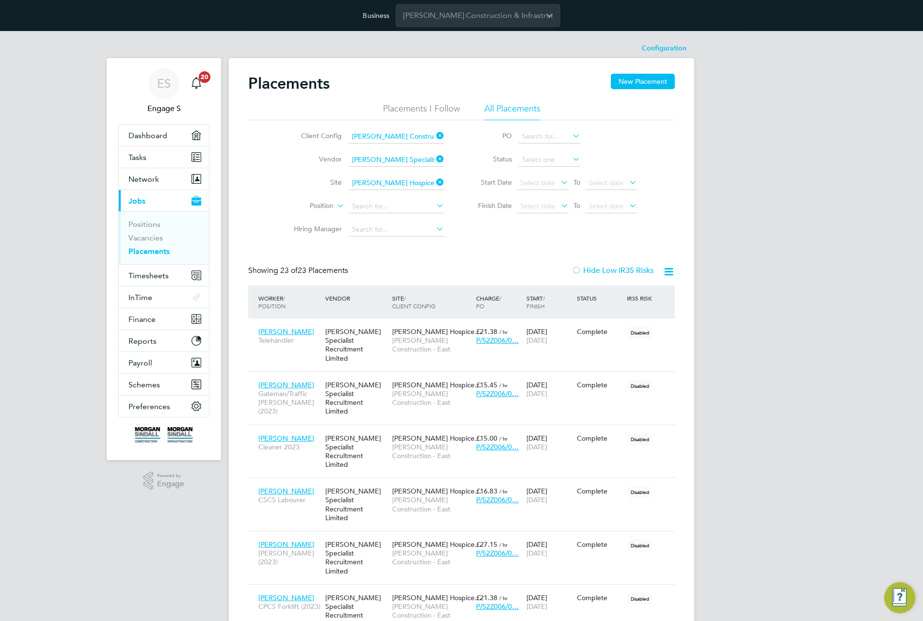
click at [271, 269] on div "Showing 23 of 23 Placements" at bounding box center [299, 271] width 102 height 10
drag, startPoint x: 253, startPoint y: 274, endPoint x: 284, endPoint y: 275, distance: 31.1
click at [414, 273] on div "Showing 23 of 23 Placements Hide Low IR35 Risks" at bounding box center [461, 276] width 427 height 20
drag, startPoint x: 245, startPoint y: 272, endPoint x: 469, endPoint y: 271, distance: 224.5
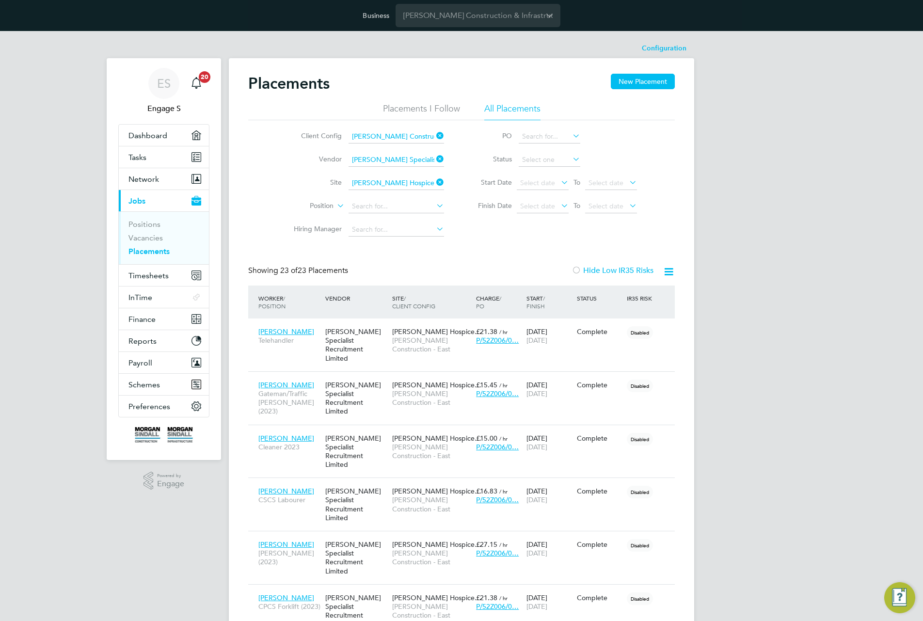
drag, startPoint x: 425, startPoint y: 277, endPoint x: 313, endPoint y: 270, distance: 112.3
click at [313, 270] on div "Showing 23 of 23 Placements Hide Low IR35 Risks" at bounding box center [461, 276] width 427 height 20
drag, startPoint x: 240, startPoint y: 269, endPoint x: 357, endPoint y: 273, distance: 117.4
click at [301, 272] on span "23 of 23 Placements" at bounding box center [314, 271] width 68 height 10
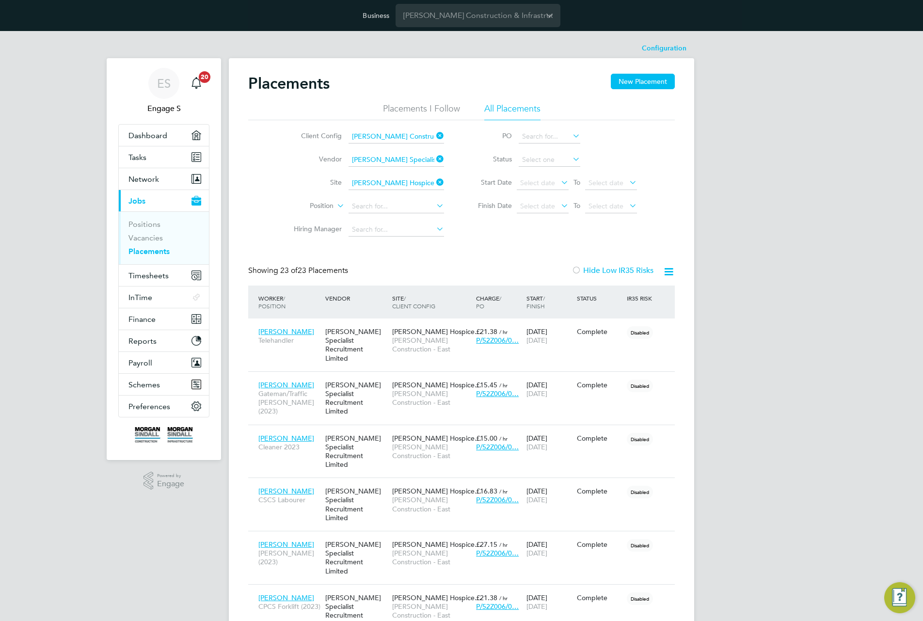
click at [301, 272] on span "23 of 23 Placements" at bounding box center [314, 271] width 68 height 10
click at [302, 269] on span "23 of 23 Placements" at bounding box center [314, 271] width 68 height 10
click at [450, 283] on div "Showing 23 of 23 Placements Hide Low IR35 Risks" at bounding box center [461, 276] width 427 height 20
drag, startPoint x: 419, startPoint y: 275, endPoint x: 281, endPoint y: 272, distance: 138.7
click at [287, 269] on div "Showing 23 of 23 Placements Hide Low IR35 Risks" at bounding box center [461, 276] width 427 height 20
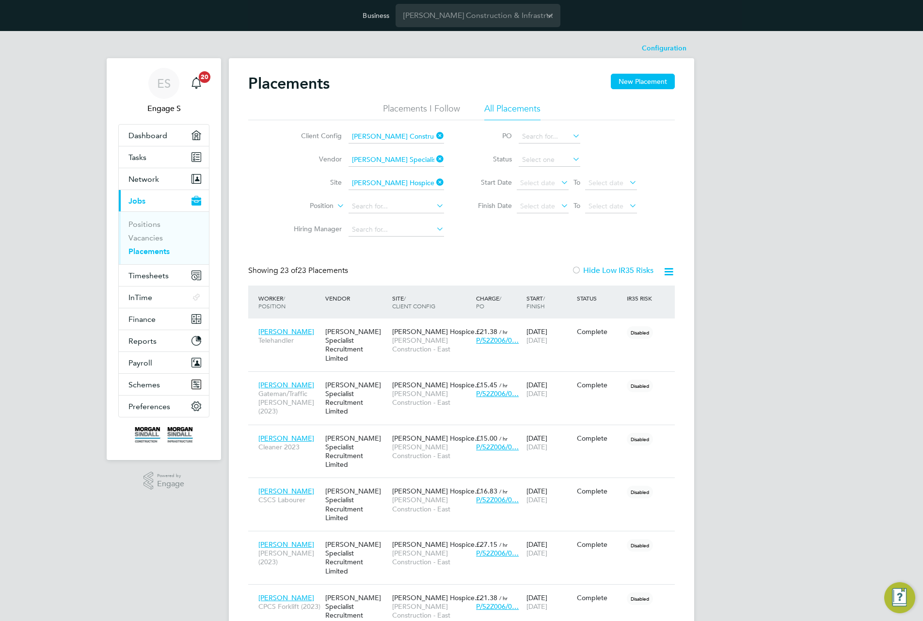
drag, startPoint x: 281, startPoint y: 272, endPoint x: 272, endPoint y: 269, distance: 8.7
click at [272, 269] on div "Showing 23 of 23 Placements" at bounding box center [299, 271] width 102 height 10
drag, startPoint x: 357, startPoint y: 275, endPoint x: 372, endPoint y: 274, distance: 15.1
click at [372, 274] on div "Showing 23 of 23 Placements Hide Low IR35 Risks" at bounding box center [461, 276] width 427 height 20
drag, startPoint x: 372, startPoint y: 274, endPoint x: 286, endPoint y: 273, distance: 86.3
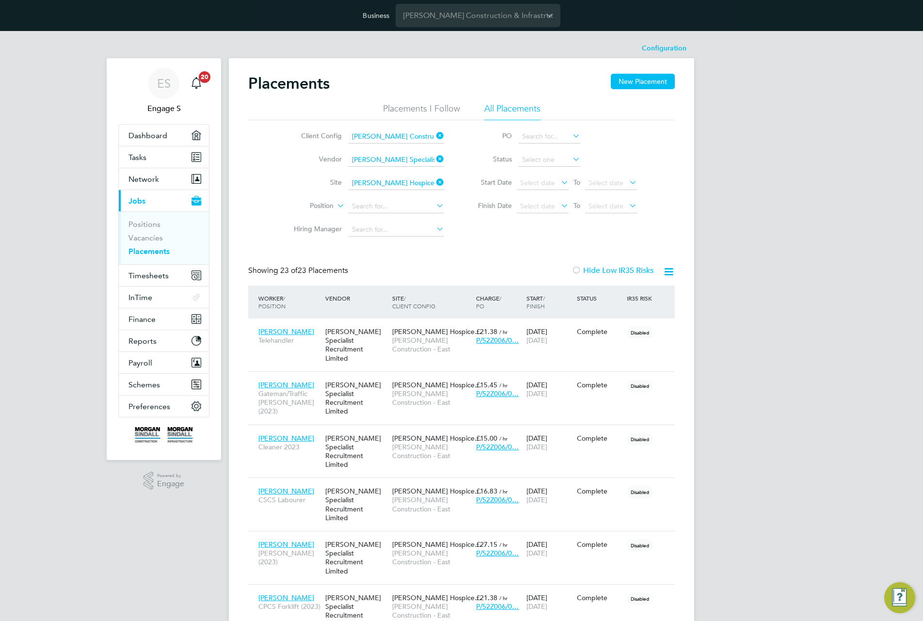
click at [291, 274] on div "Showing 23 of 23 Placements Hide Low IR35 Risks" at bounding box center [461, 276] width 427 height 20
click at [145, 238] on link "Vacancies" at bounding box center [145, 237] width 34 height 9
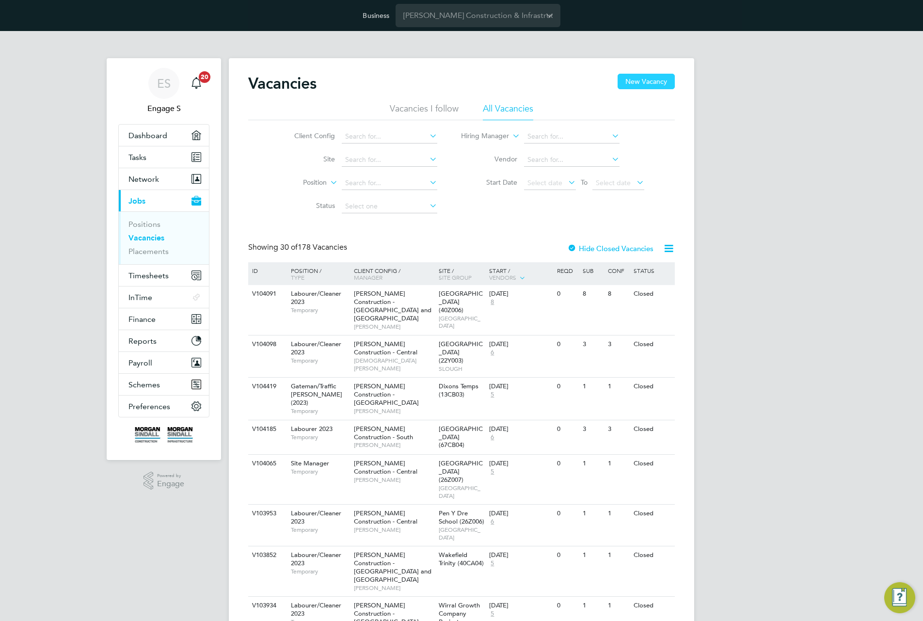
click at [651, 83] on button "New Vacancy" at bounding box center [646, 82] width 57 height 16
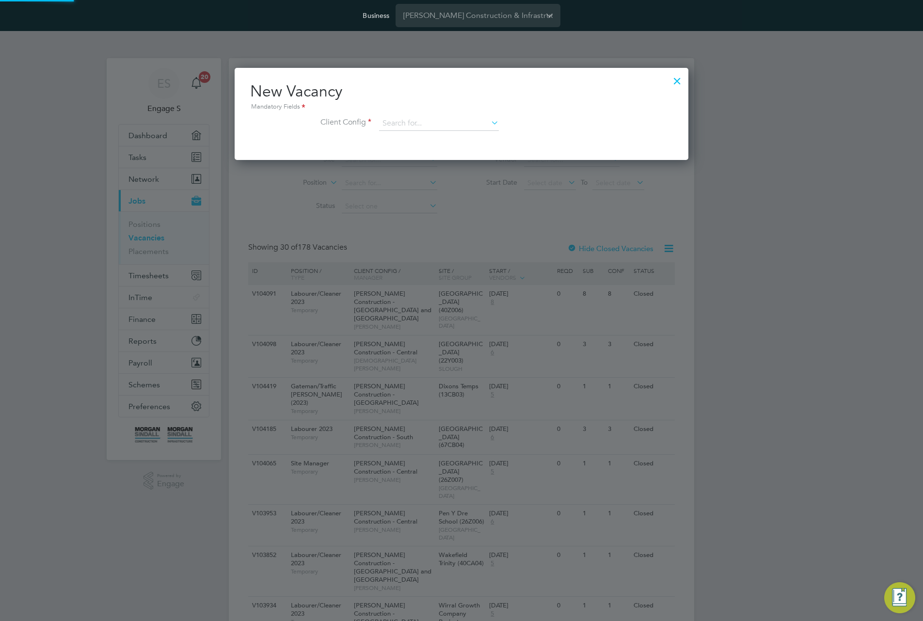
scroll to position [92, 454]
click at [460, 122] on input at bounding box center [439, 123] width 120 height 15
click at [503, 190] on li "Morgan Sindall Construction - Scotland" at bounding box center [512, 189] width 266 height 13
type input "Morgan Sindall Construction - Scotland"
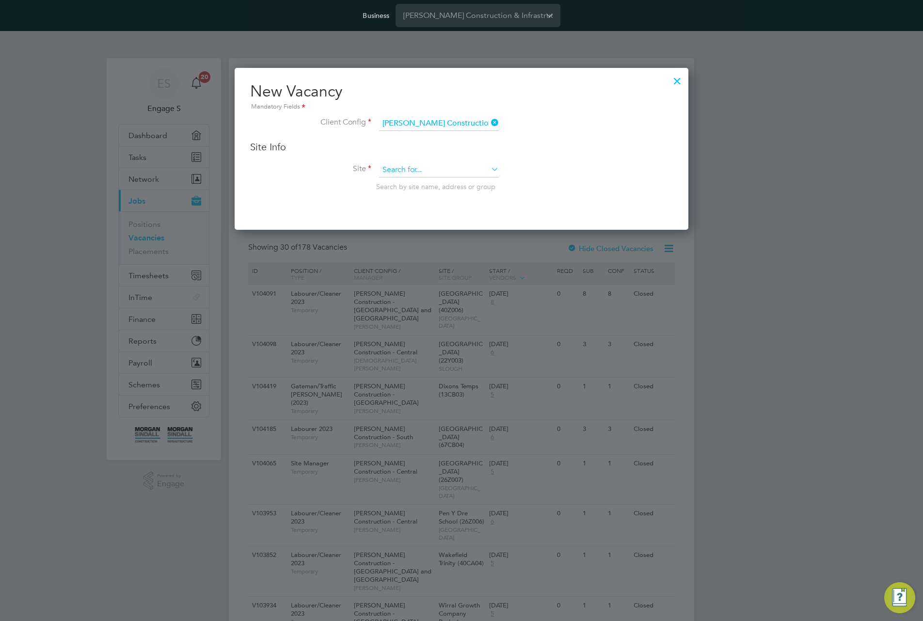
click at [477, 167] on input at bounding box center [439, 170] width 120 height 15
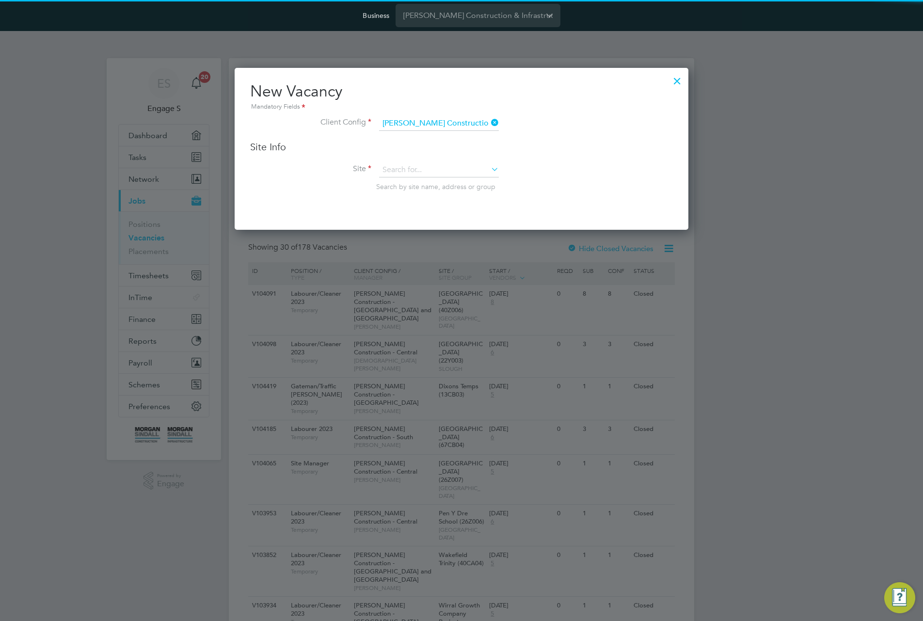
click at [476, 286] on li "Crawforddyke EYC (20W050)" at bounding box center [460, 289] width 163 height 13
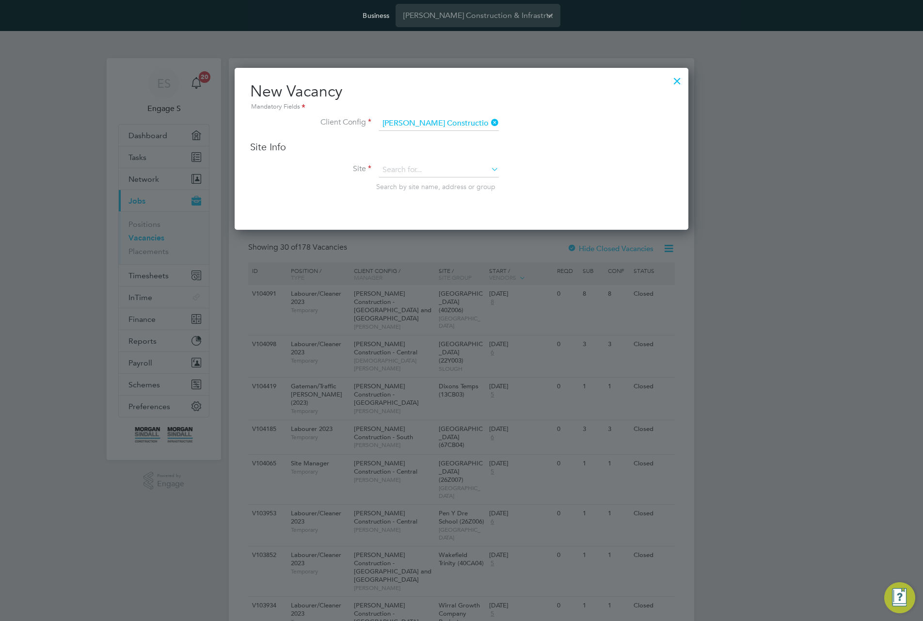
type input "Crawforddyke EYC (20W050)"
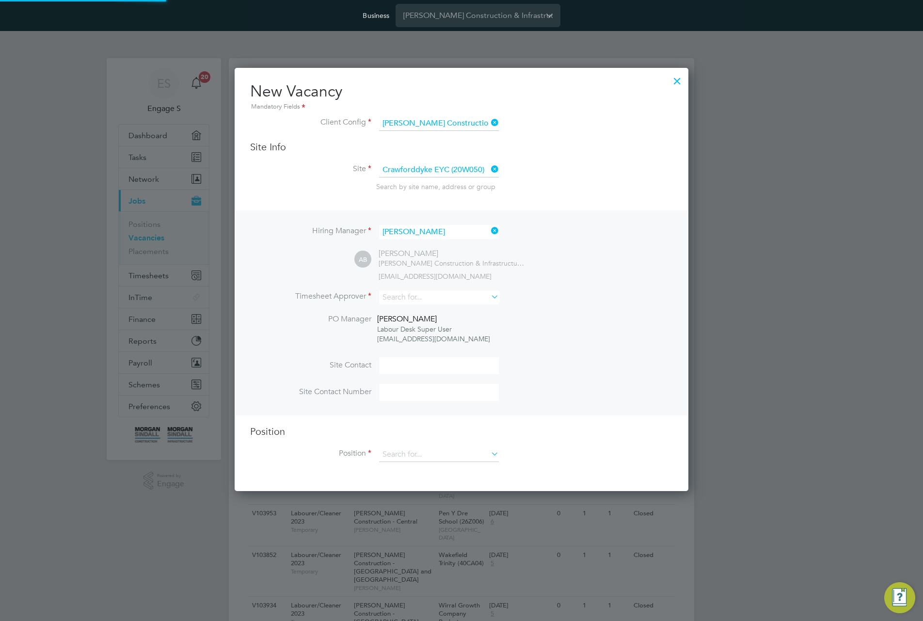
scroll to position [424, 454]
click at [488, 294] on input at bounding box center [439, 297] width 120 height 14
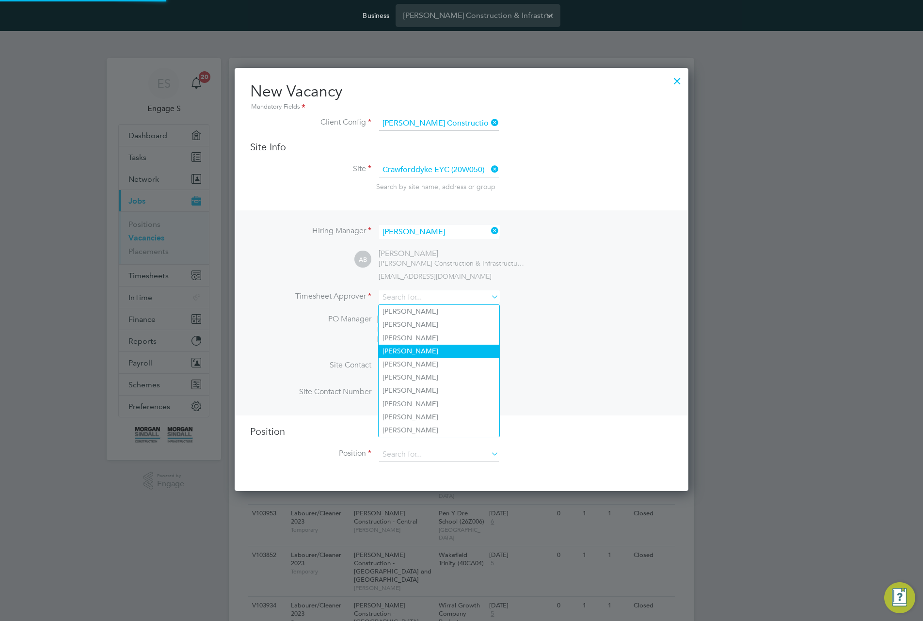
click at [446, 354] on li "Adam L" at bounding box center [439, 351] width 121 height 13
type input "Adam L"
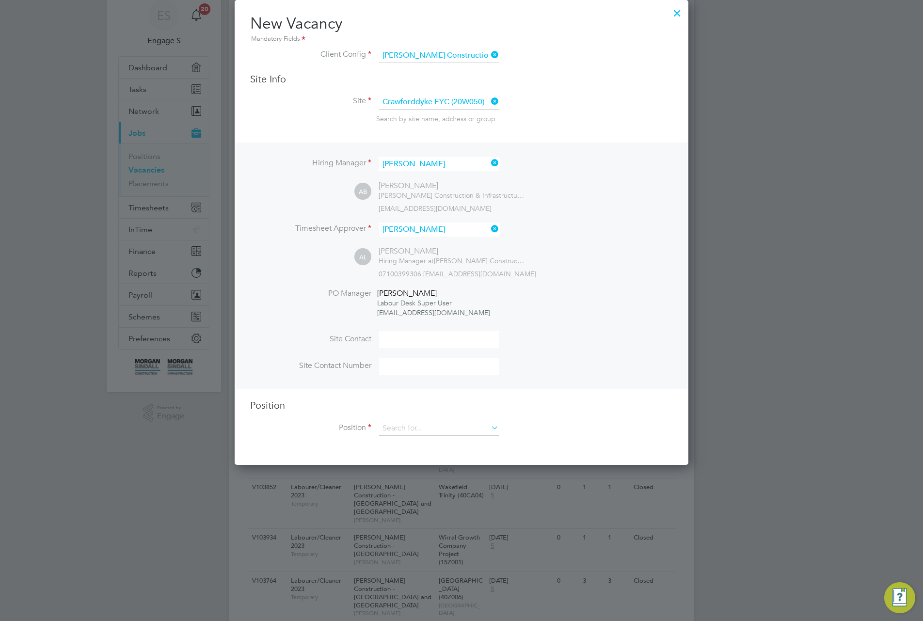
scroll to position [71, 0]
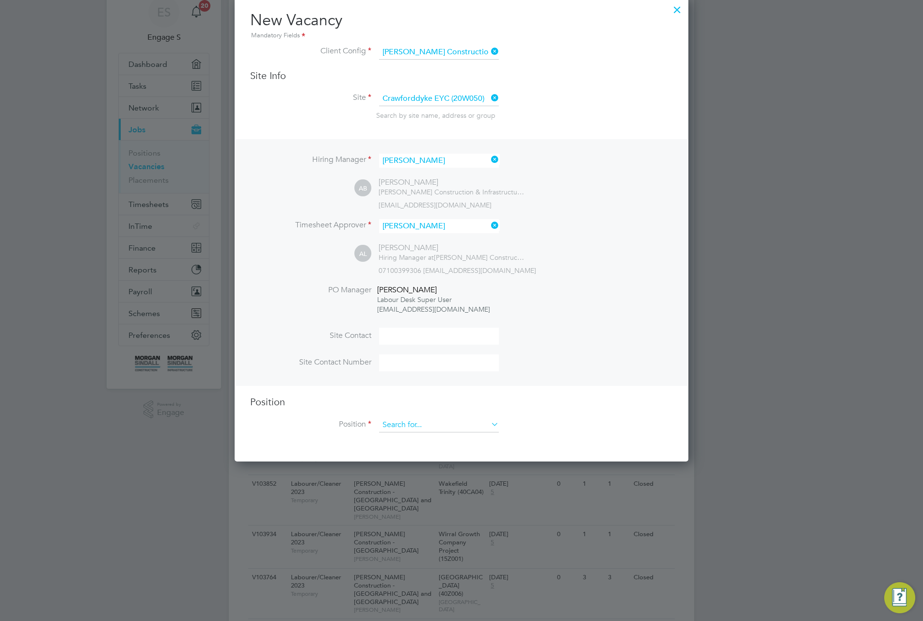
click at [475, 423] on input at bounding box center [439, 425] width 120 height 15
click at [443, 486] on li "Civil Engineer" at bounding box center [440, 492] width 122 height 13
type input "Civil Engineer"
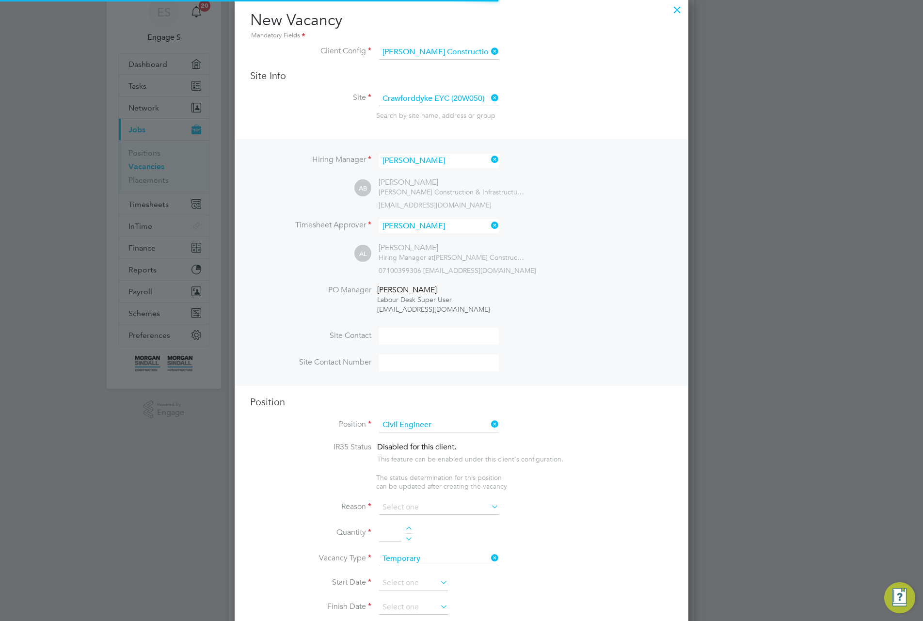
scroll to position [1393, 454]
type textarea "TBC"
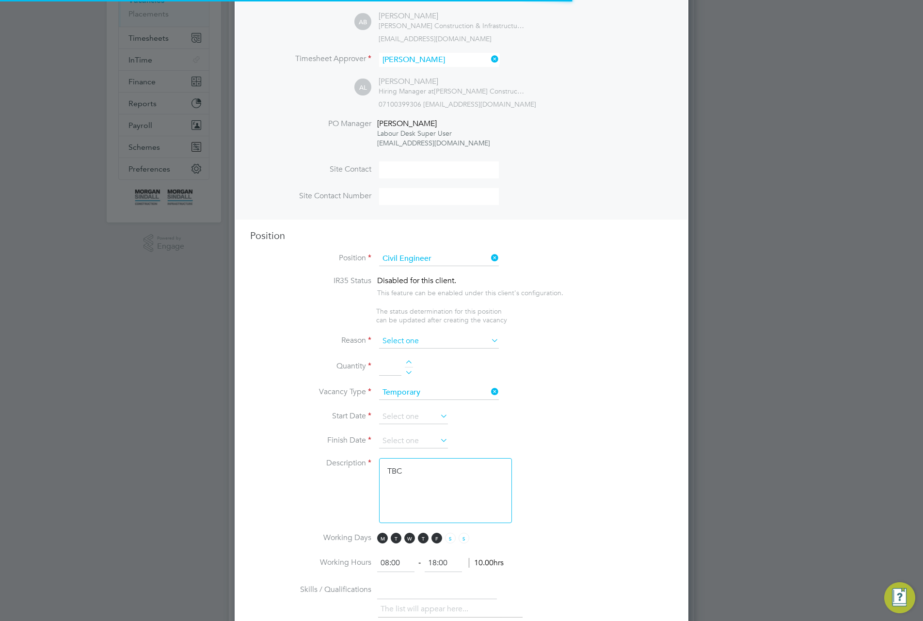
scroll to position [29, 51]
click at [472, 343] on input at bounding box center [439, 341] width 120 height 15
click at [420, 409] on li "Temp to Perm" at bounding box center [439, 407] width 121 height 13
type input "Temp to Perm"
click at [407, 363] on div at bounding box center [409, 363] width 8 height 7
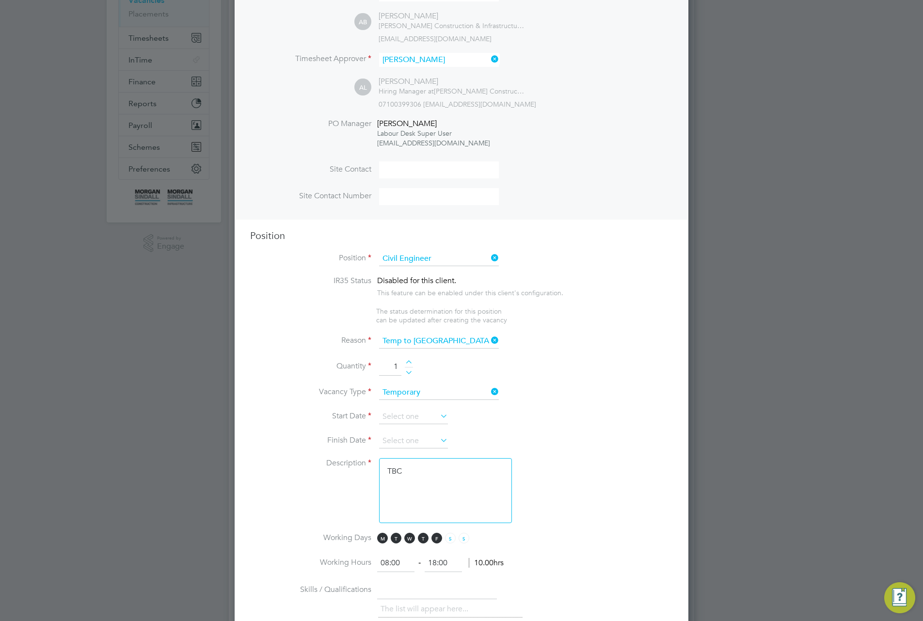
click at [408, 365] on div at bounding box center [409, 363] width 8 height 7
type input "2"
click at [407, 417] on input at bounding box center [413, 417] width 69 height 15
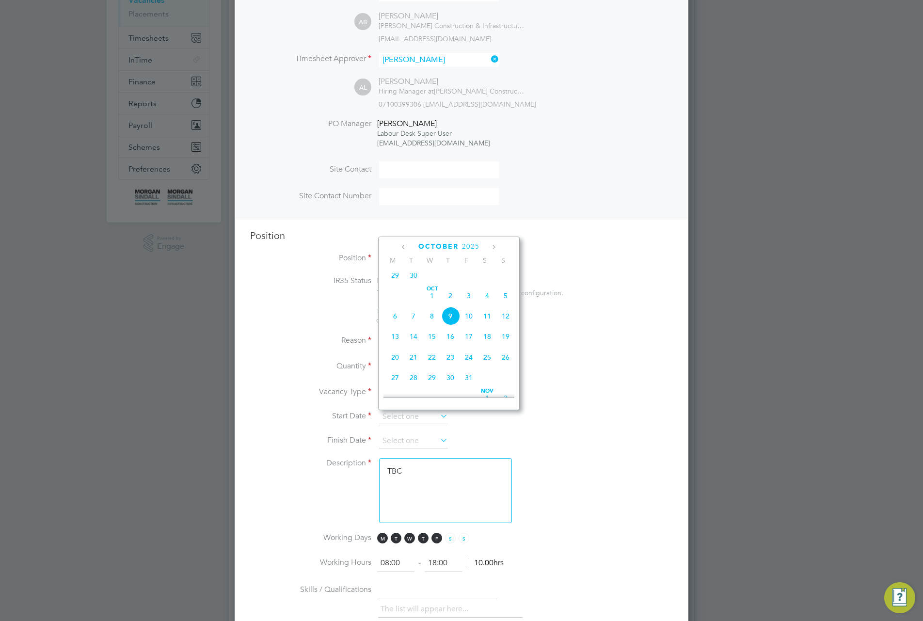
click at [395, 280] on span "29" at bounding box center [395, 275] width 18 height 18
type input "[DATE]"
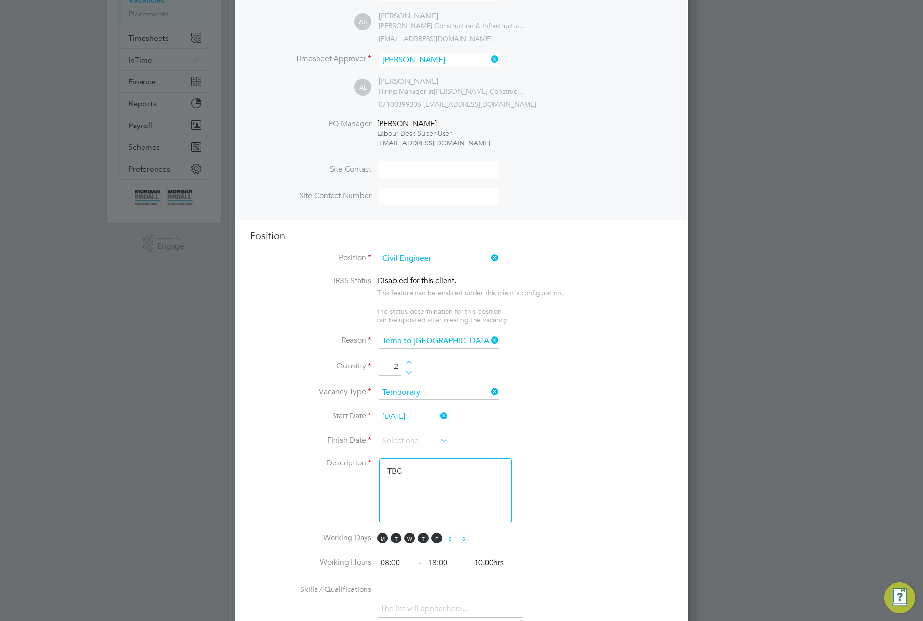
drag, startPoint x: 437, startPoint y: 446, endPoint x: 452, endPoint y: 441, distance: 16.1
click at [437, 446] on input at bounding box center [413, 441] width 69 height 15
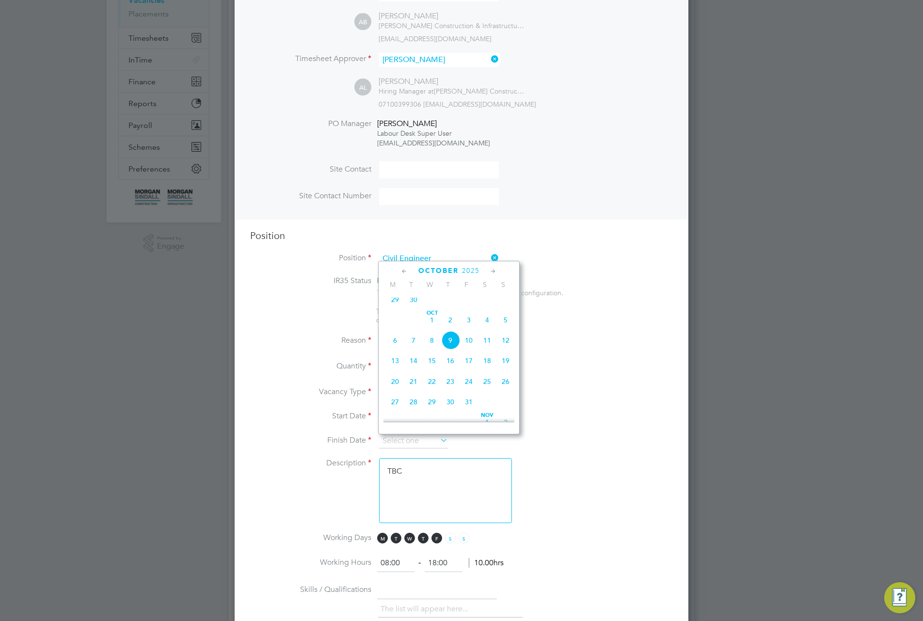
click at [465, 408] on span "31" at bounding box center [469, 402] width 18 height 18
type input "31 Oct 2025"
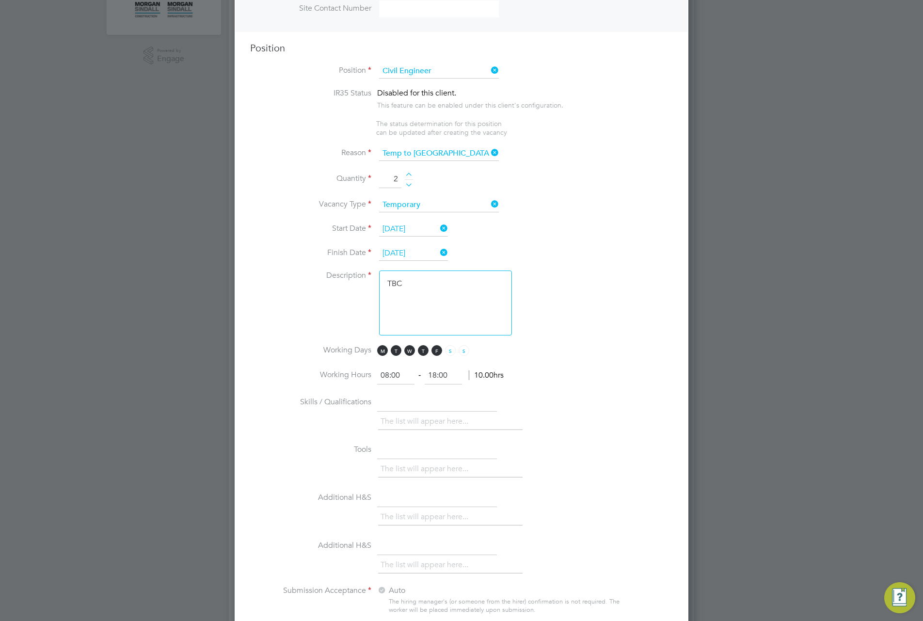
click at [572, 334] on li "Description TBC" at bounding box center [461, 308] width 423 height 75
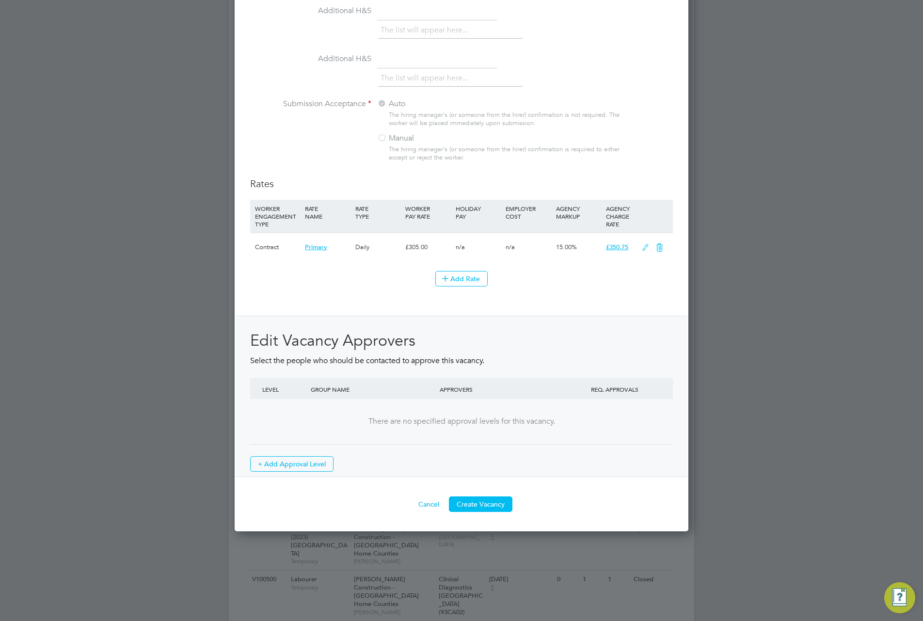
scroll to position [952, 0]
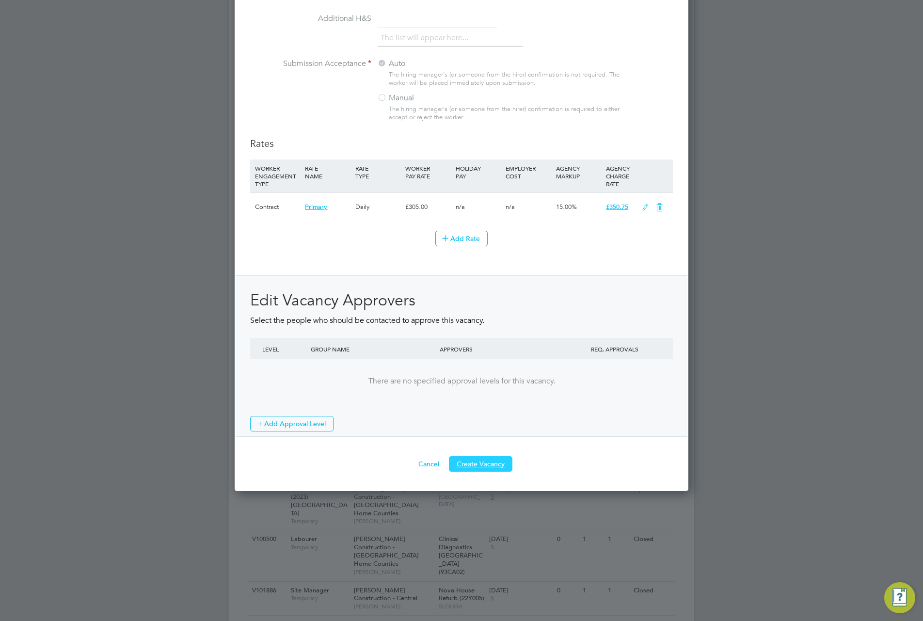
click at [486, 470] on button "Create Vacancy" at bounding box center [481, 464] width 64 height 16
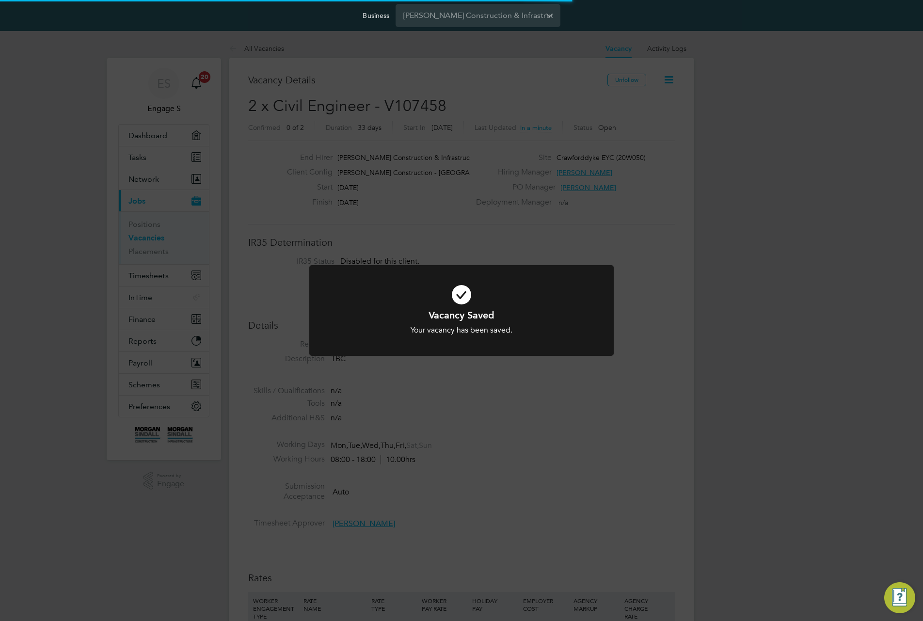
scroll to position [5, 5]
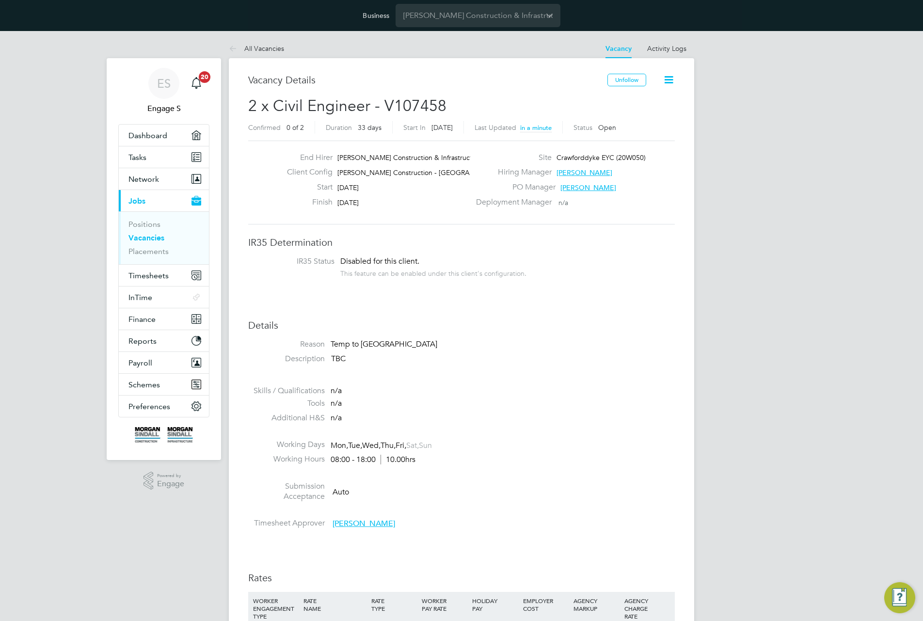
click at [667, 81] on icon at bounding box center [669, 80] width 12 height 12
click at [647, 98] on li "Edit Vacancy" at bounding box center [645, 103] width 56 height 14
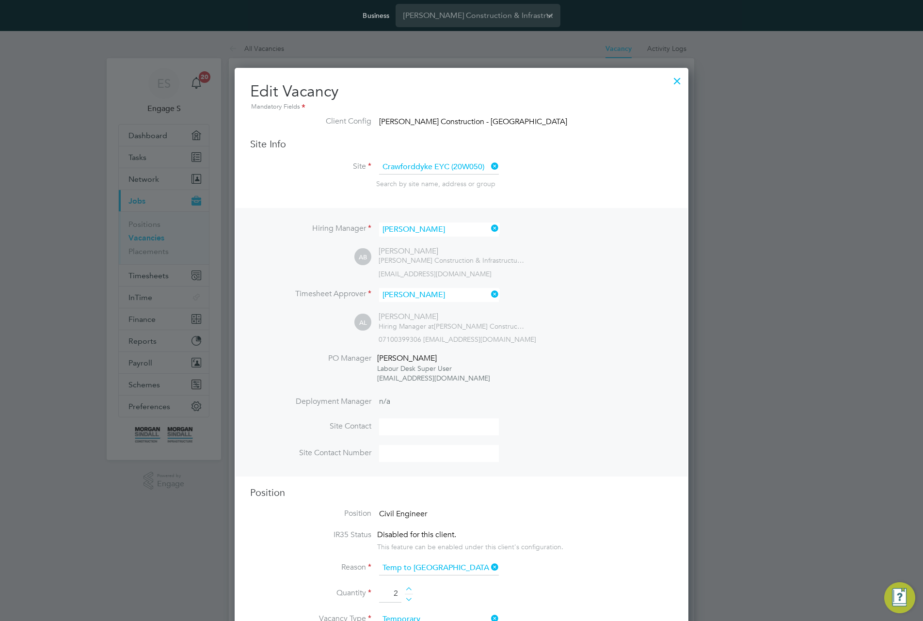
click at [675, 80] on div at bounding box center [677, 78] width 17 height 17
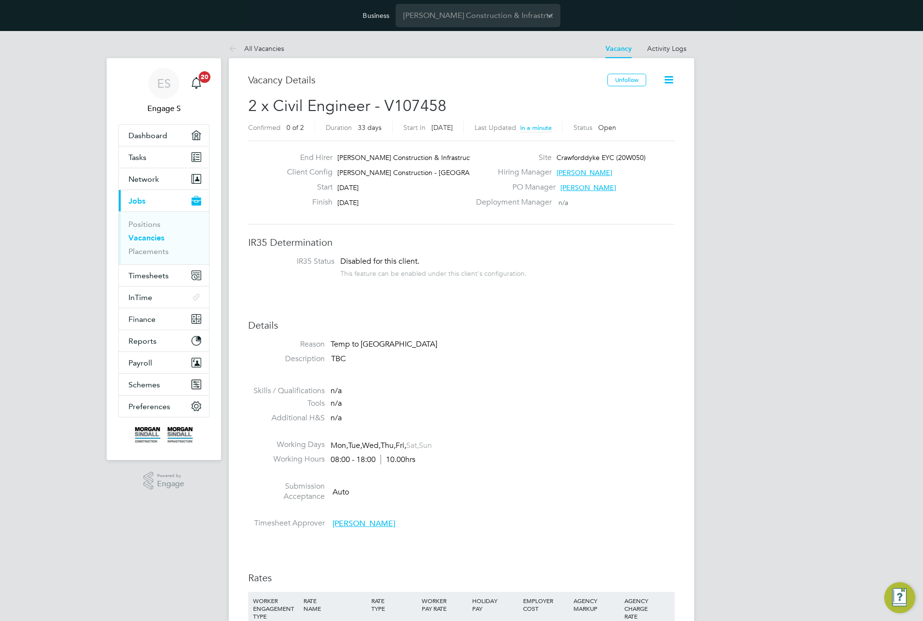
click at [465, 2] on div "Business Morgan Sindall Construction & Infrastructure Ltd" at bounding box center [461, 15] width 923 height 31
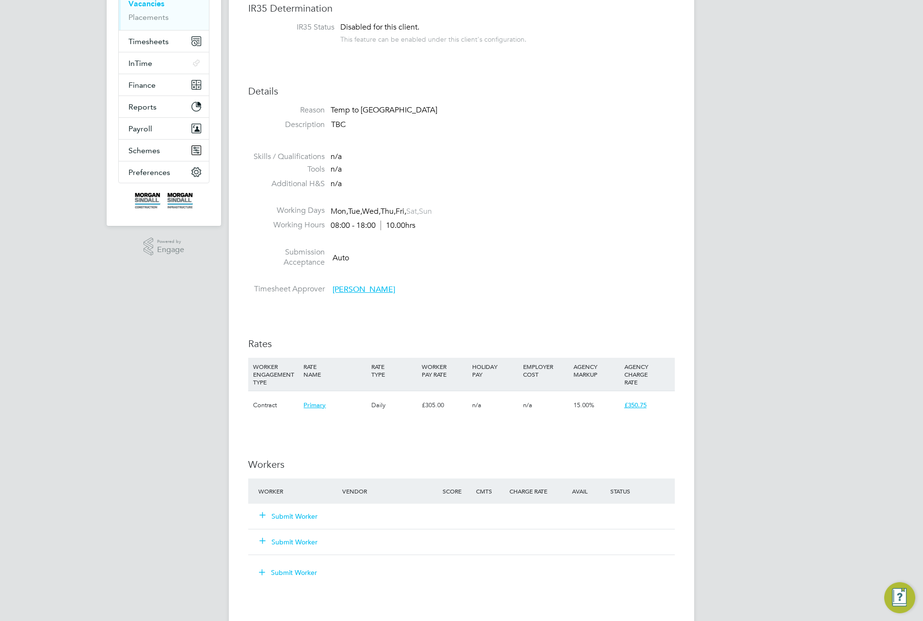
scroll to position [321, 0]
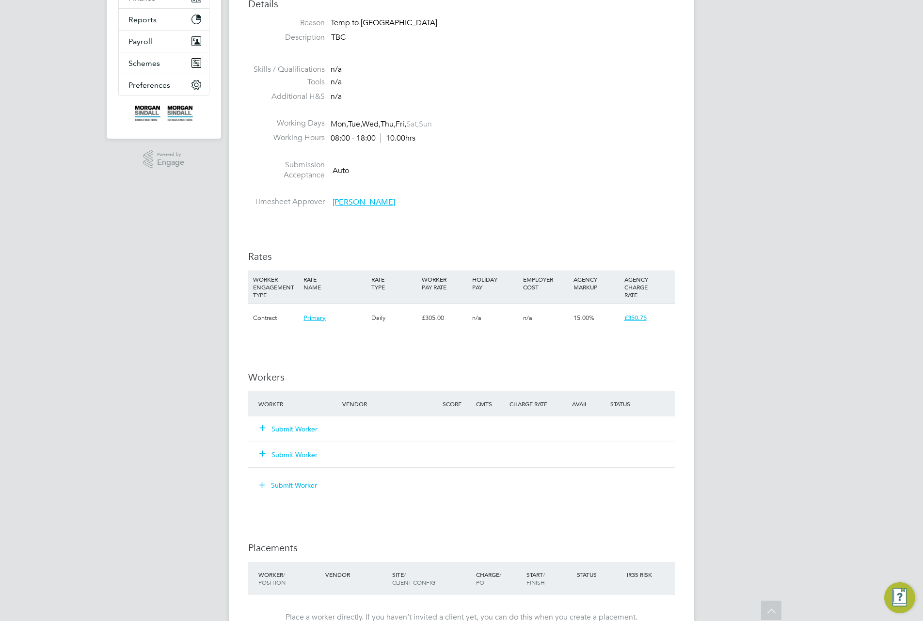
click at [611, 345] on div "IR35 Determination IR35 Status Disabled for this client. This feature can be en…" at bounding box center [461, 400] width 427 height 970
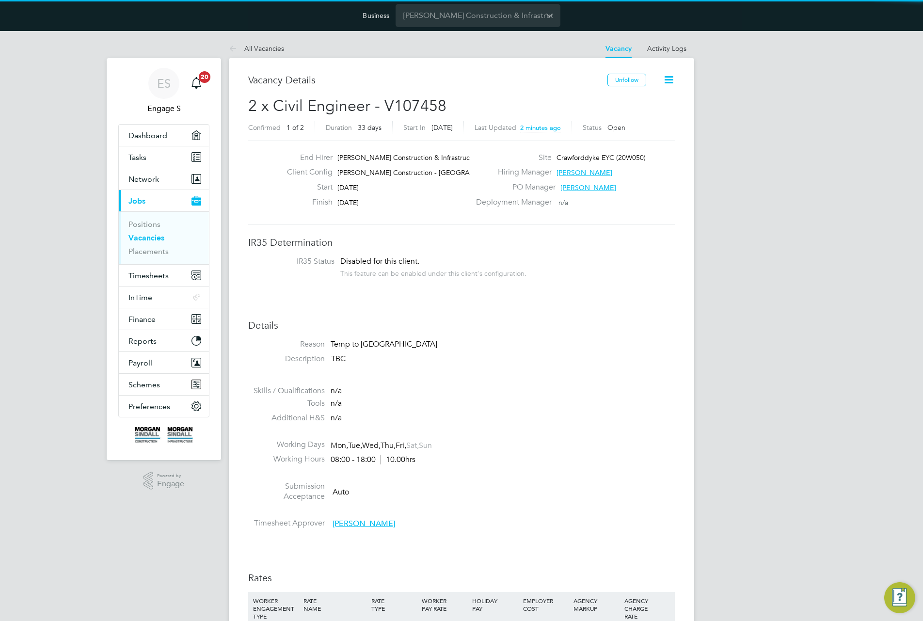
click at [672, 79] on icon at bounding box center [669, 80] width 12 height 12
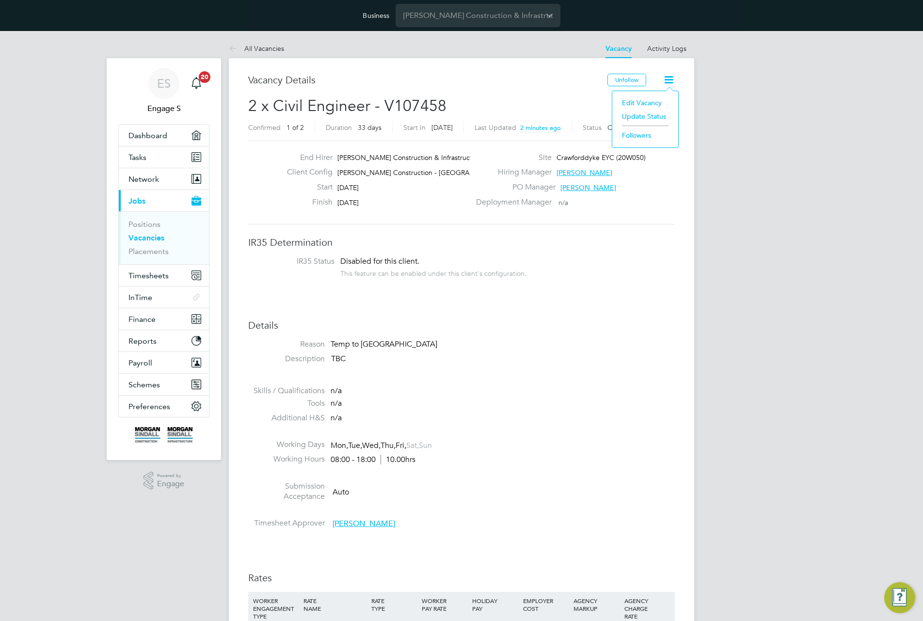
click at [642, 103] on li "Edit Vacancy" at bounding box center [645, 103] width 56 height 14
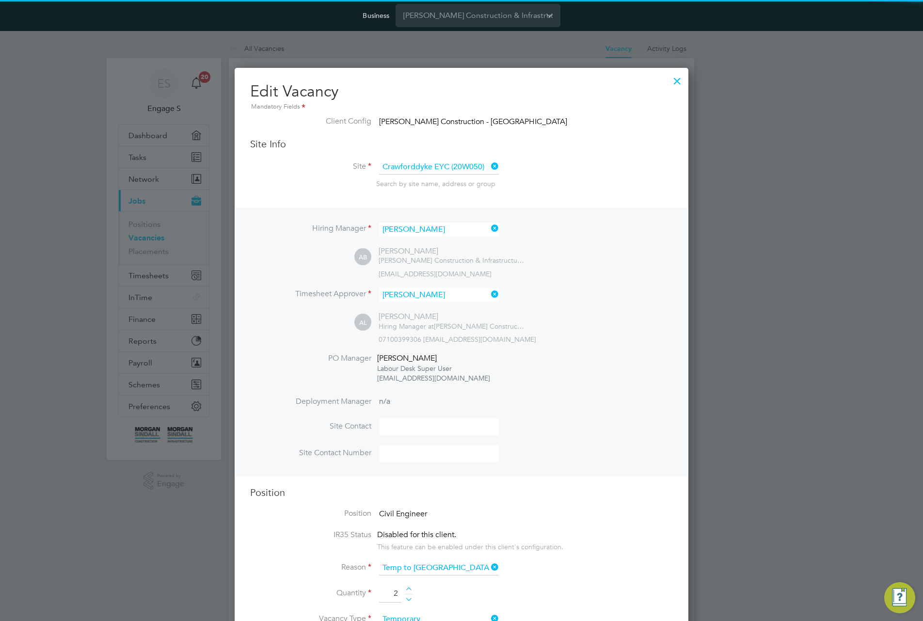
scroll to position [5, 5]
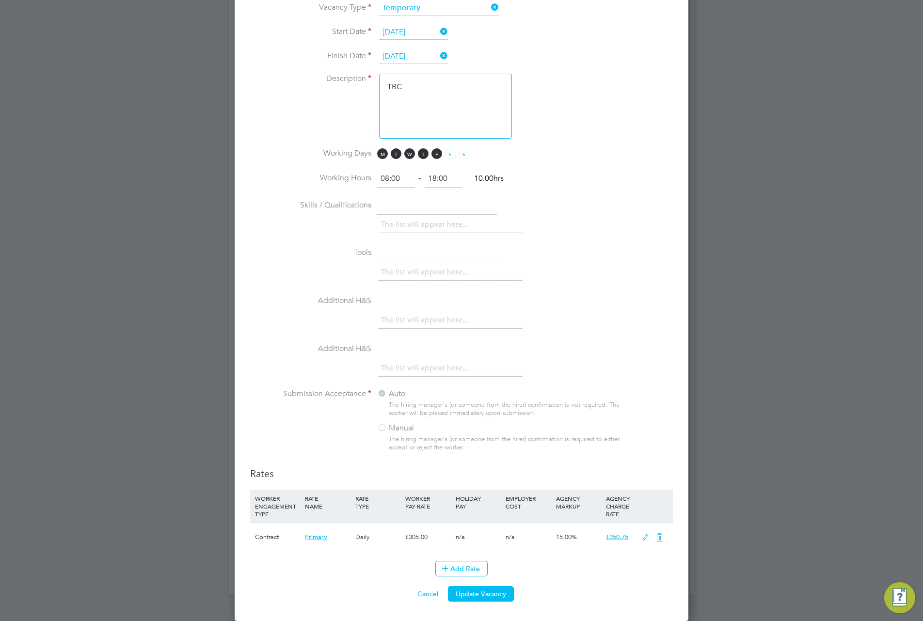
click at [386, 430] on div at bounding box center [382, 429] width 10 height 10
click at [420, 591] on button "Cancel" at bounding box center [428, 594] width 36 height 16
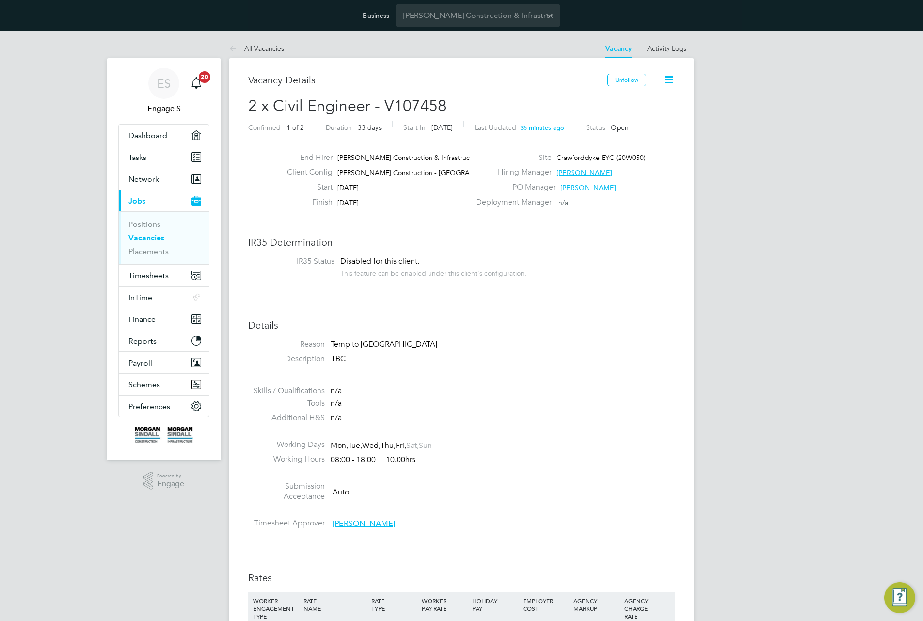
click at [713, 116] on div "ES Engage S Notifications 20 Applications: Dashboard Tasks Network Team Members…" at bounding box center [461, 626] width 923 height 1190
drag, startPoint x: 567, startPoint y: 108, endPoint x: 235, endPoint y: 106, distance: 332.1
click at [235, 106] on div "Vacancy Details Unfollow 2 x Civil Engineer - V107458 Confirmed 1 of 2 Duration…" at bounding box center [461, 632] width 465 height 1148
click at [289, 103] on span "2 x Civil Engineer - V107458" at bounding box center [347, 105] width 198 height 19
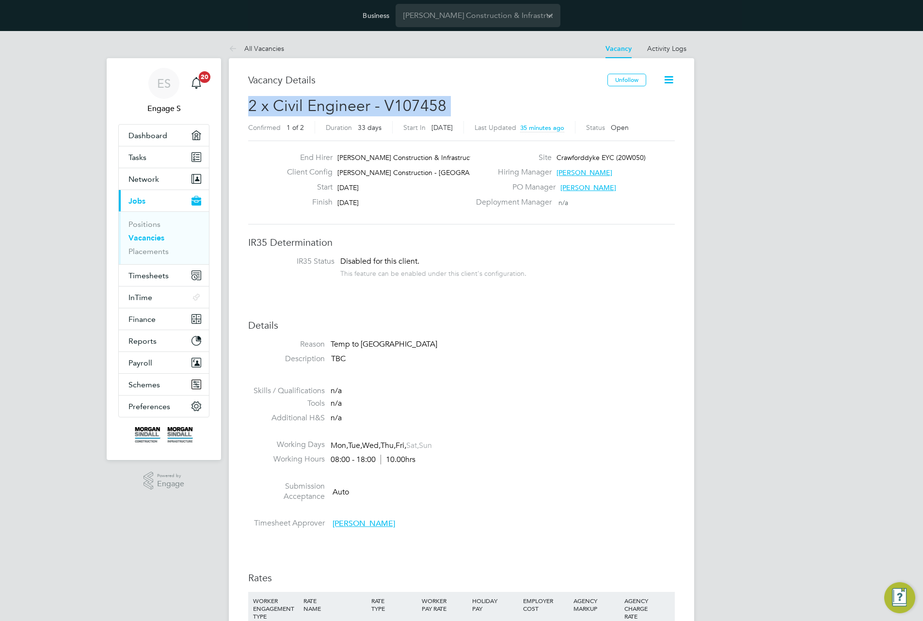
click at [289, 103] on span "2 x Civil Engineer - V107458" at bounding box center [347, 105] width 198 height 19
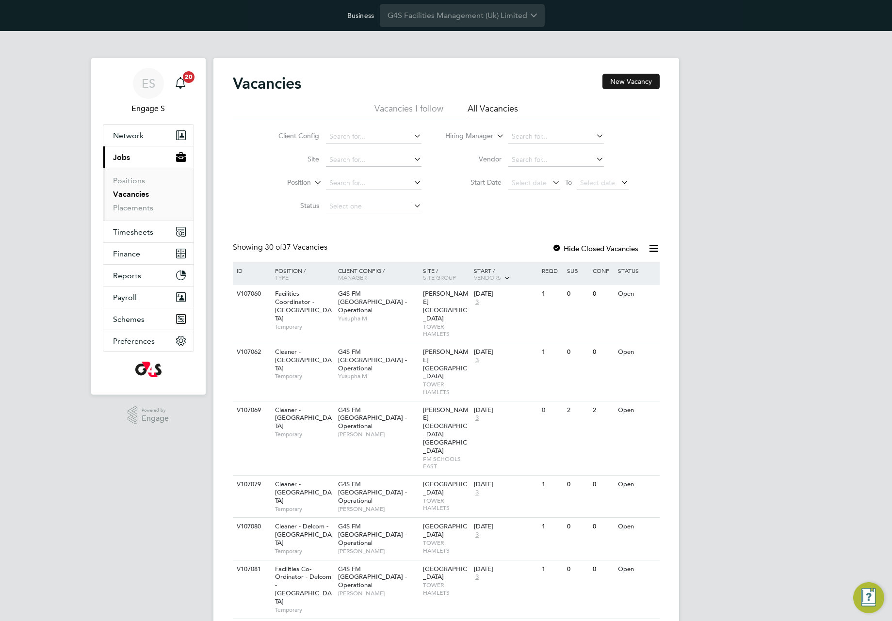
click at [641, 82] on button "New Vacancy" at bounding box center [630, 82] width 57 height 16
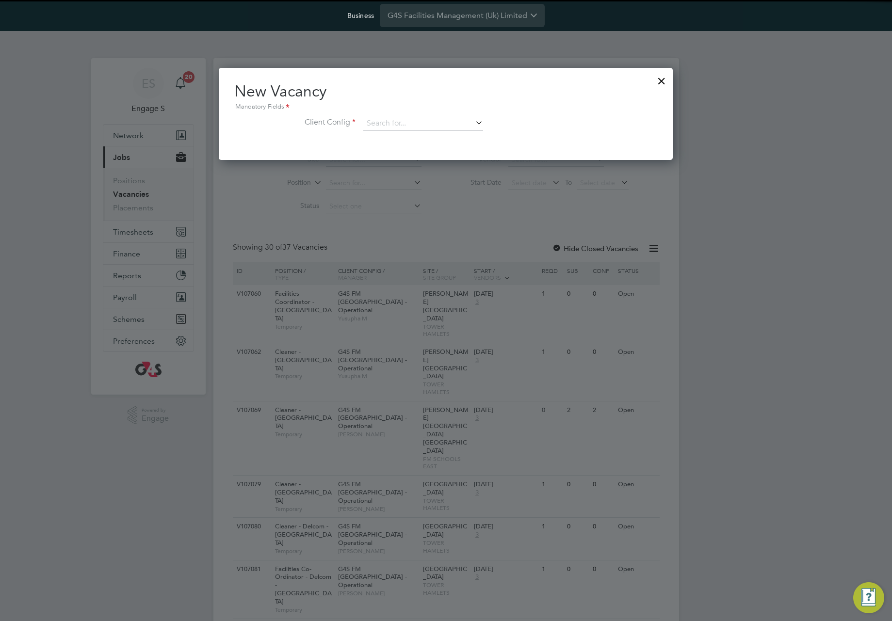
scroll to position [92, 454]
click at [473, 123] on icon at bounding box center [473, 123] width 0 height 14
click at [465, 140] on li "G4S FM Churchill Hospitals - Operational" at bounding box center [458, 137] width 191 height 13
type input "G4S FM Churchill Hospitals - Operational"
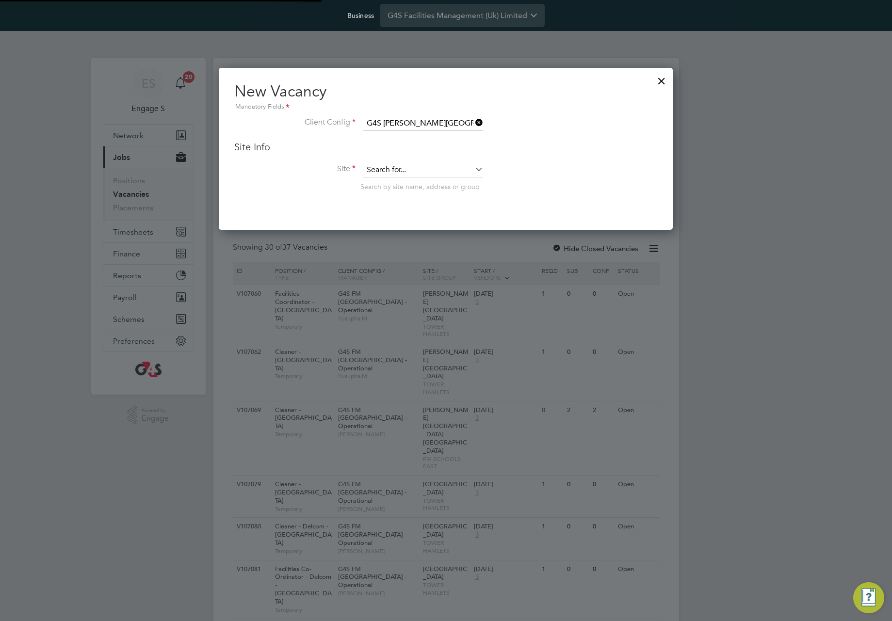
click at [433, 169] on input at bounding box center [423, 170] width 120 height 15
click at [427, 178] on li "Loading data" at bounding box center [423, 183] width 121 height 13
click at [426, 173] on input at bounding box center [423, 170] width 120 height 15
click at [418, 188] on li "Churchill Hospital" at bounding box center [429, 183] width 133 height 13
type input "Churchill Hospital"
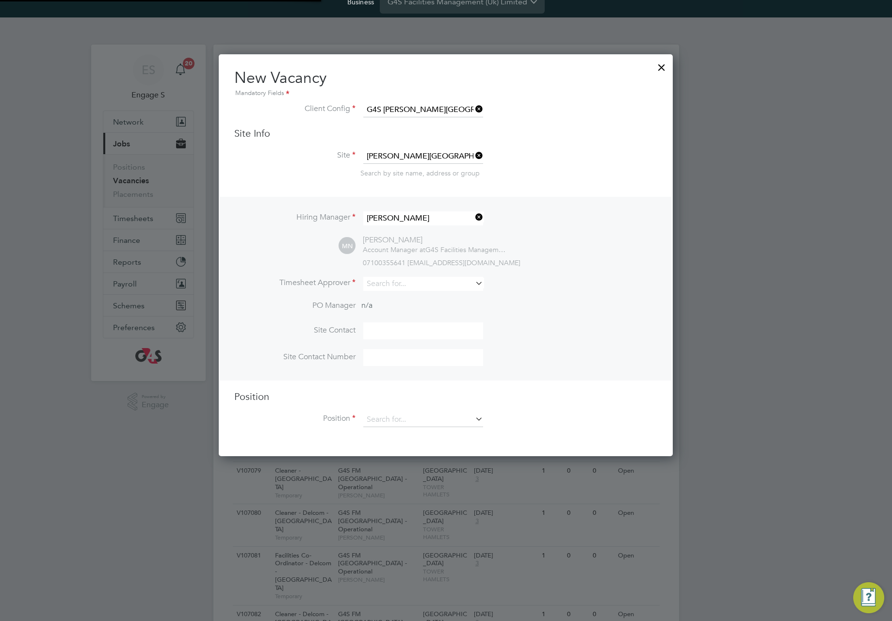
scroll to position [402, 454]
click at [422, 286] on input at bounding box center [423, 284] width 120 height 14
click at [408, 313] on li "Aaron P" at bounding box center [423, 310] width 121 height 13
type input "Aaron P"
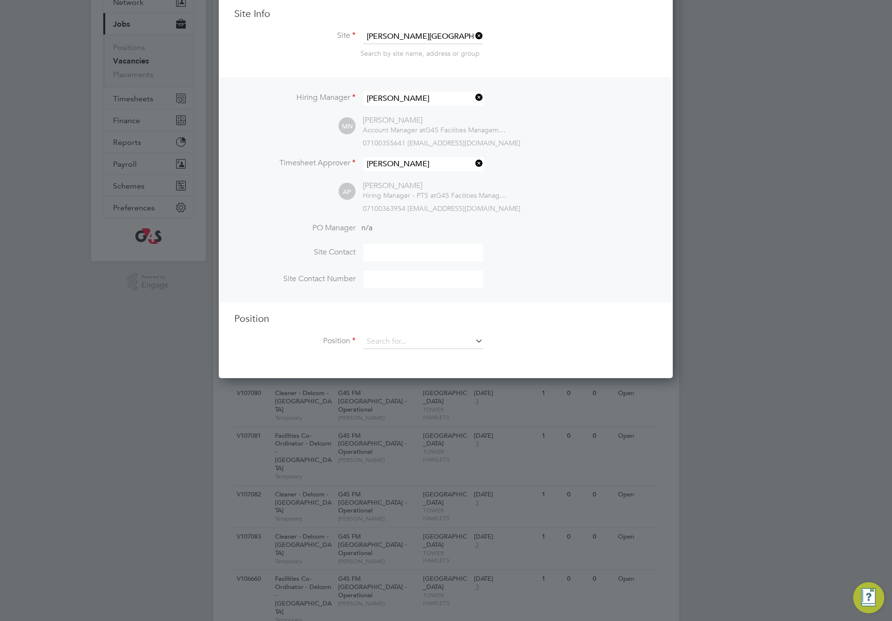
scroll to position [147, 0]
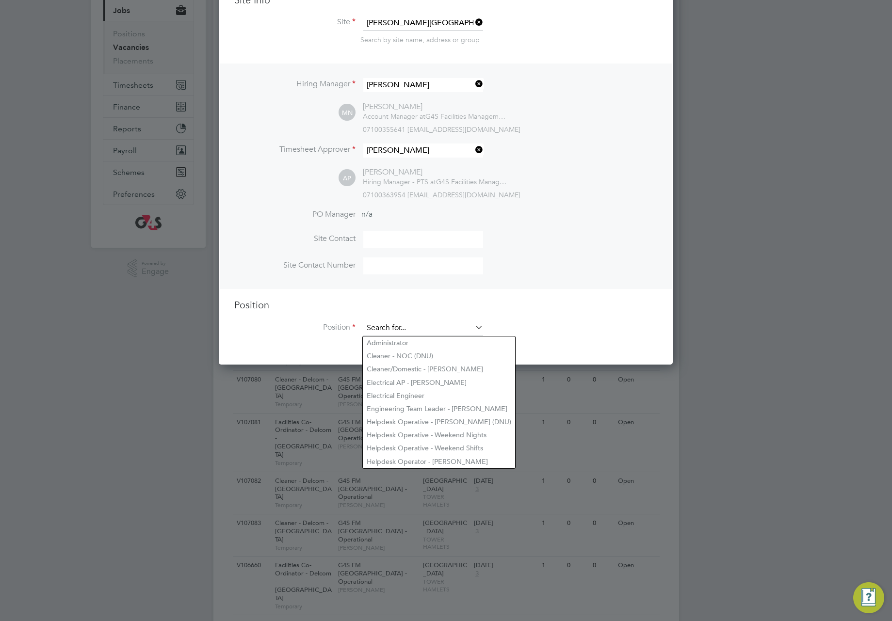
click at [432, 324] on input at bounding box center [423, 328] width 120 height 15
click at [411, 352] on li "Cleaner - NOC (DNU)" at bounding box center [439, 356] width 152 height 13
type input "Cleaner - NOC (DNU)"
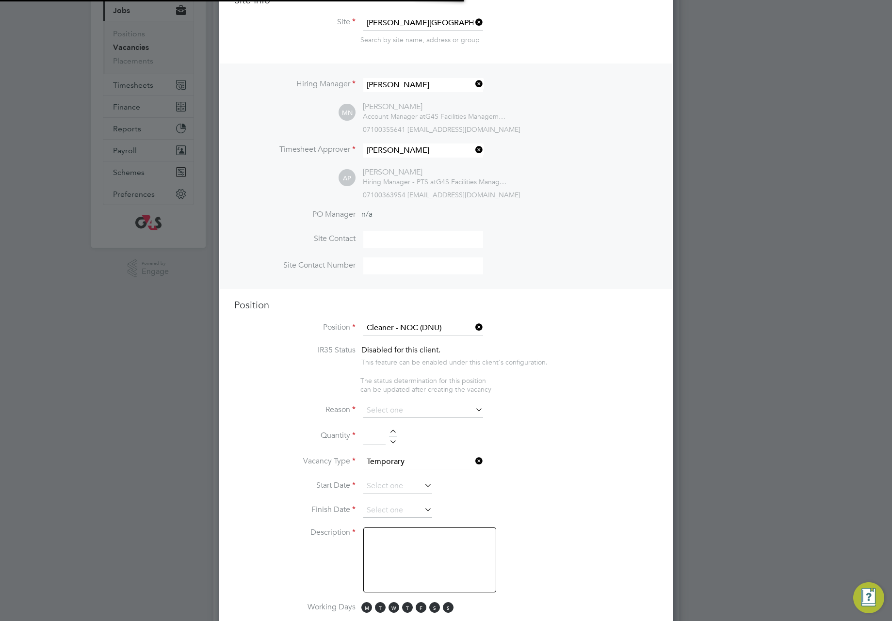
scroll to position [1488, 454]
click at [549, 284] on li "Site Contact Number" at bounding box center [445, 270] width 423 height 27
type textarea "Job title: Cleaner Outline - To ensure that the areas within the site are kept …"
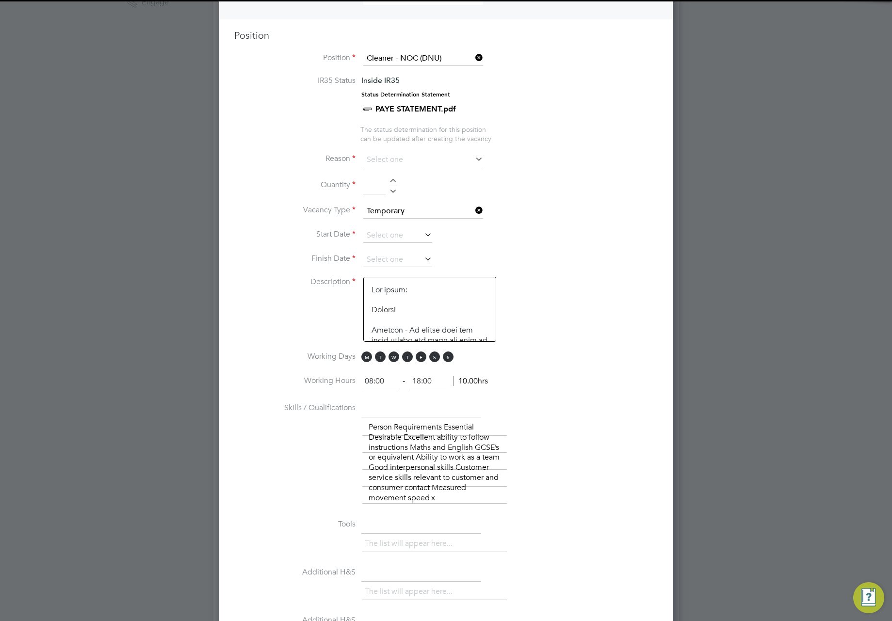
scroll to position [434, 0]
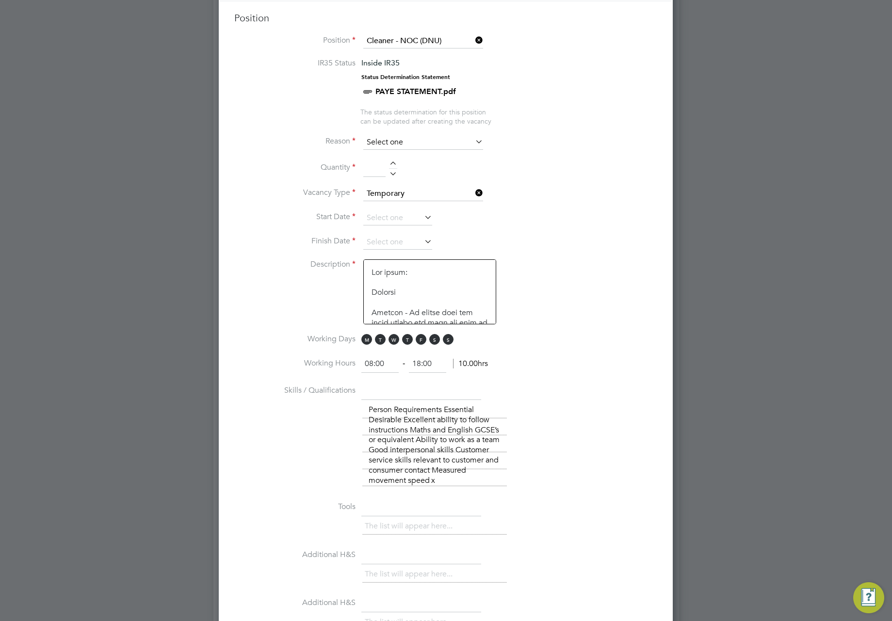
click at [459, 144] on input at bounding box center [423, 142] width 120 height 15
click at [434, 175] on li "Holiday" at bounding box center [423, 169] width 121 height 13
type input "Holiday"
click at [397, 166] on li "Quantity" at bounding box center [445, 173] width 423 height 27
click at [392, 163] on div at bounding box center [393, 164] width 8 height 7
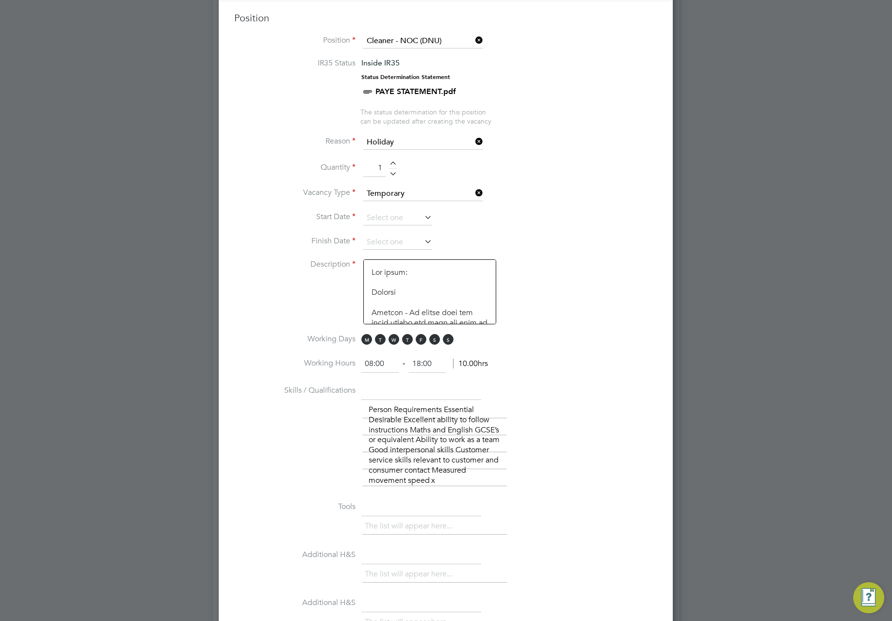
click at [392, 163] on div at bounding box center [393, 164] width 8 height 7
type input "5"
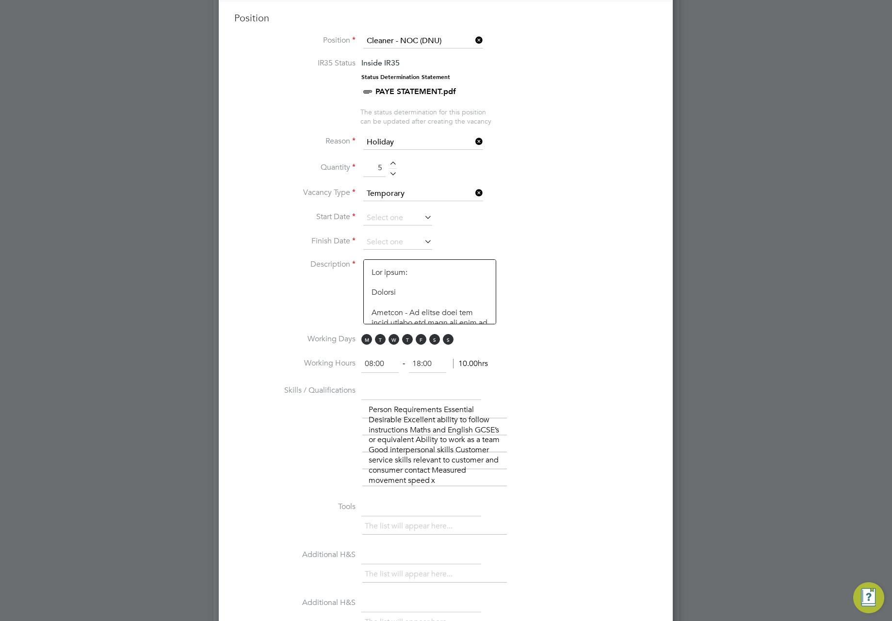
click at [422, 222] on icon at bounding box center [422, 217] width 0 height 14
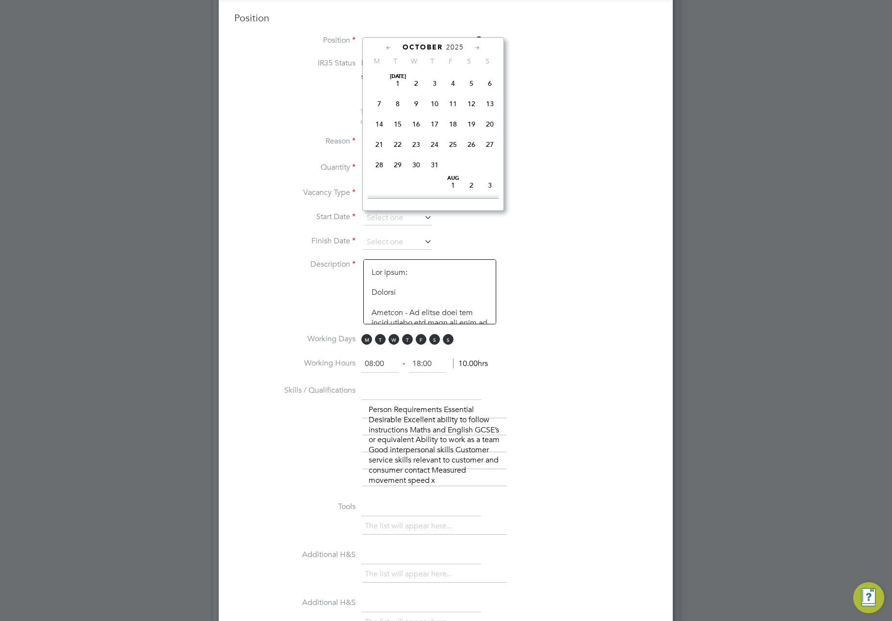
scroll to position [294, 0]
click at [378, 80] on span "29" at bounding box center [379, 75] width 18 height 18
type input "[DATE]"
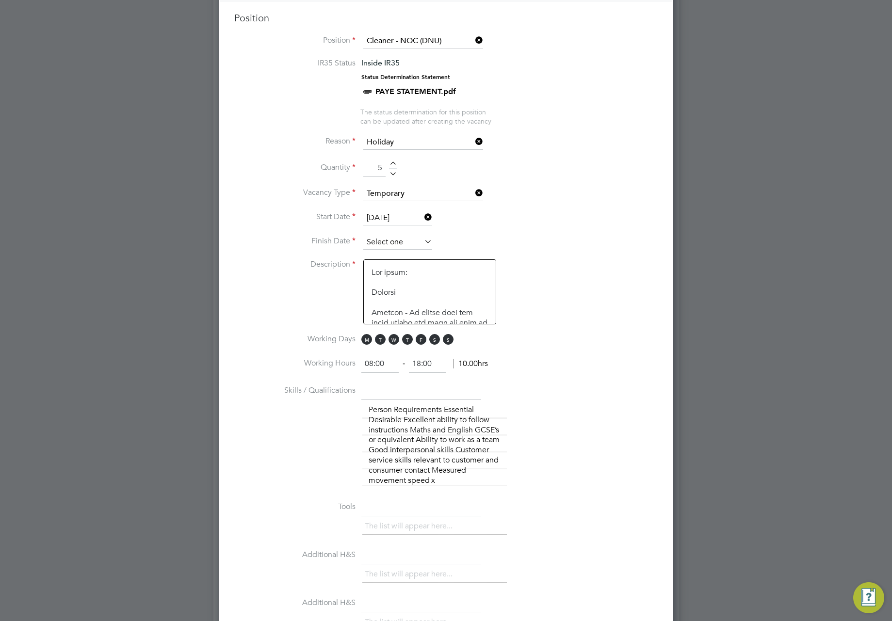
click at [417, 242] on input at bounding box center [397, 242] width 69 height 15
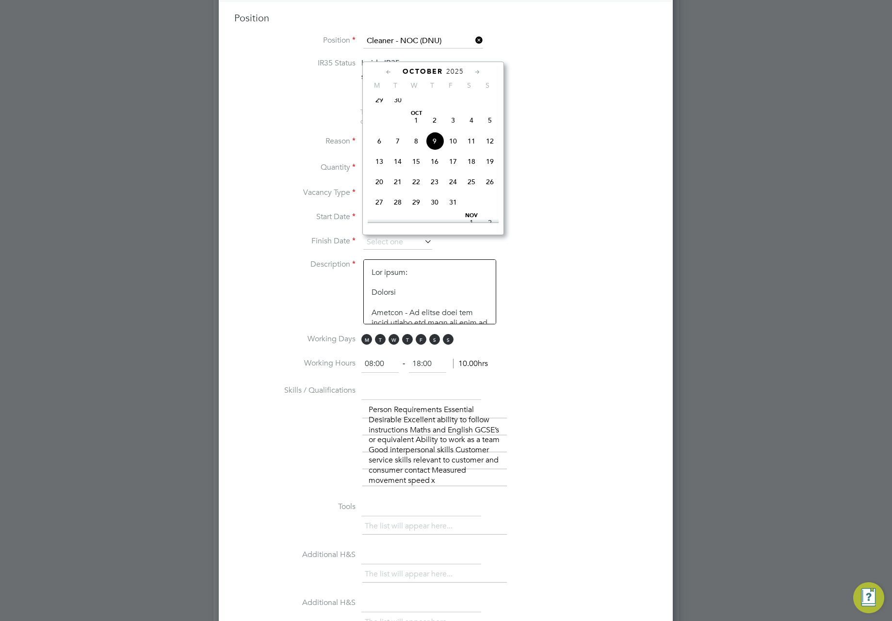
click at [455, 208] on span "31" at bounding box center [453, 202] width 18 height 18
type input "[DATE]"
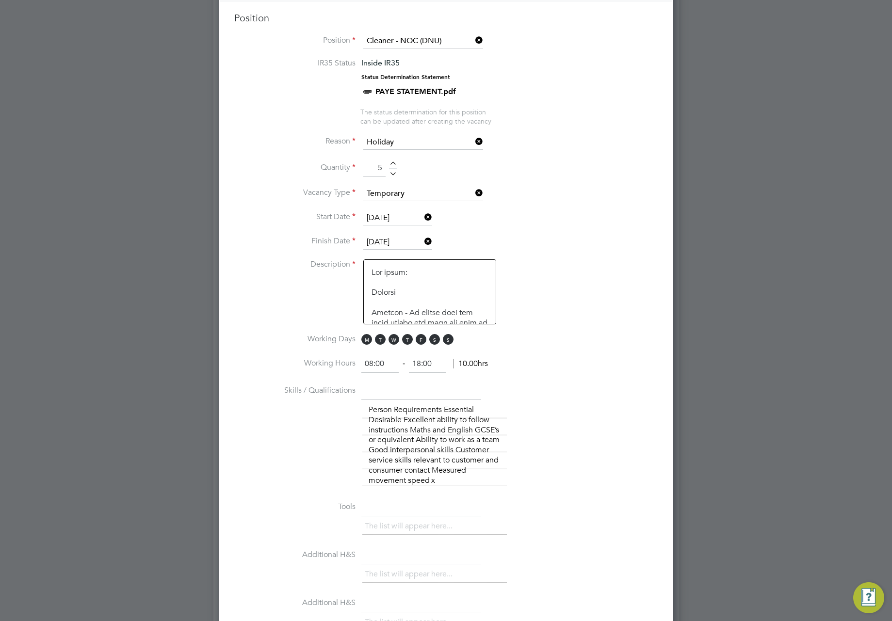
click at [559, 290] on li "Description" at bounding box center [445, 296] width 423 height 75
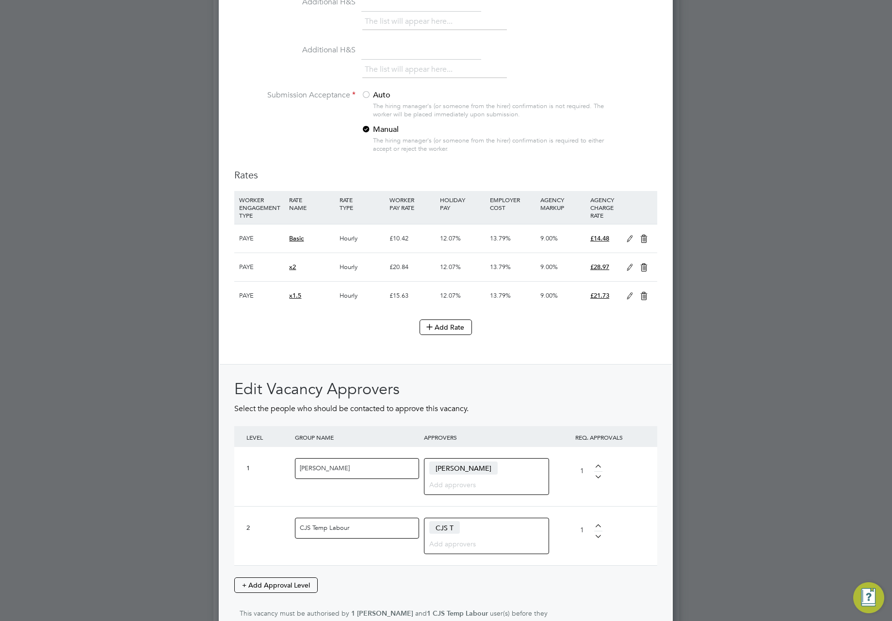
scroll to position [1127, 0]
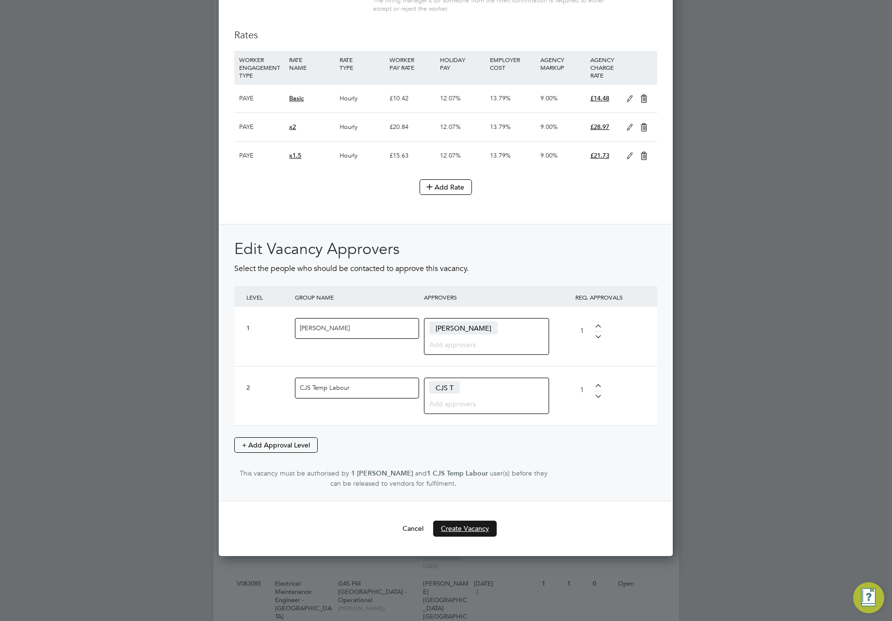
click at [462, 533] on button "Create Vacancy" at bounding box center [465, 529] width 64 height 16
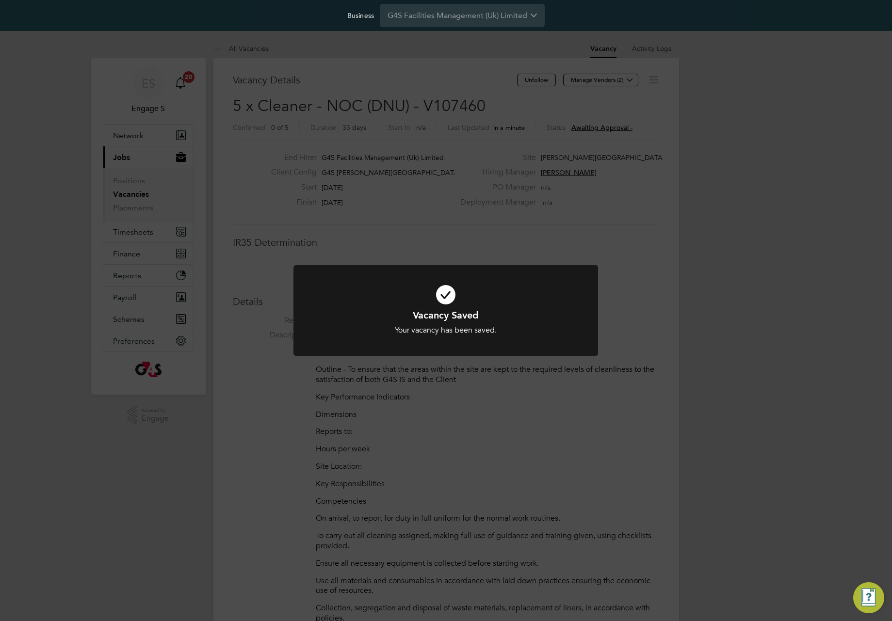
click at [673, 353] on div "Vacancy Saved Your vacancy has been saved. Cancel Okay" at bounding box center [446, 310] width 892 height 621
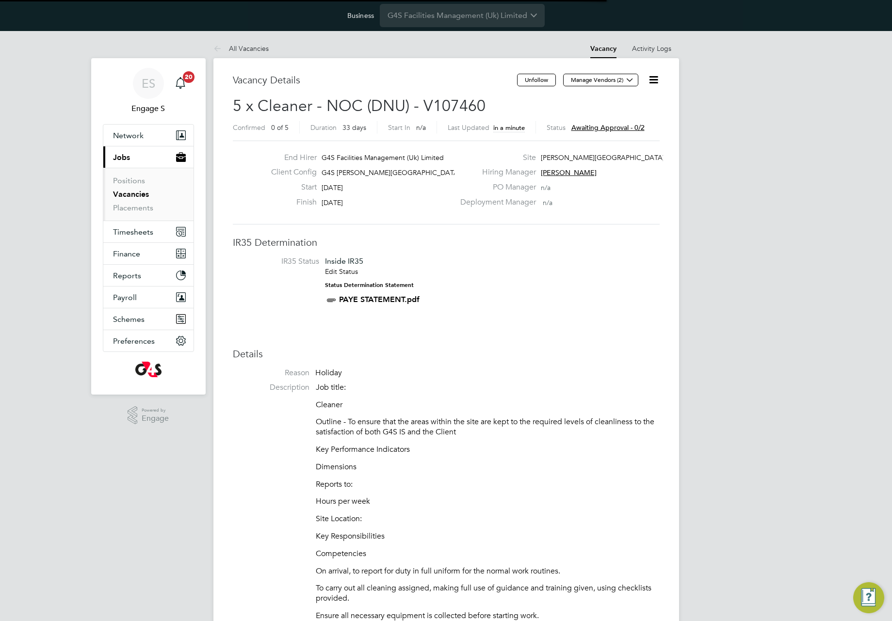
click at [653, 78] on icon at bounding box center [653, 80] width 12 height 12
click at [145, 133] on button "Network" at bounding box center [148, 135] width 90 height 21
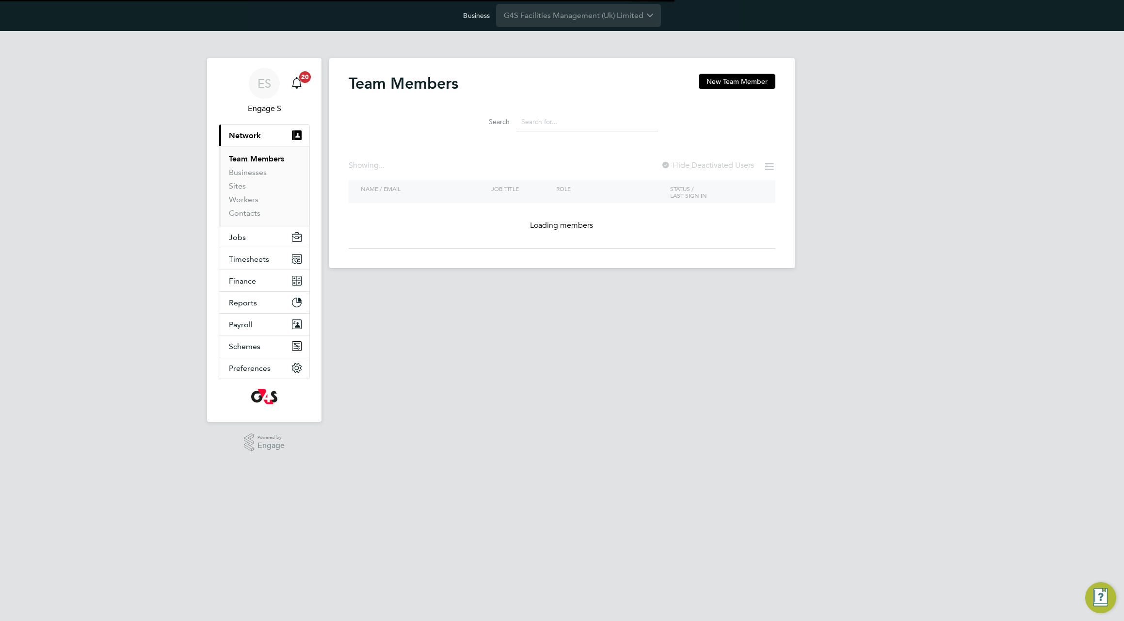
click at [554, 119] on input at bounding box center [587, 121] width 142 height 19
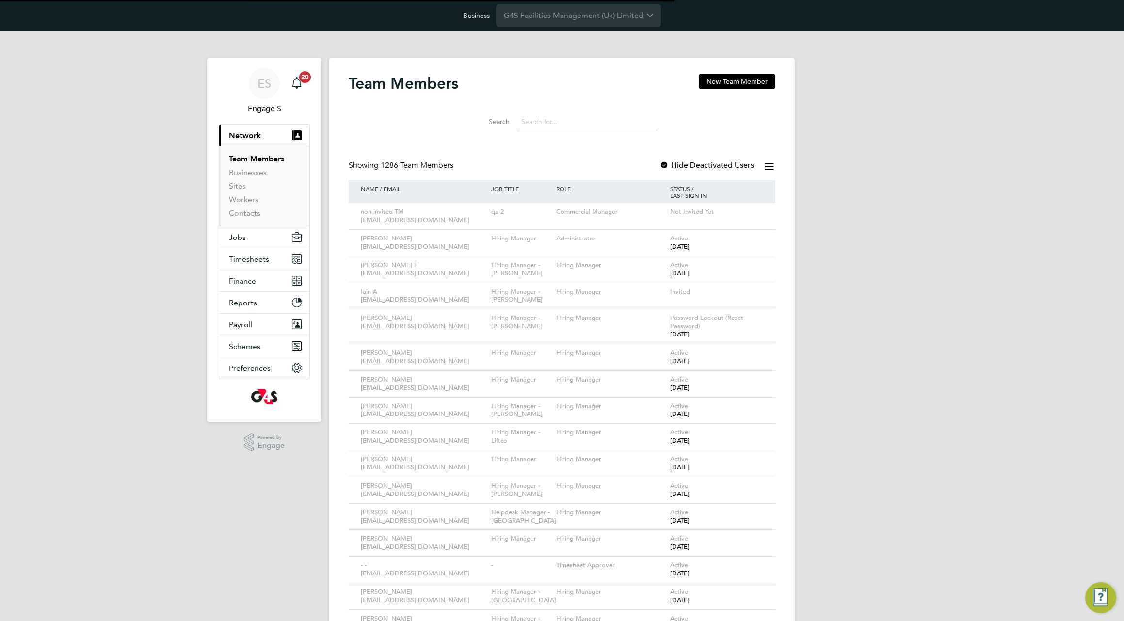
click at [535, 117] on input at bounding box center [587, 121] width 142 height 19
click at [536, 122] on input at bounding box center [587, 121] width 142 height 19
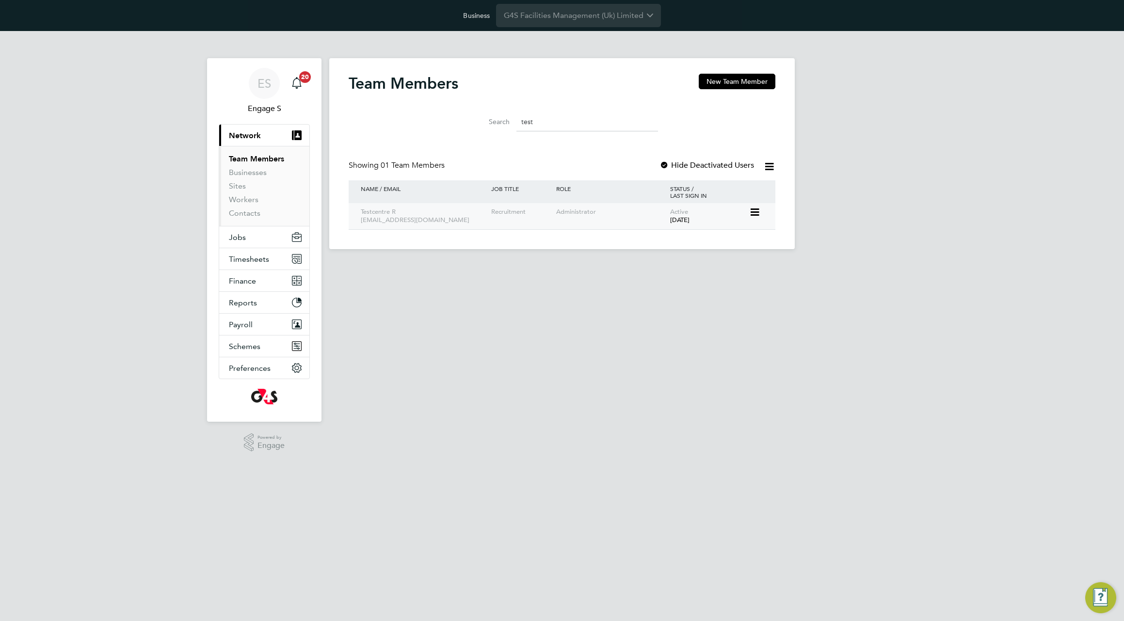
type input "test"
click at [755, 214] on icon at bounding box center [754, 213] width 10 height 12
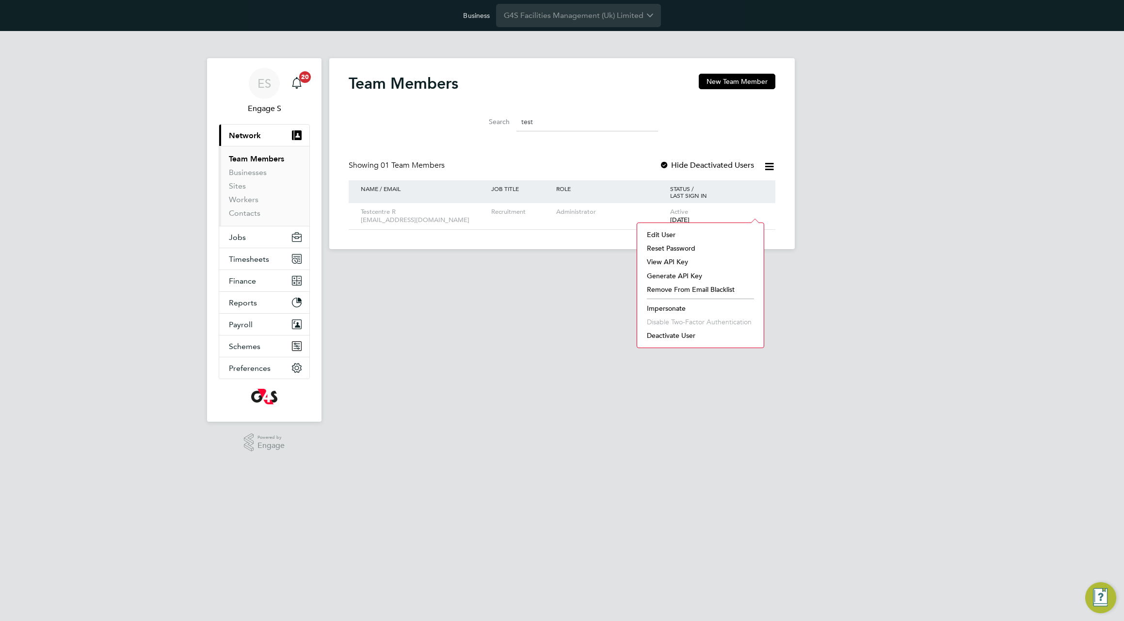
click at [661, 308] on li "Impersonate" at bounding box center [700, 309] width 117 height 14
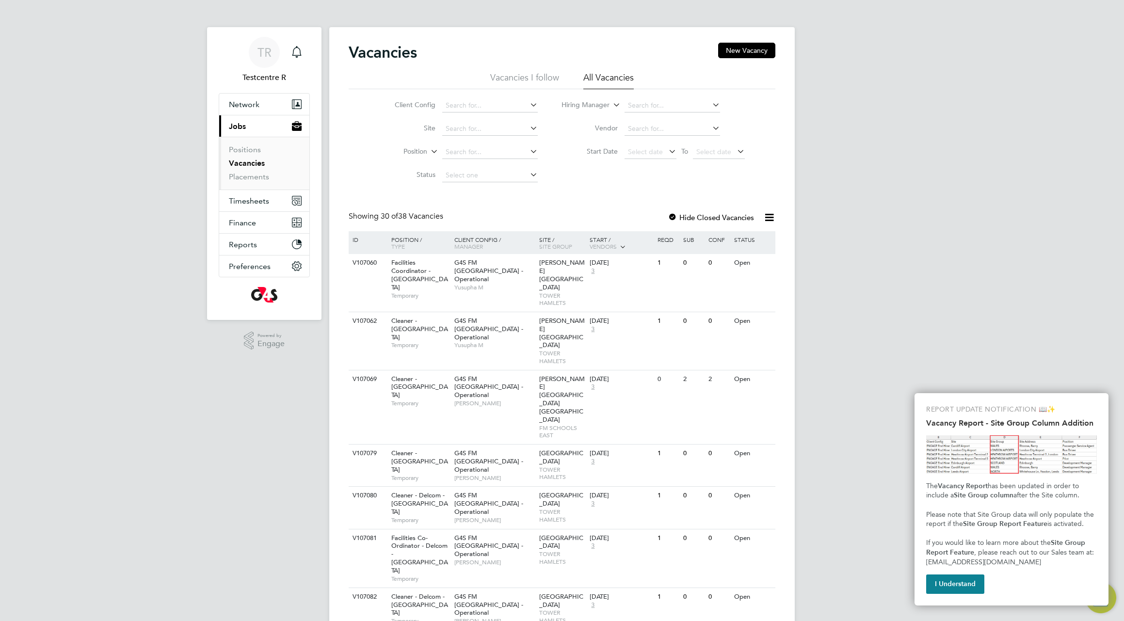
click at [654, 150] on span "Select date" at bounding box center [645, 151] width 35 height 9
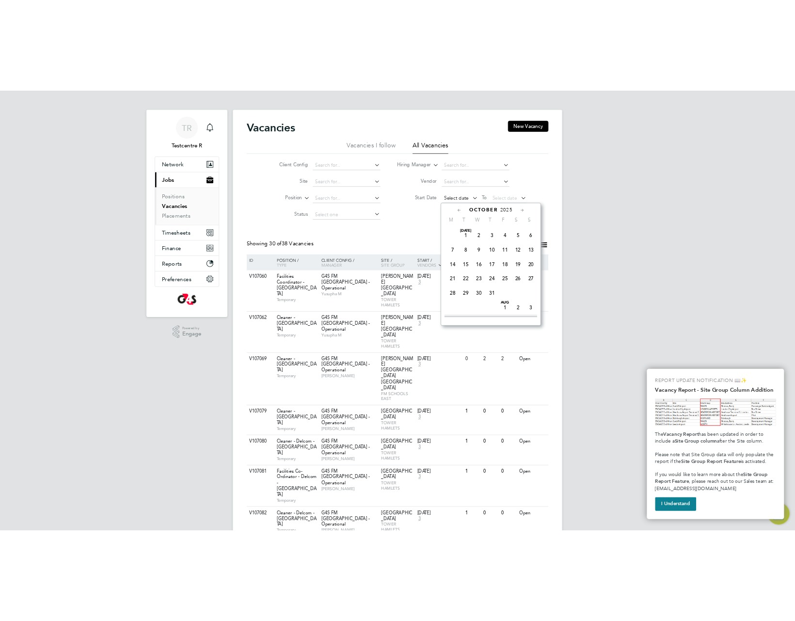
scroll to position [294, 0]
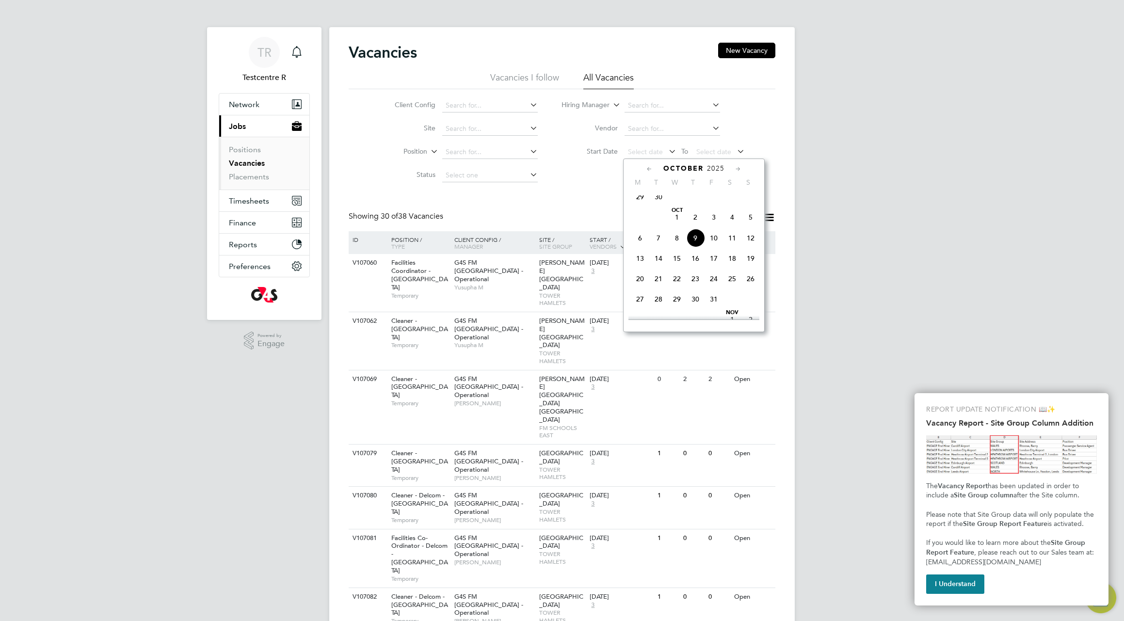
click at [637, 206] on span "29" at bounding box center [640, 197] width 18 height 18
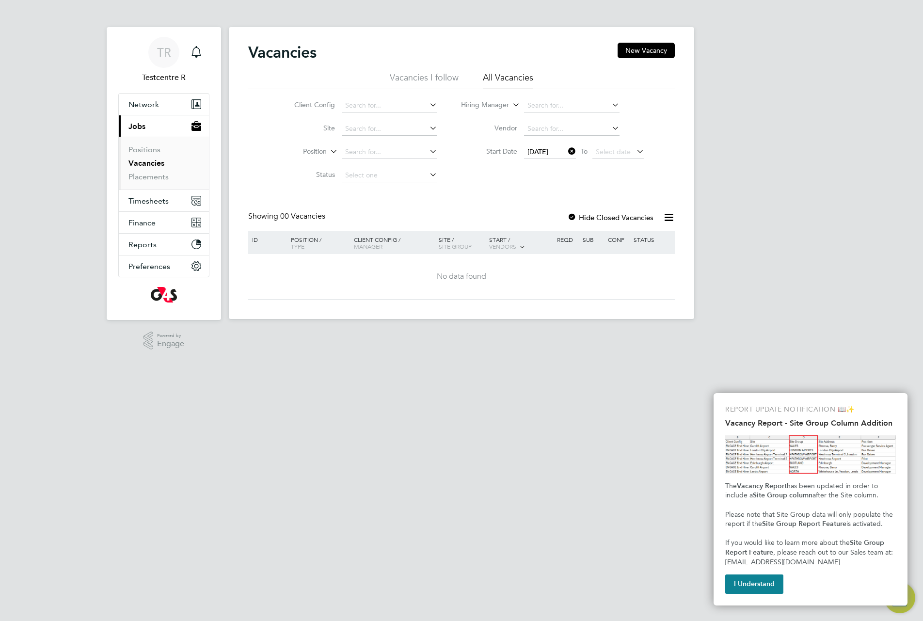
click at [918, 169] on div "TR Testcentre R Notifications Applications: Network Team Members Businesses Sit…" at bounding box center [461, 167] width 923 height 335
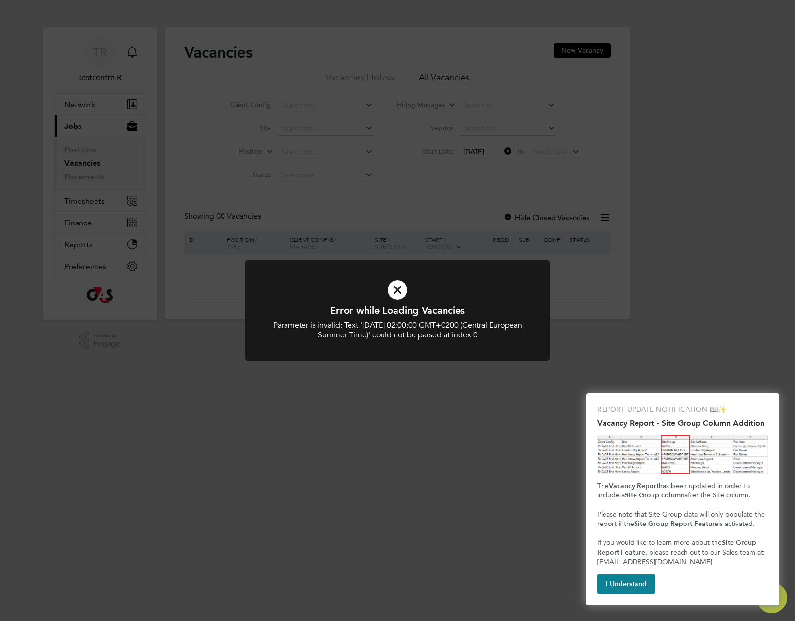
click at [295, 333] on div "Parameter is invalid: Text '[DATE] 02:00:00 GMT+0200 (Central European Summer T…" at bounding box center [398, 330] width 252 height 20
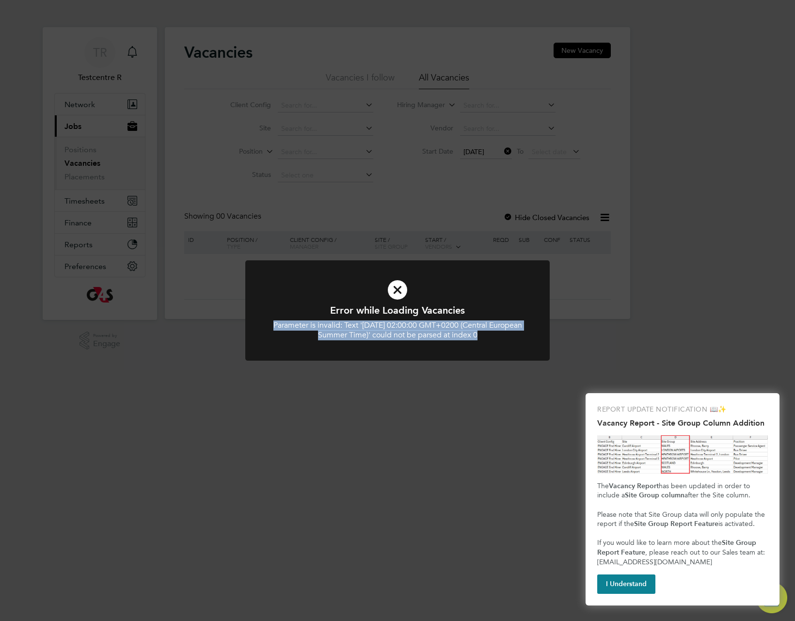
click at [295, 333] on div "Parameter is invalid: Text '[DATE] 02:00:00 GMT+0200 (Central European Summer T…" at bounding box center [398, 330] width 252 height 20
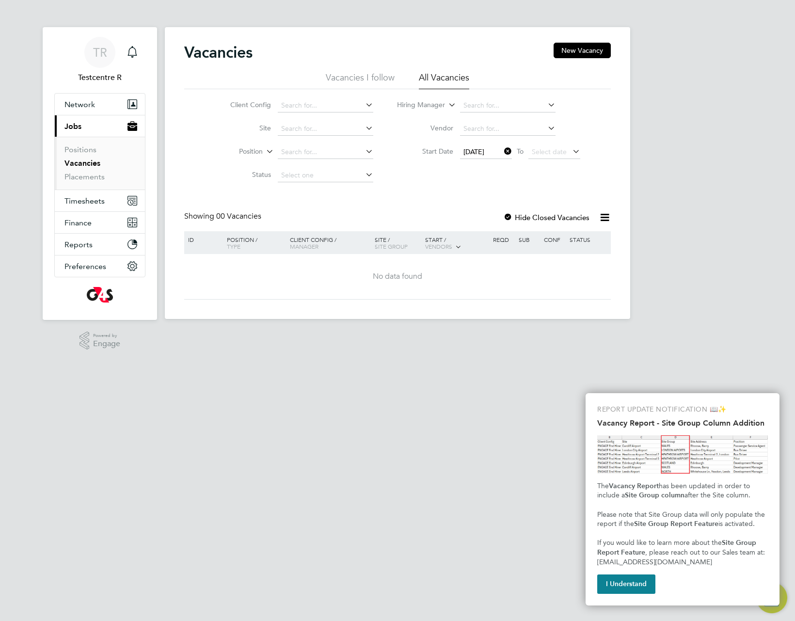
click at [627, 216] on div "TR Testcentre R Notifications Applications: Network Team Members Businesses Sit…" at bounding box center [397, 167] width 795 height 335
click at [389, 79] on li "Vacancies I follow" at bounding box center [360, 80] width 69 height 17
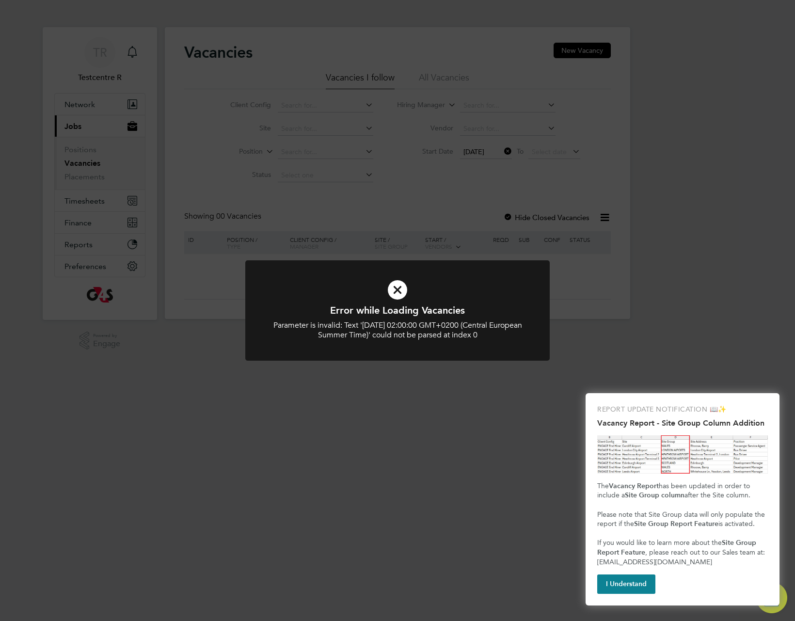
click at [504, 150] on div "Error while Loading Vacancies Parameter is invalid: Text '[DATE] 02:00:00 GMT+0…" at bounding box center [397, 310] width 795 height 621
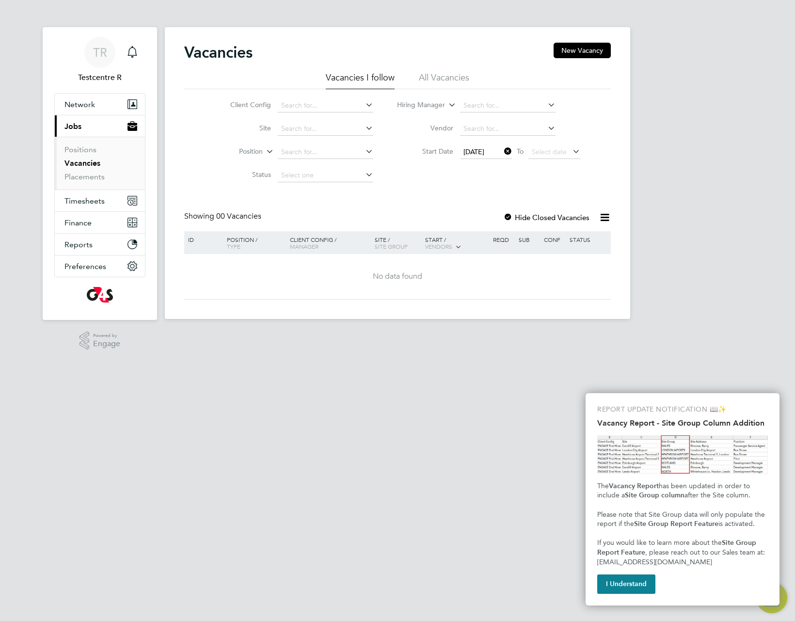
click at [484, 152] on span "[DATE]" at bounding box center [474, 151] width 21 height 9
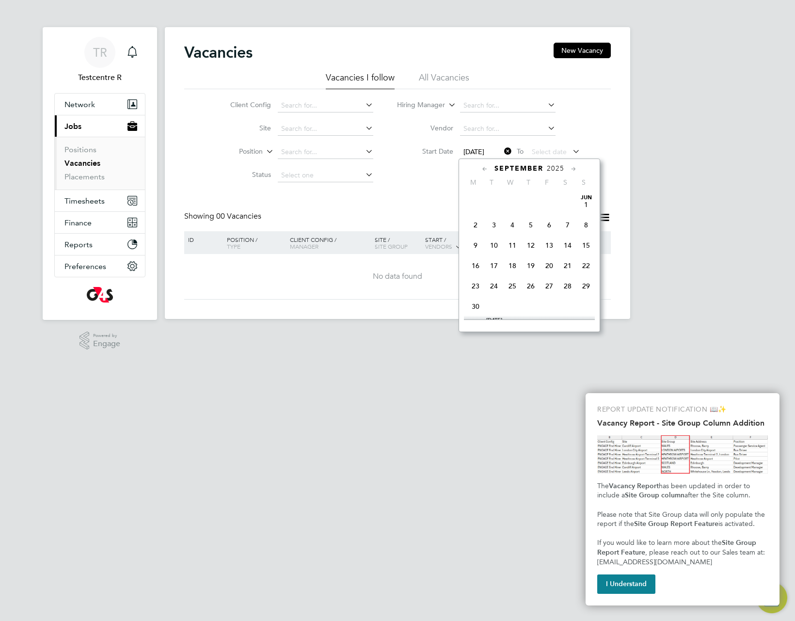
scroll to position [378, 0]
click at [502, 148] on icon at bounding box center [502, 151] width 0 height 14
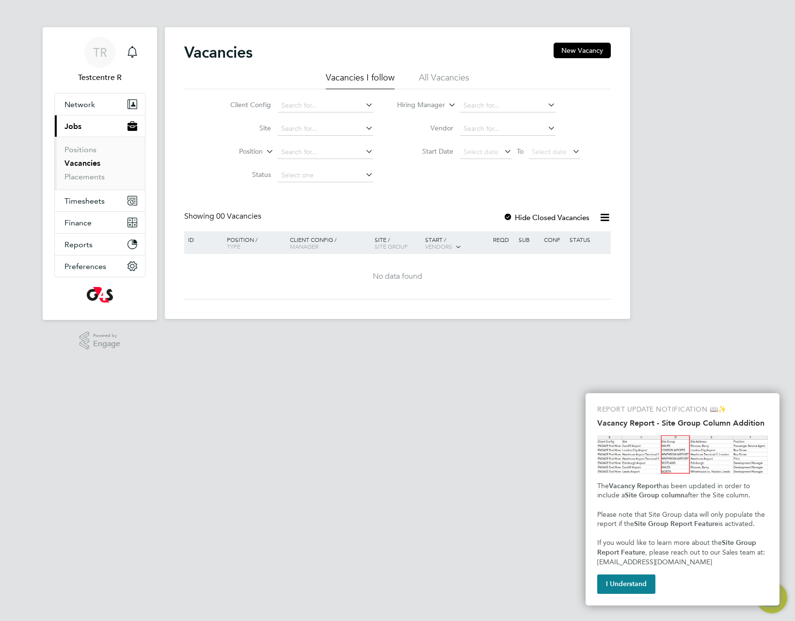
click at [440, 76] on li "All Vacancies" at bounding box center [444, 80] width 50 height 17
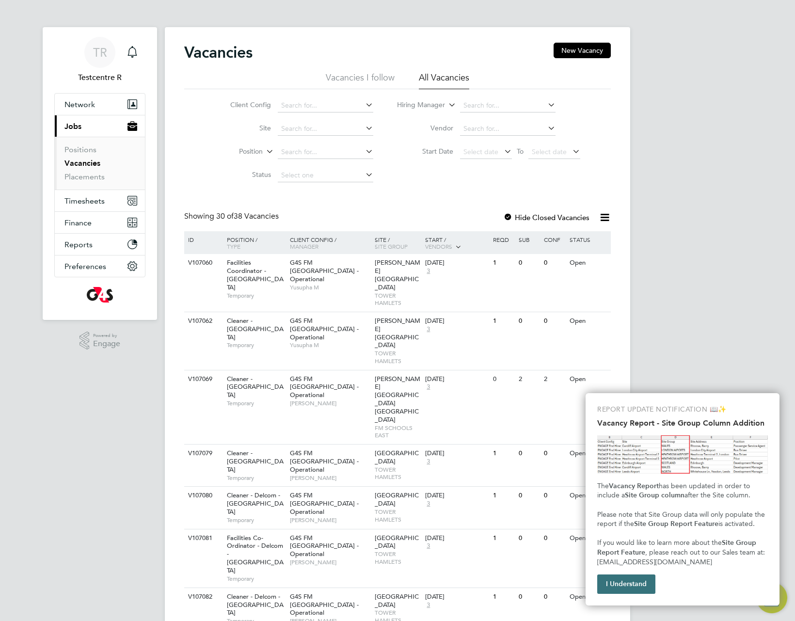
click at [636, 581] on button "I Understand" at bounding box center [626, 584] width 58 height 19
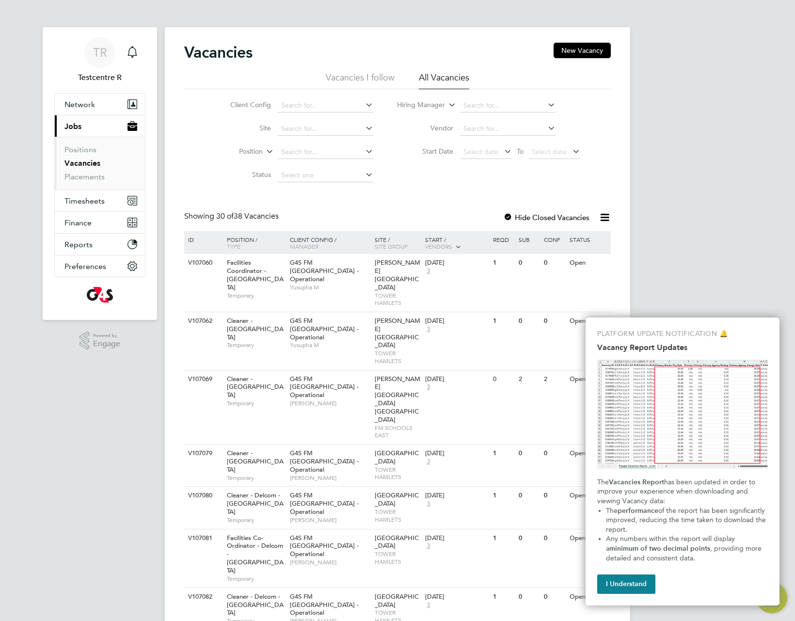
drag, startPoint x: 426, startPoint y: 184, endPoint x: 439, endPoint y: 204, distance: 23.5
click at [426, 185] on div "Client Config Site Position Status Hiring Manager Vendor Start Date Select date…" at bounding box center [397, 138] width 427 height 98
drag, startPoint x: 473, startPoint y: 219, endPoint x: 392, endPoint y: 198, distance: 83.7
click at [480, 151] on span "Select date" at bounding box center [481, 151] width 35 height 9
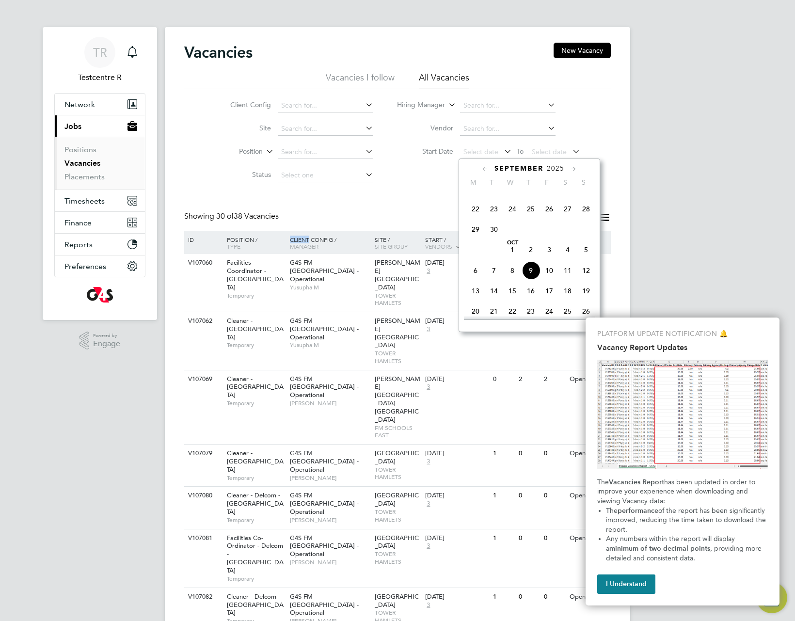
scroll to position [252, 0]
click at [479, 226] on span "22" at bounding box center [475, 218] width 18 height 18
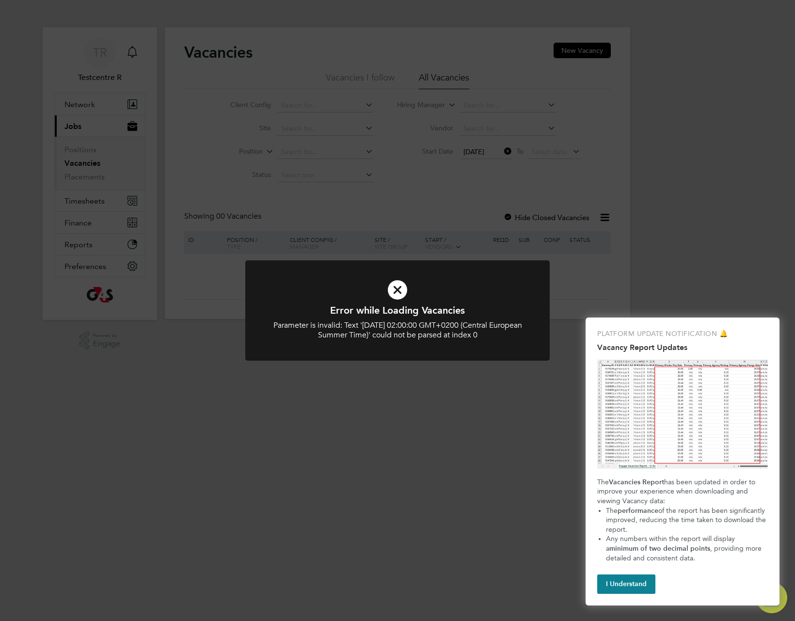
click at [390, 332] on div "Parameter is invalid: Text '[DATE] 02:00:00 GMT+0200 (Central European Summer T…" at bounding box center [398, 330] width 252 height 20
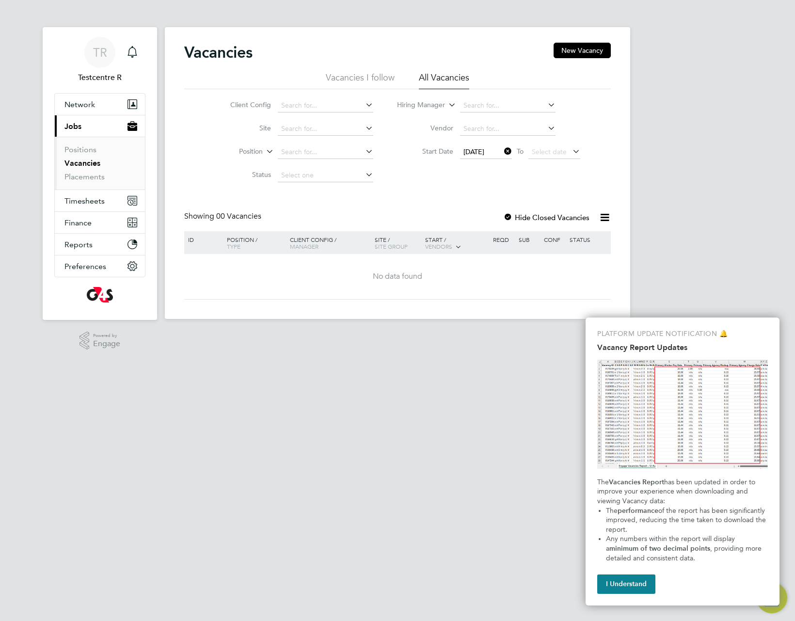
click at [390, 332] on div "Parameter is invalid: Text '[DATE] 02:00:00 GMT+0200 (Central European Summer T…" at bounding box center [398, 330] width 252 height 20
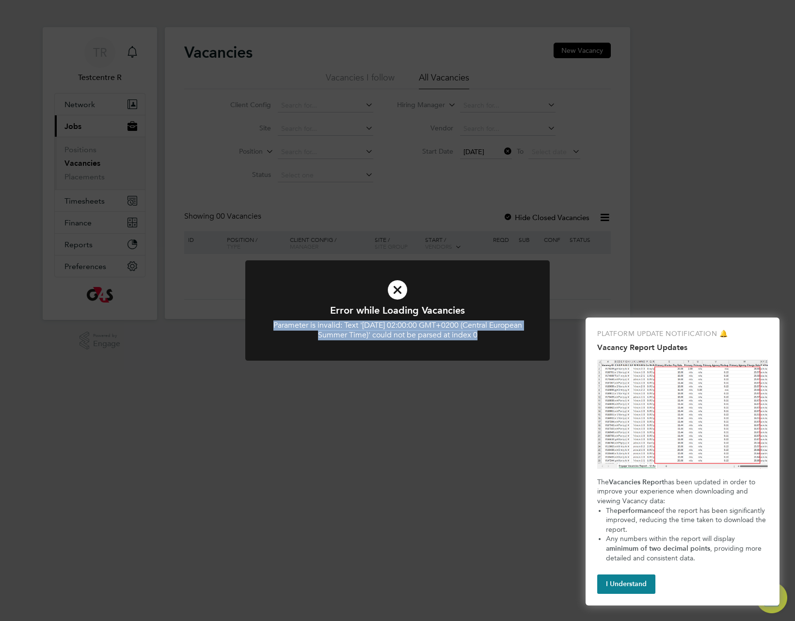
click at [390, 332] on div "Parameter is invalid: Text 'Mon Sep 22 2025 02:00:00 GMT+0200 (Central European…" at bounding box center [398, 330] width 252 height 20
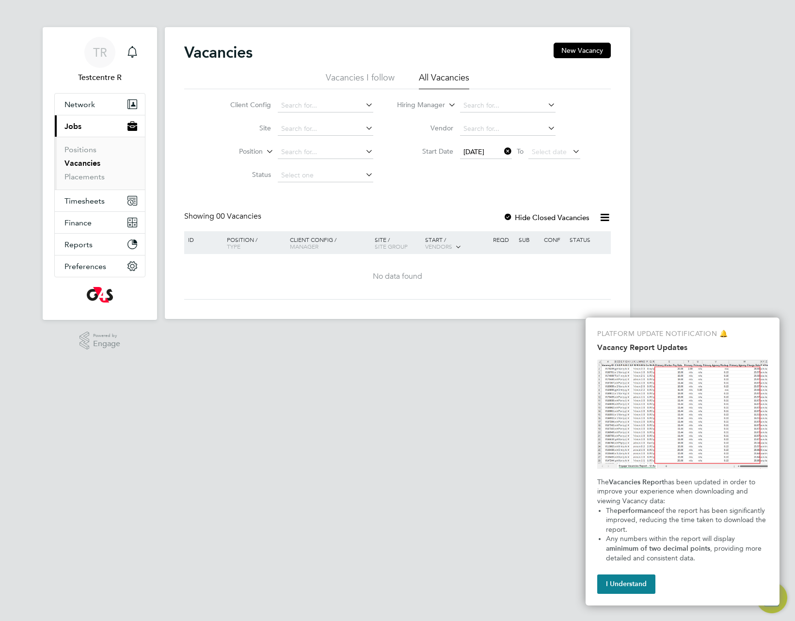
click at [449, 174] on div "Client Config Site Position Status Hiring Manager Vendor Start Date 22 Sep 2025…" at bounding box center [397, 138] width 427 height 98
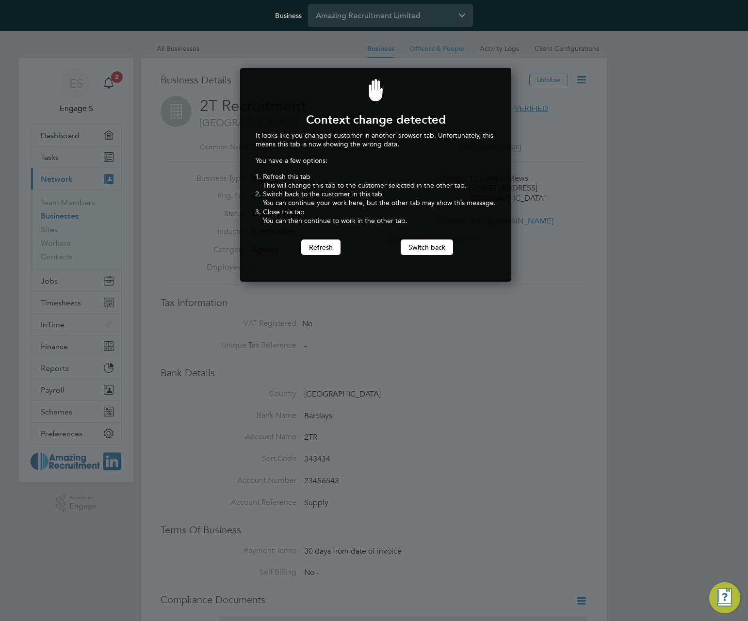
scroll to position [214, 268]
click at [437, 248] on button "Switch back" at bounding box center [427, 248] width 52 height 16
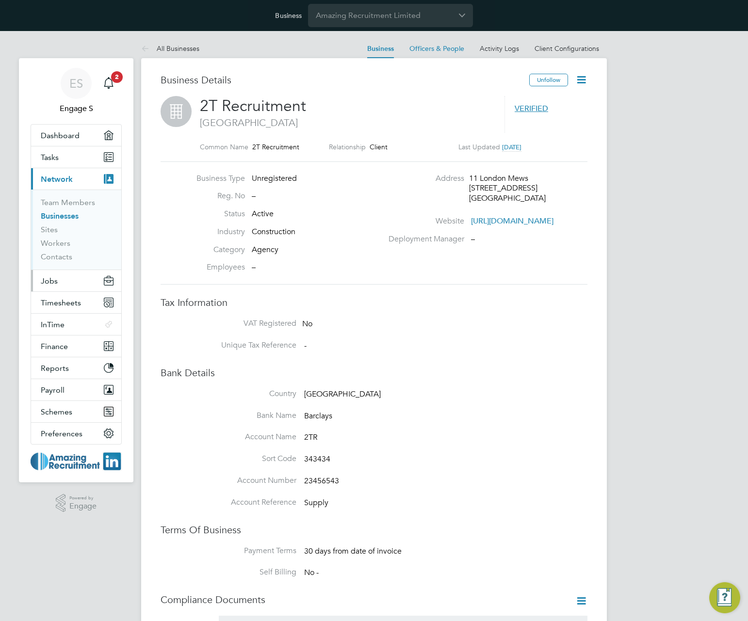
click at [56, 285] on span "Jobs" at bounding box center [49, 280] width 17 height 9
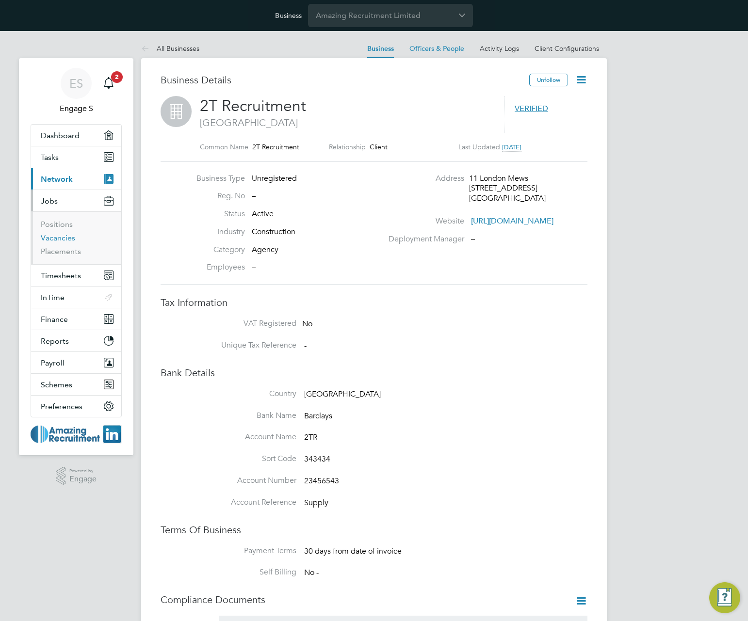
click at [57, 239] on link "Vacancies" at bounding box center [58, 237] width 34 height 9
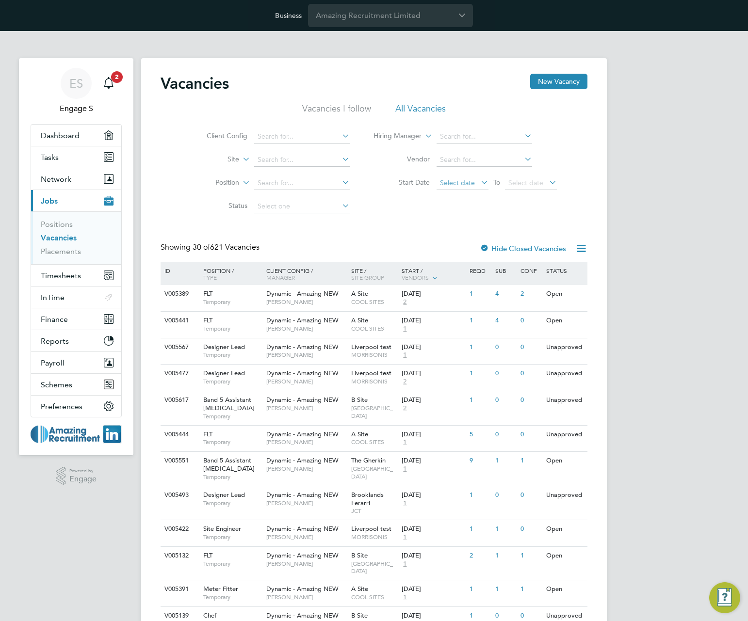
click at [455, 182] on span "Select date" at bounding box center [457, 182] width 35 height 9
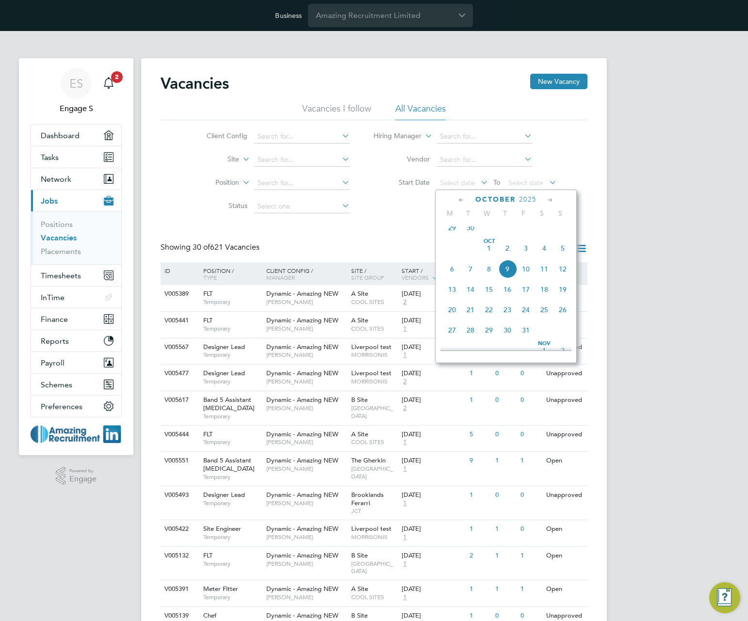
click at [450, 231] on span "29" at bounding box center [452, 228] width 18 height 18
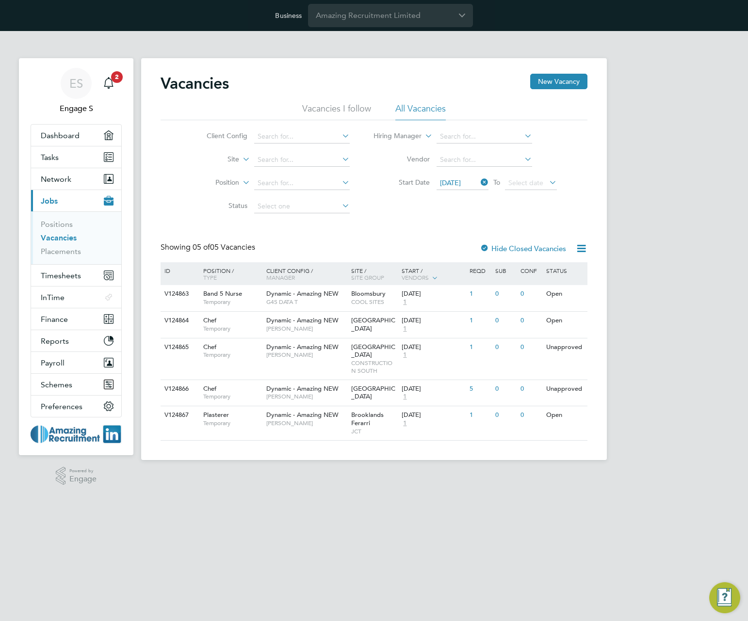
click at [351, 206] on li "Status" at bounding box center [270, 206] width 182 height 23
